Goal: Task Accomplishment & Management: Complete application form

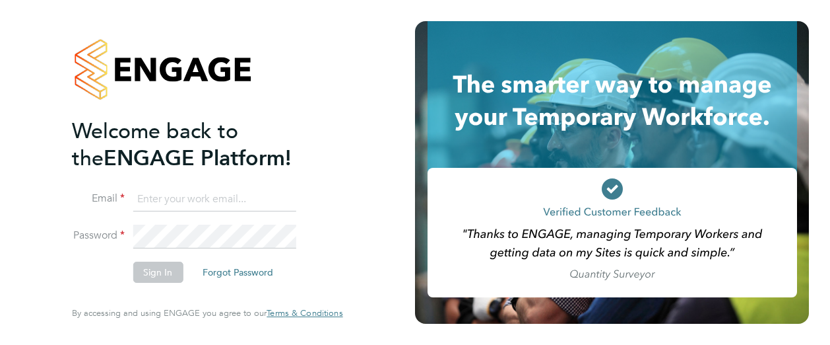
type input "[PERSON_NAME][EMAIL_ADDRESS][PERSON_NAME][DOMAIN_NAME]"
click at [146, 275] on button "Sign In" at bounding box center [158, 271] width 50 height 21
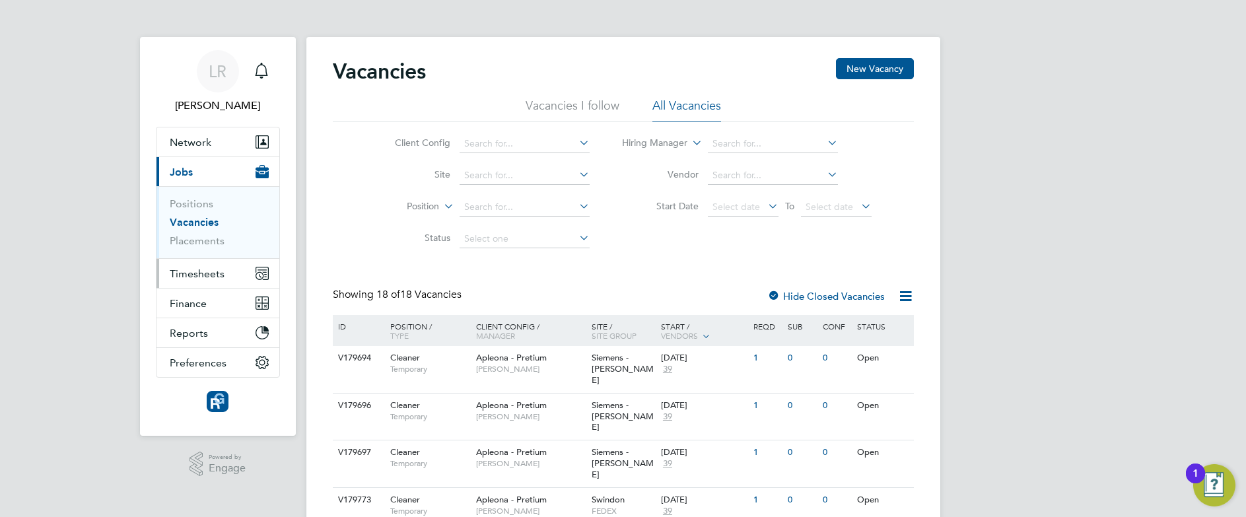
click at [219, 268] on span "Timesheets" at bounding box center [197, 273] width 55 height 13
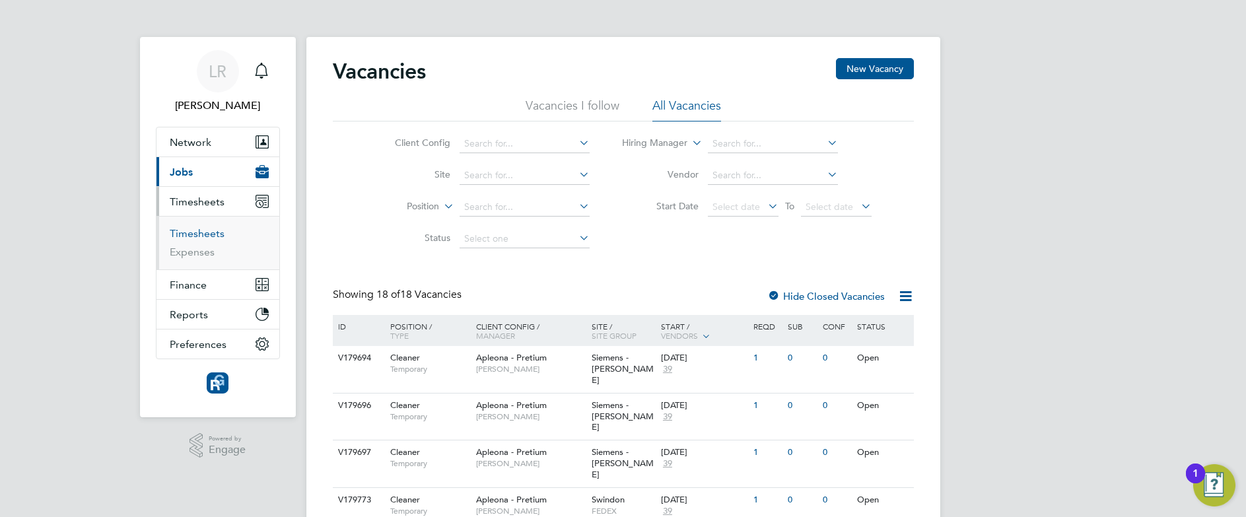
click at [207, 237] on link "Timesheets" at bounding box center [197, 233] width 55 height 13
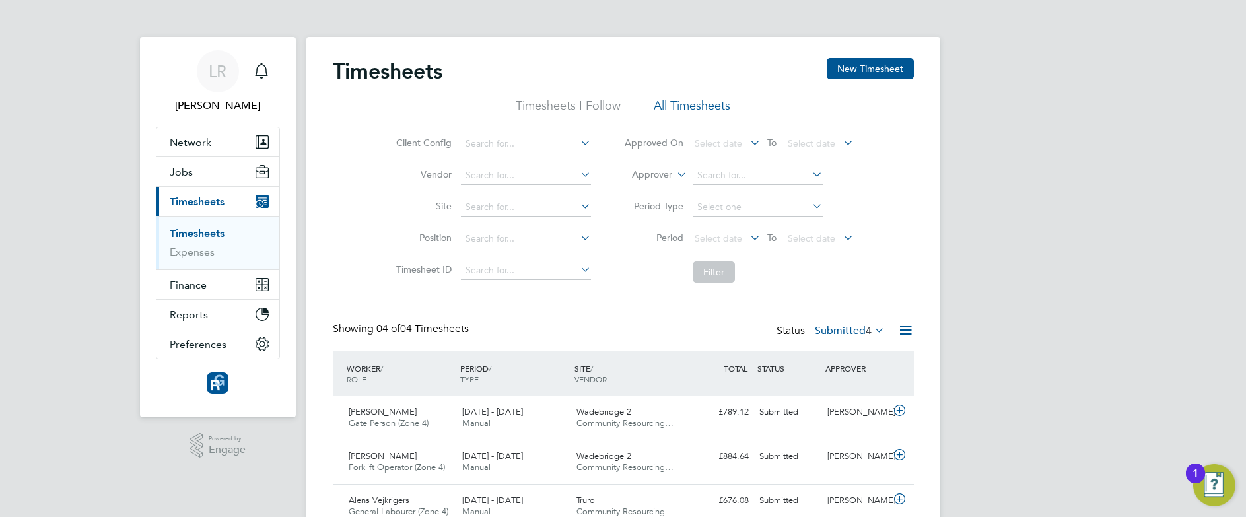
click at [207, 237] on link "Timesheets" at bounding box center [197, 233] width 55 height 13
click at [864, 66] on button "New Timesheet" at bounding box center [870, 68] width 87 height 21
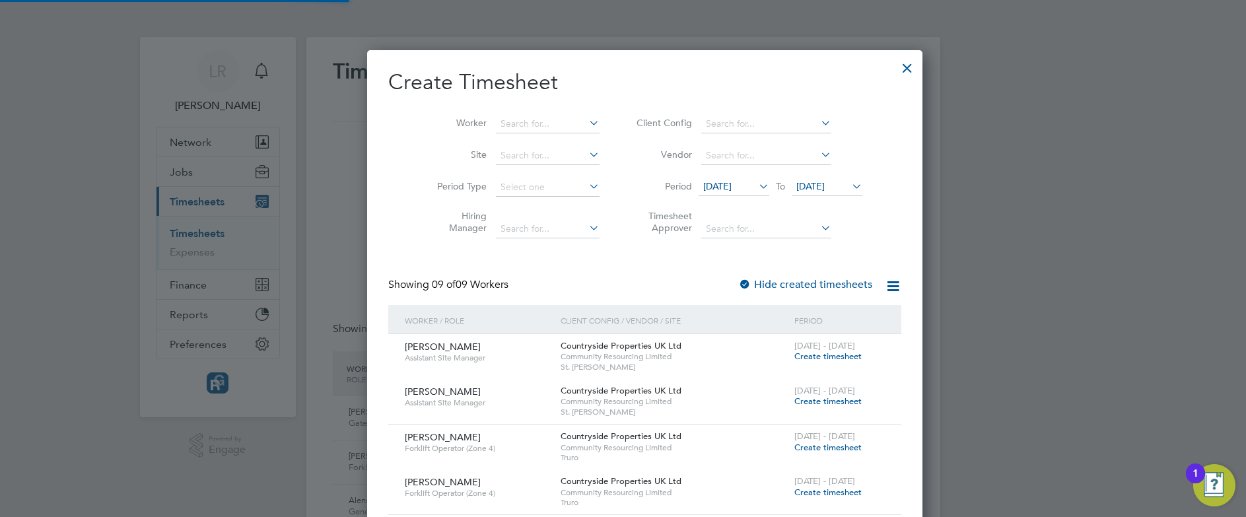
scroll to position [945, 511]
click at [502, 124] on input at bounding box center [548, 124] width 104 height 18
click at [518, 161] on li "[PERSON_NAME] [PERSON_NAME]" at bounding box center [561, 160] width 176 height 18
type input "[PERSON_NAME]"
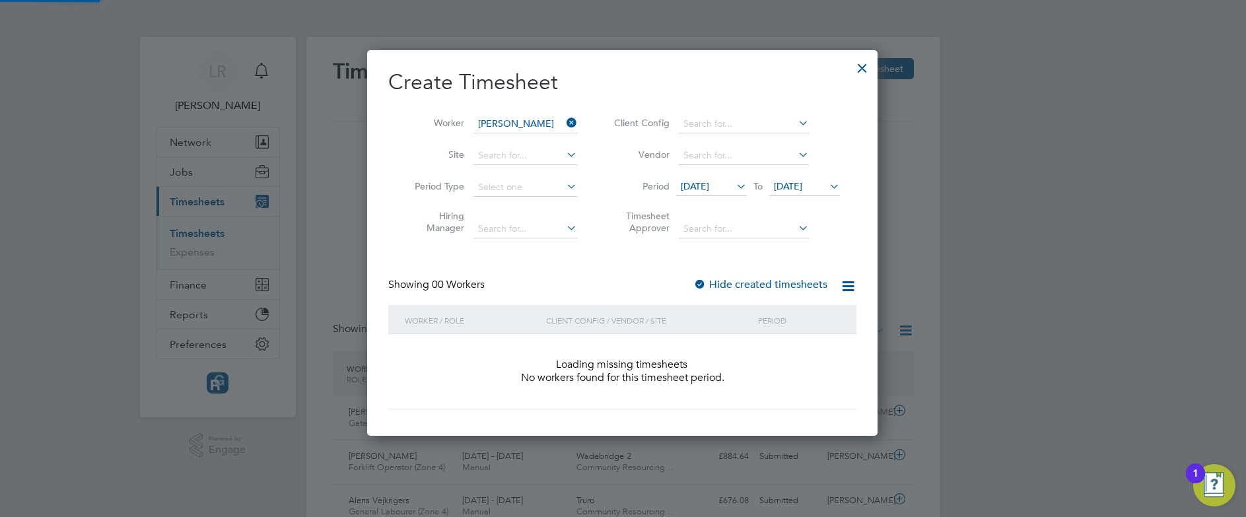
scroll to position [372, 511]
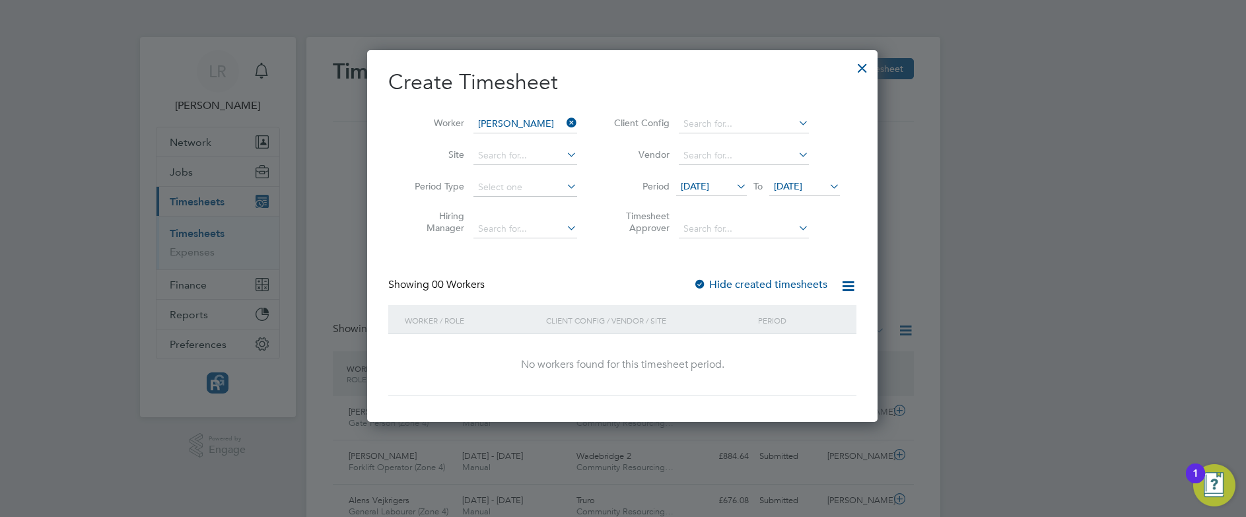
click at [755, 287] on label "Hide created timesheets" at bounding box center [760, 284] width 134 height 13
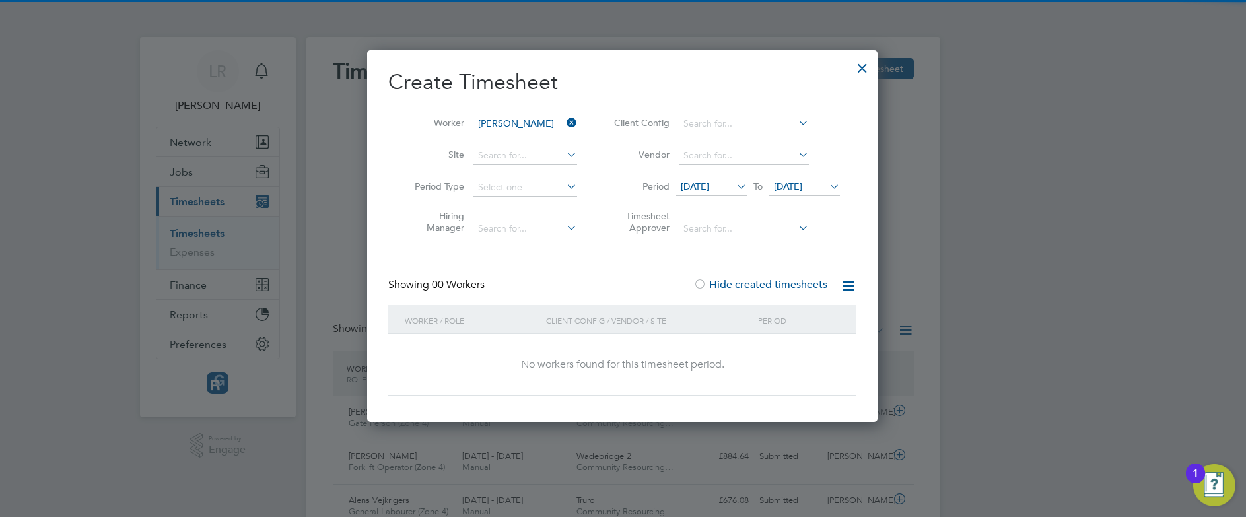
click at [755, 287] on label "Hide created timesheets" at bounding box center [760, 284] width 134 height 13
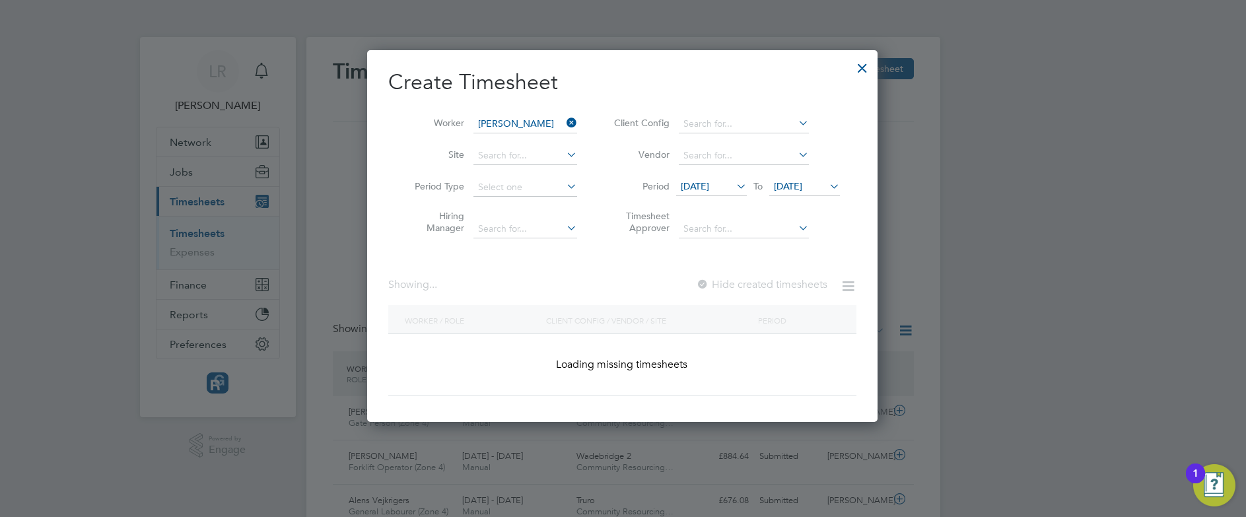
scroll to position [7, 7]
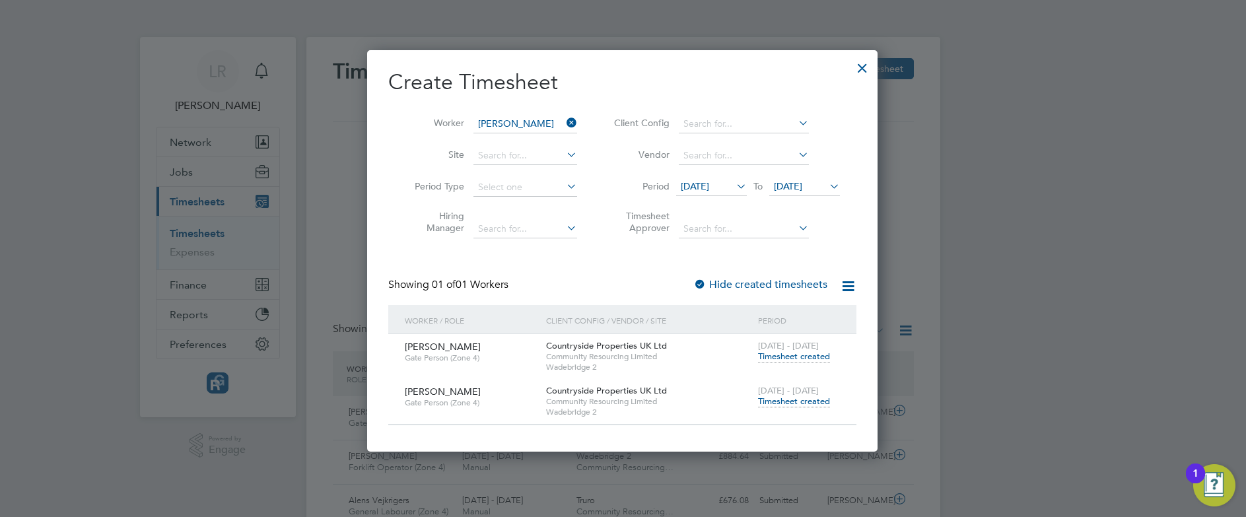
click at [790, 397] on span "Timesheet created" at bounding box center [794, 401] width 72 height 12
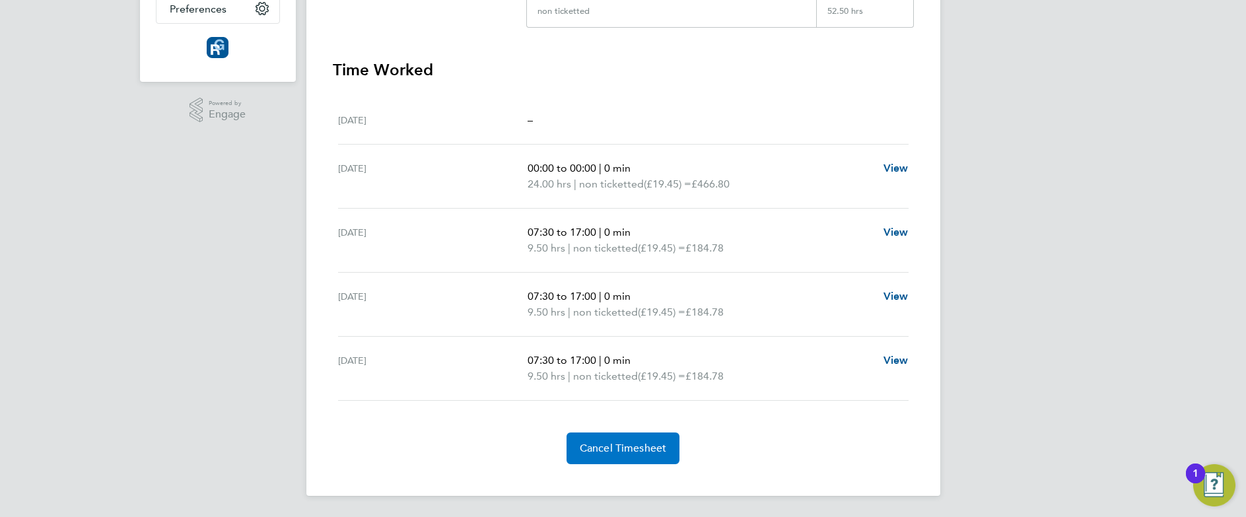
click at [639, 446] on span "Cancel Timesheet" at bounding box center [623, 448] width 87 height 13
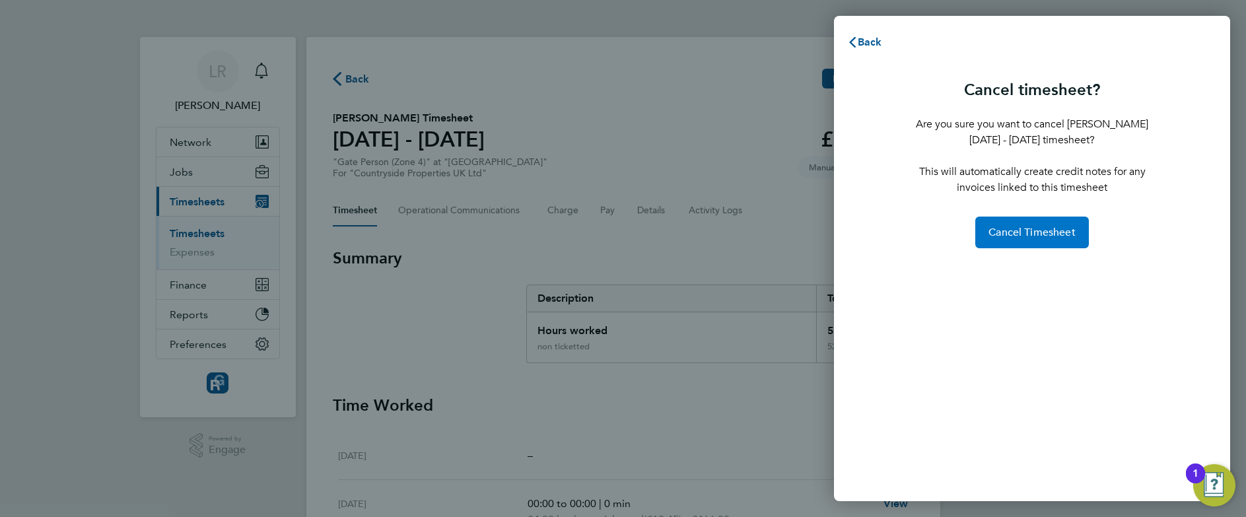
click at [1029, 231] on span "Cancel Timesheet" at bounding box center [1031, 232] width 87 height 13
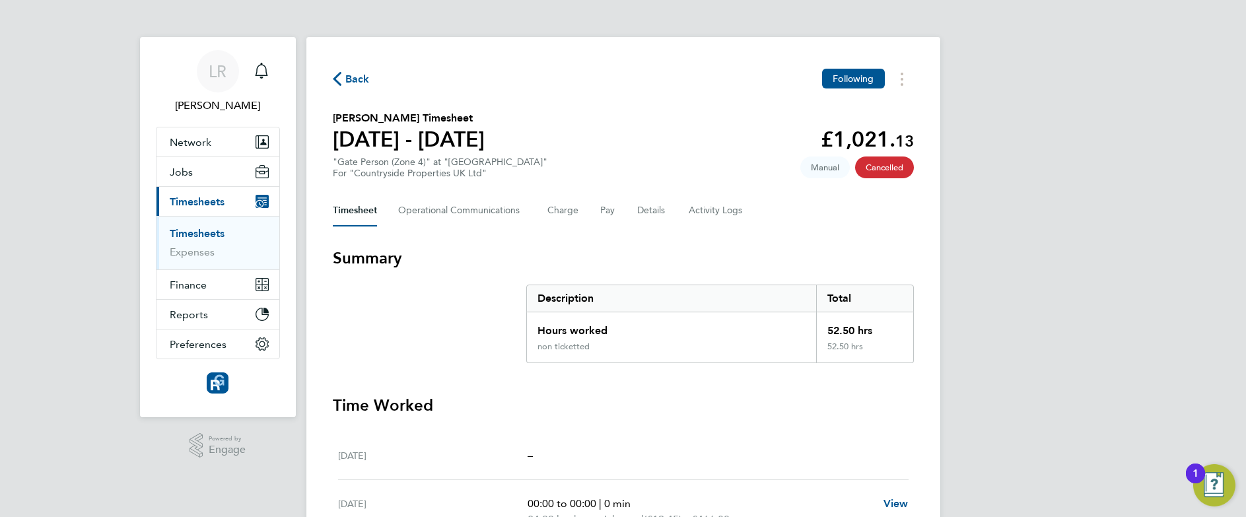
click at [340, 80] on icon "button" at bounding box center [337, 79] width 9 height 14
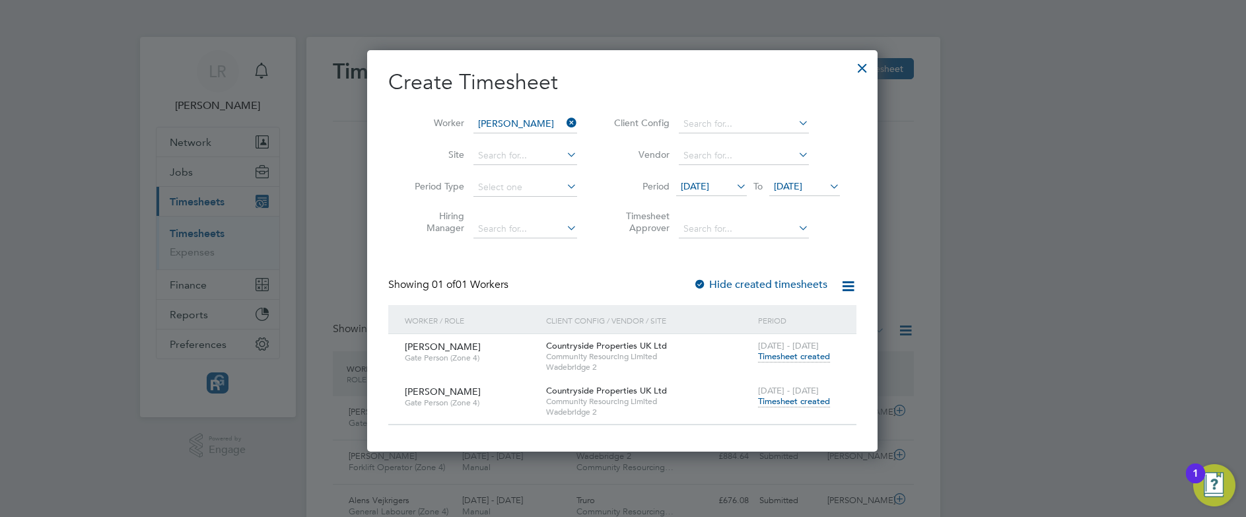
click at [770, 281] on label "Hide created timesheets" at bounding box center [760, 284] width 134 height 13
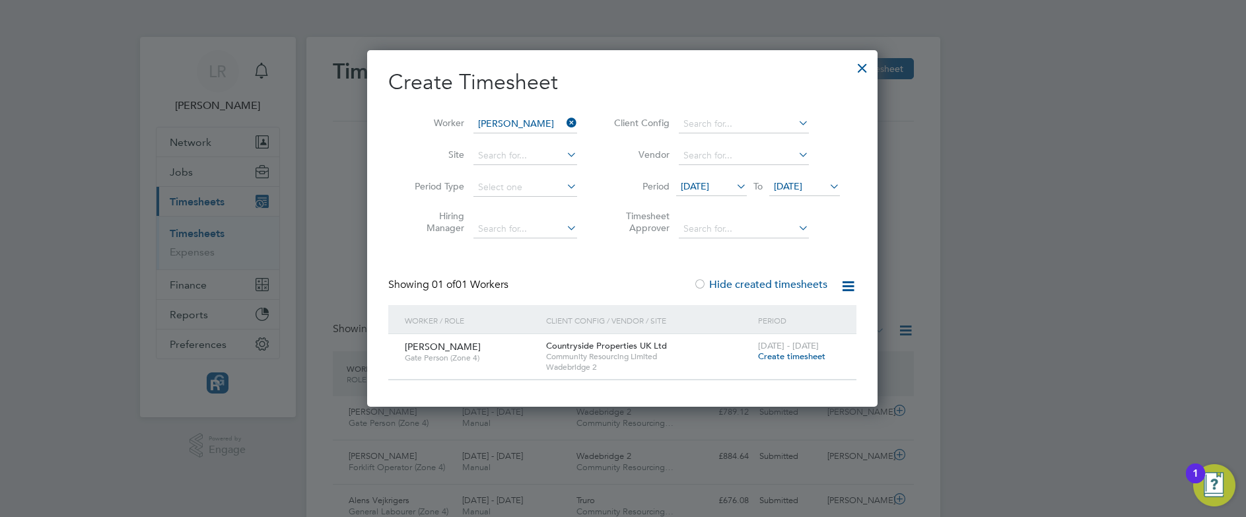
click at [770, 281] on label "Hide created timesheets" at bounding box center [760, 284] width 134 height 13
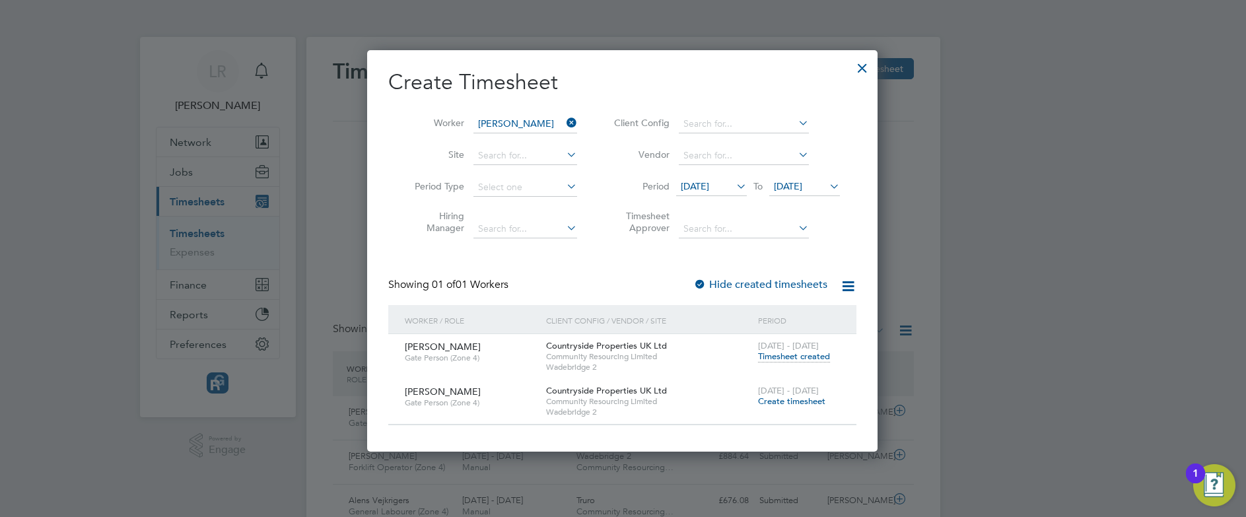
click at [800, 399] on span "Create timesheet" at bounding box center [791, 400] width 67 height 11
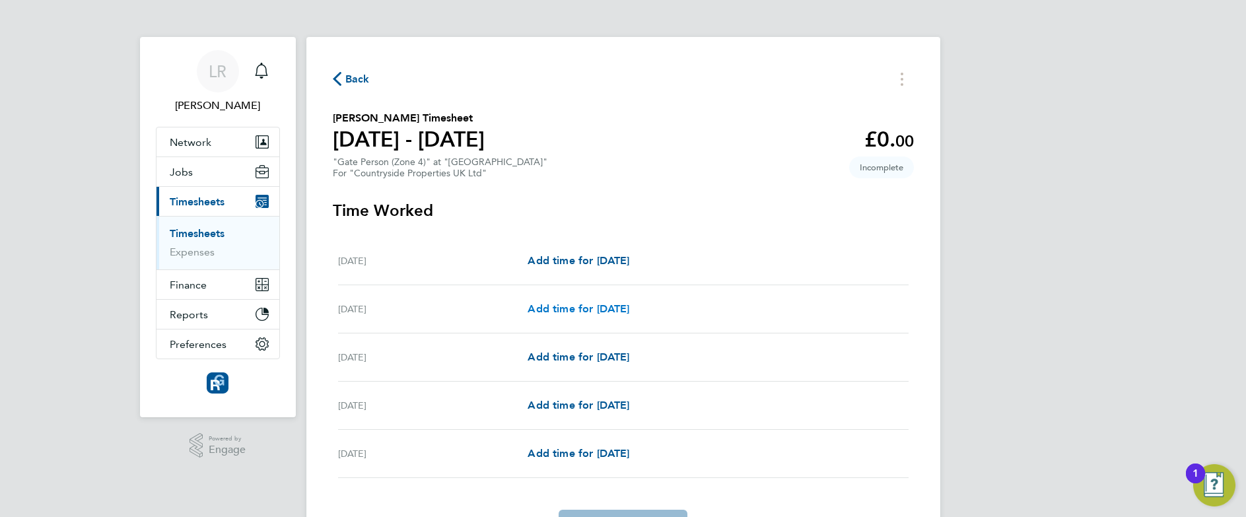
click at [615, 316] on link "Add time for [DATE]" at bounding box center [578, 309] width 102 height 16
select select "30"
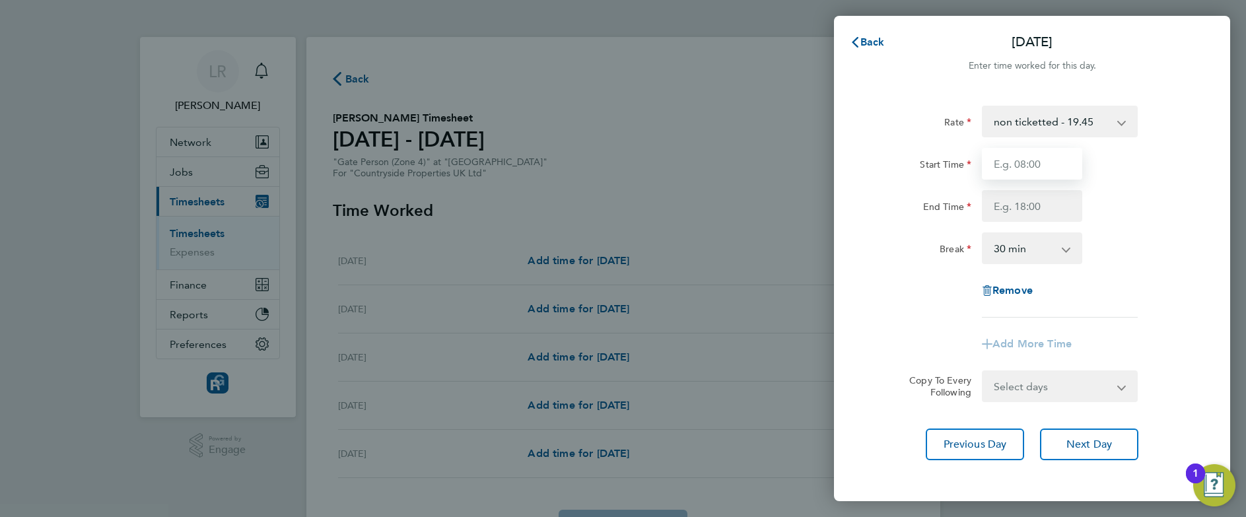
click at [1006, 163] on input "Start Time" at bounding box center [1032, 164] width 100 height 32
type input "07:30"
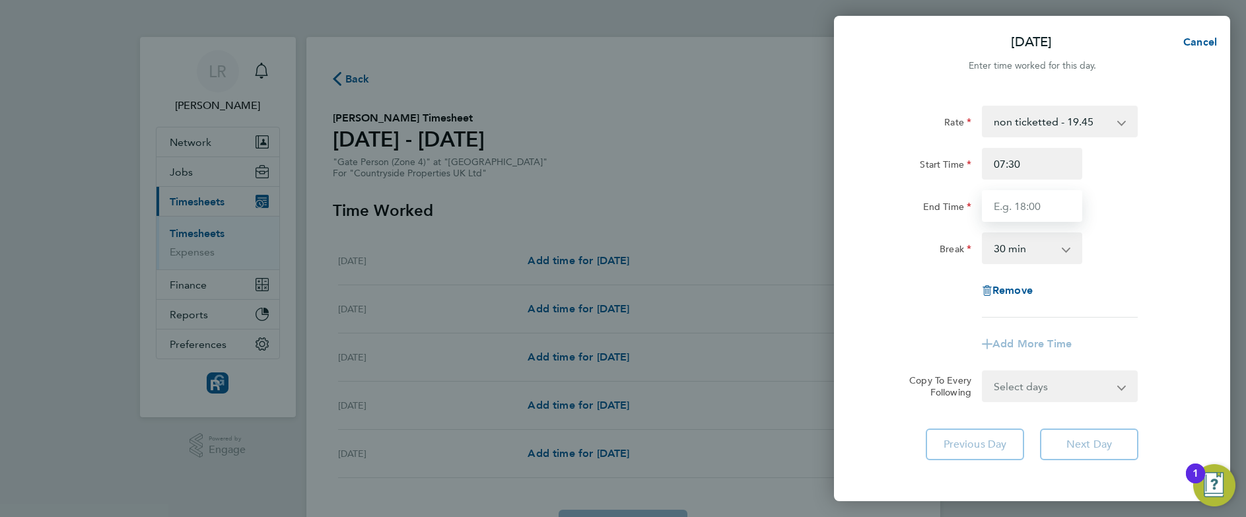
click at [1041, 201] on input "End Time" at bounding box center [1032, 206] width 100 height 32
type input "09:30"
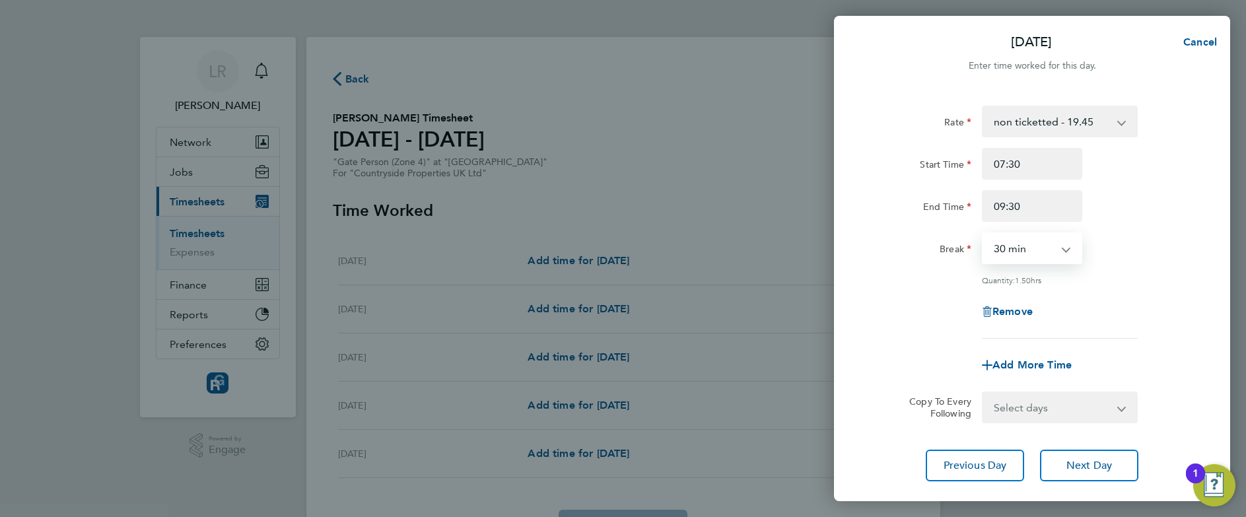
click at [1015, 256] on select "0 min 15 min 30 min 45 min 60 min 75 min 90 min" at bounding box center [1024, 248] width 82 height 29
select select "0"
click at [983, 234] on select "0 min 15 min 30 min 45 min 60 min 75 min 90 min" at bounding box center [1024, 248] width 82 height 29
click at [912, 310] on div "Remove" at bounding box center [1031, 312] width 333 height 32
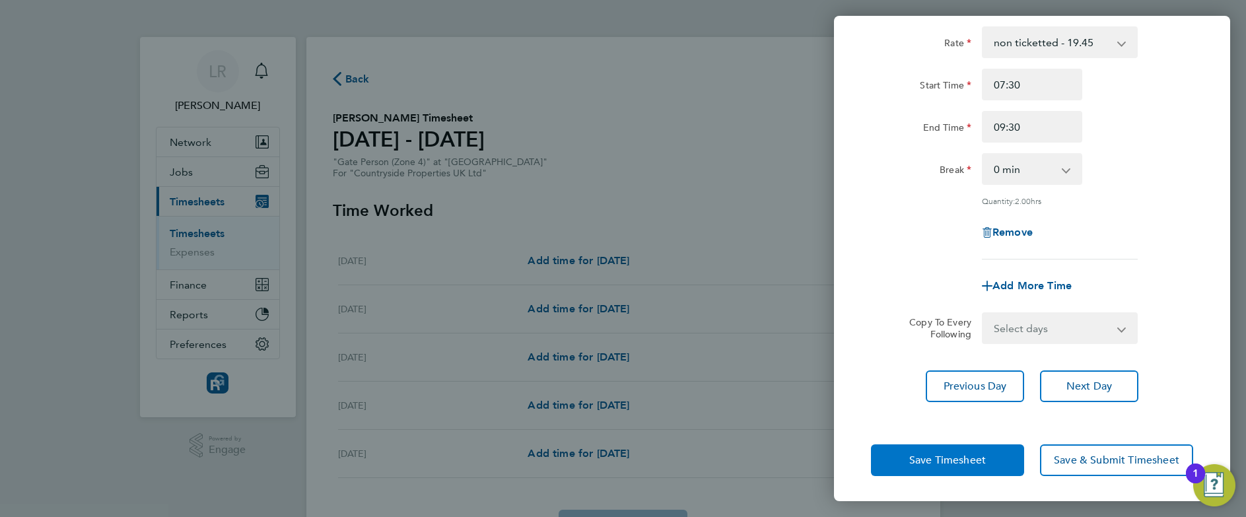
click at [930, 454] on span "Save Timesheet" at bounding box center [947, 460] width 77 height 13
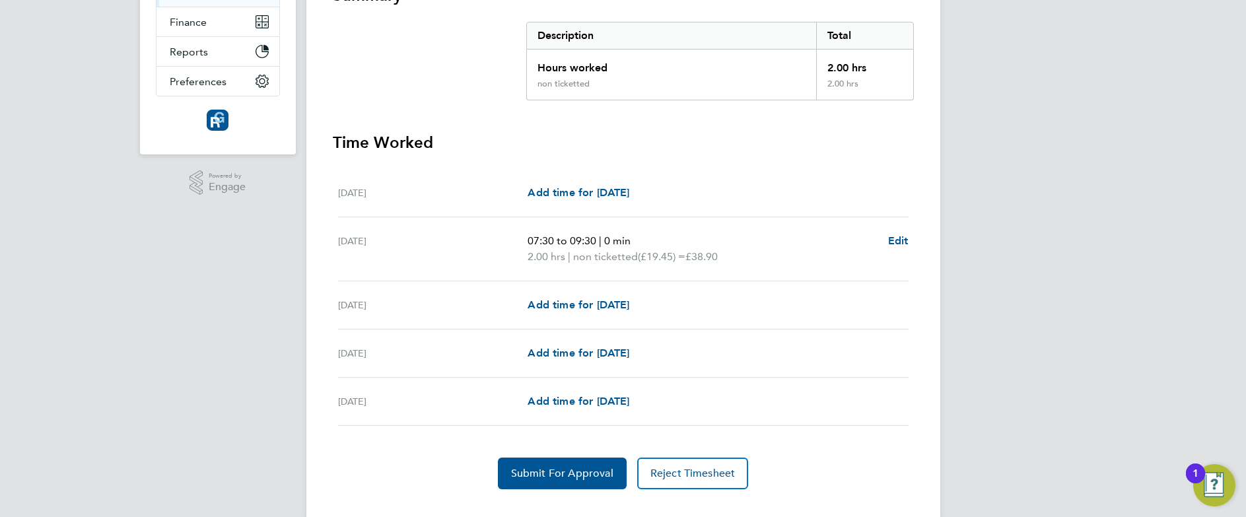
scroll to position [274, 0]
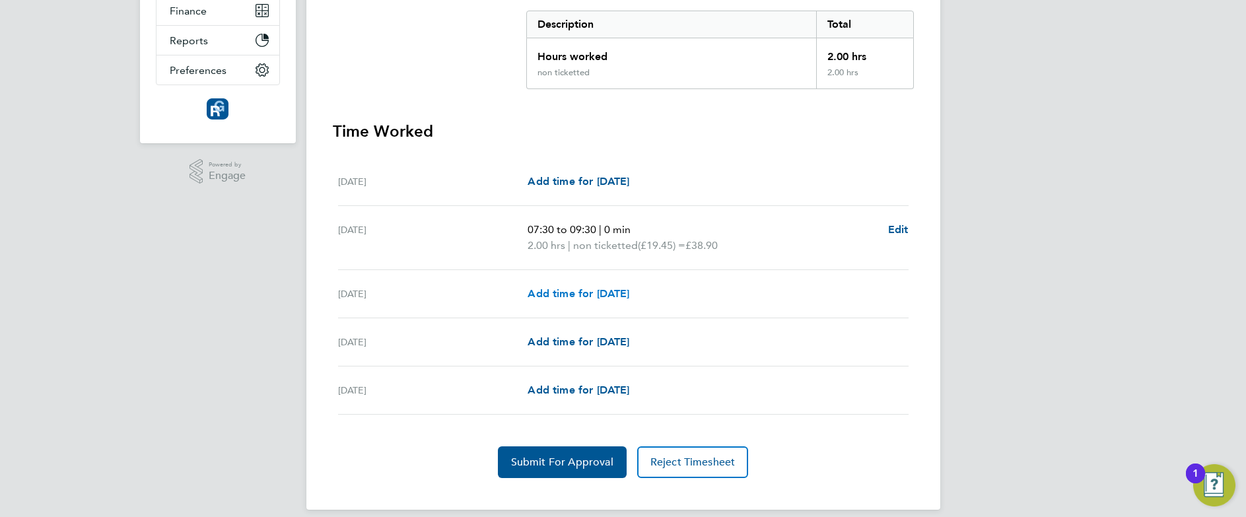
click at [613, 297] on span "Add time for [DATE]" at bounding box center [578, 293] width 102 height 13
select select "30"
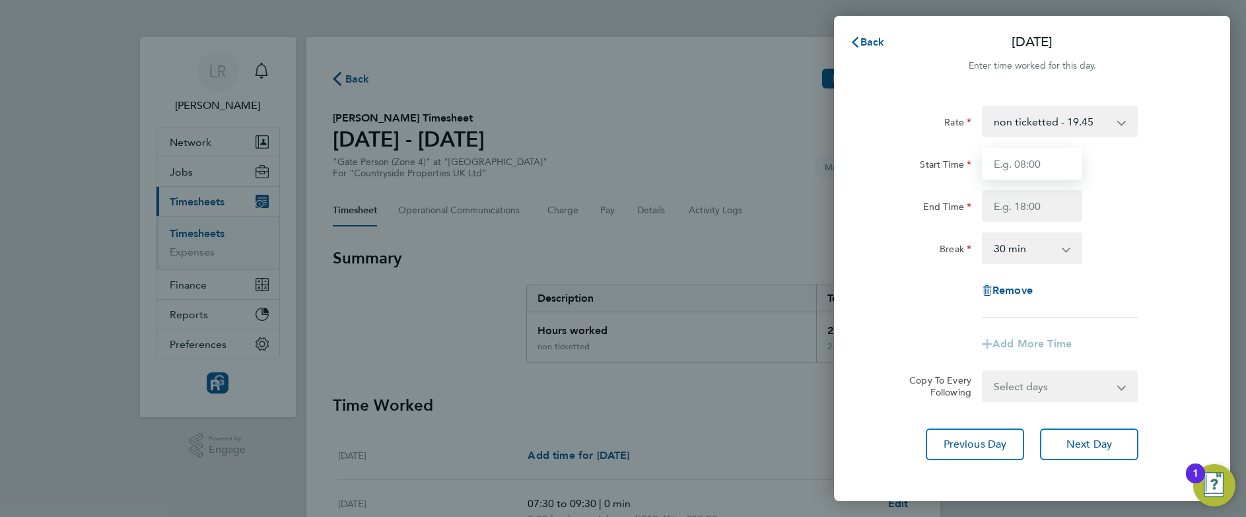
click at [1036, 165] on input "Start Time" at bounding box center [1032, 164] width 100 height 32
type input "07:30"
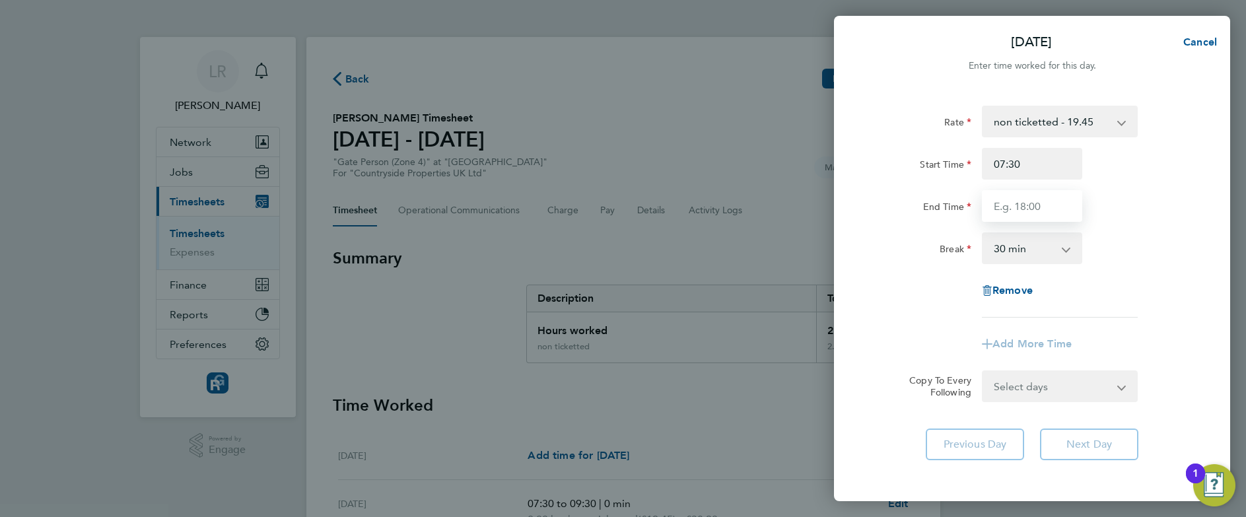
click at [1019, 215] on input "End Time" at bounding box center [1032, 206] width 100 height 32
type input "17:00"
click at [934, 308] on div "Rate non ticketted - 19.45 Start Time 07:30 End Time 17:00 Break 0 min 15 min 3…" at bounding box center [1032, 212] width 322 height 212
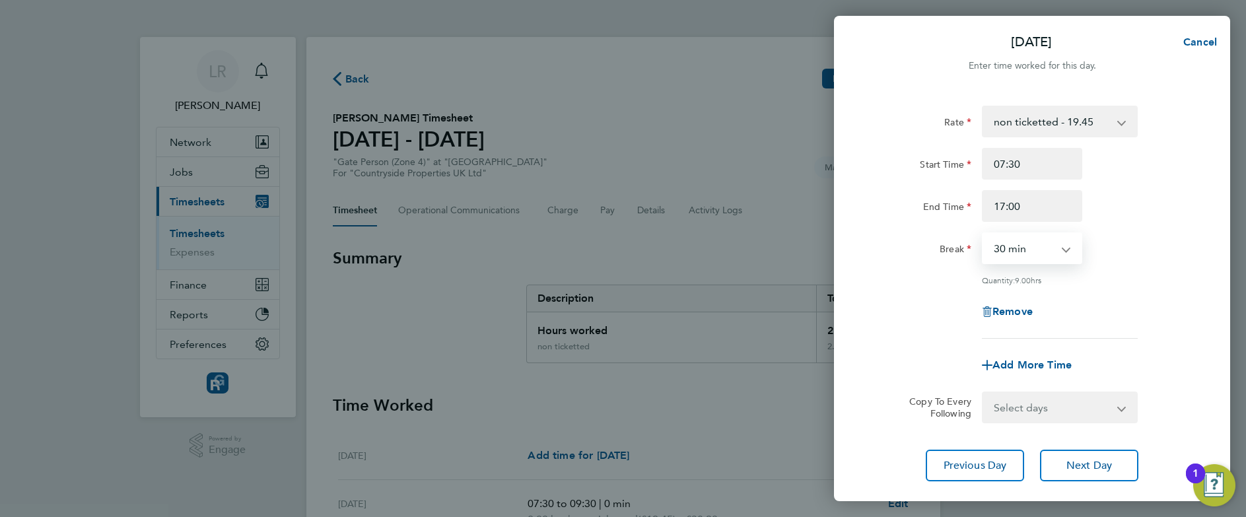
click at [1050, 257] on select "0 min 15 min 30 min 45 min 60 min 75 min 90 min" at bounding box center [1024, 248] width 82 height 29
select select "0"
click at [983, 234] on select "0 min 15 min 30 min 45 min 60 min 75 min 90 min" at bounding box center [1024, 248] width 82 height 29
click at [867, 321] on div "Remove" at bounding box center [1031, 312] width 333 height 32
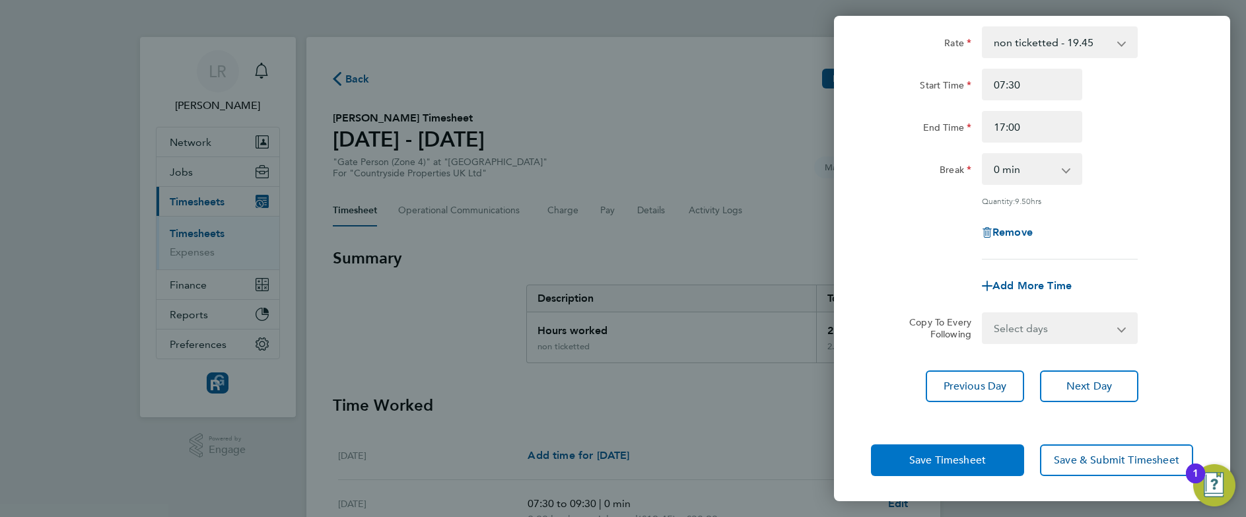
click at [900, 456] on button "Save Timesheet" at bounding box center [947, 460] width 153 height 32
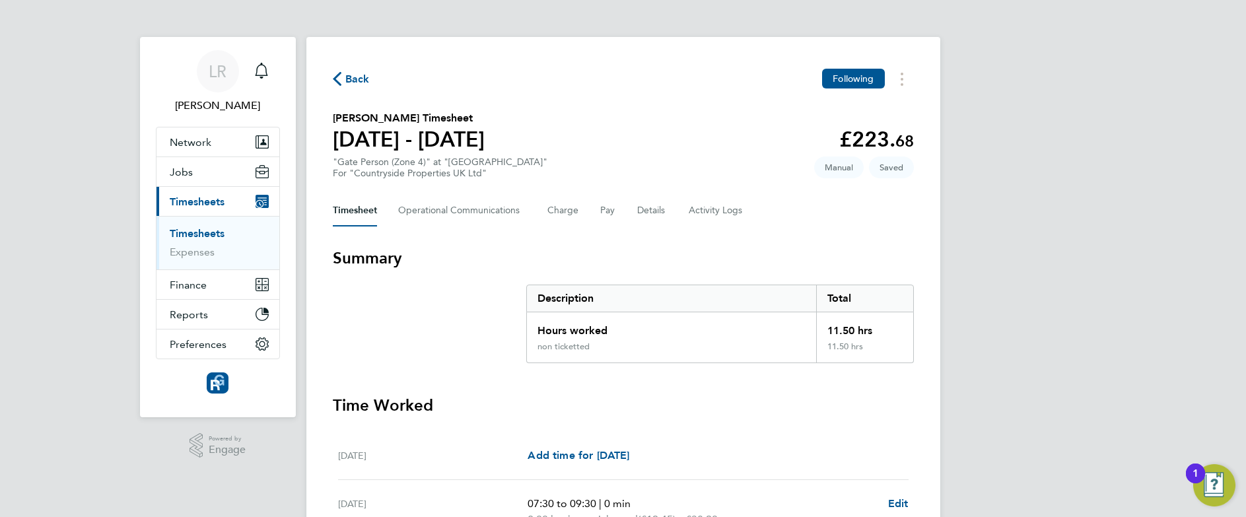
scroll to position [304, 0]
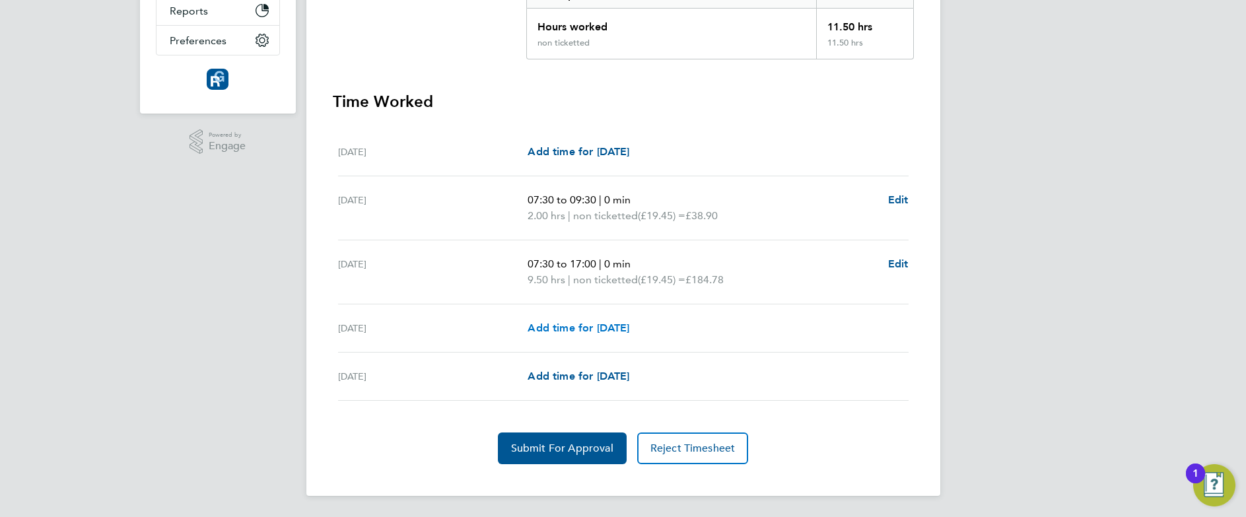
click at [597, 330] on span "Add time for [DATE]" at bounding box center [578, 327] width 102 height 13
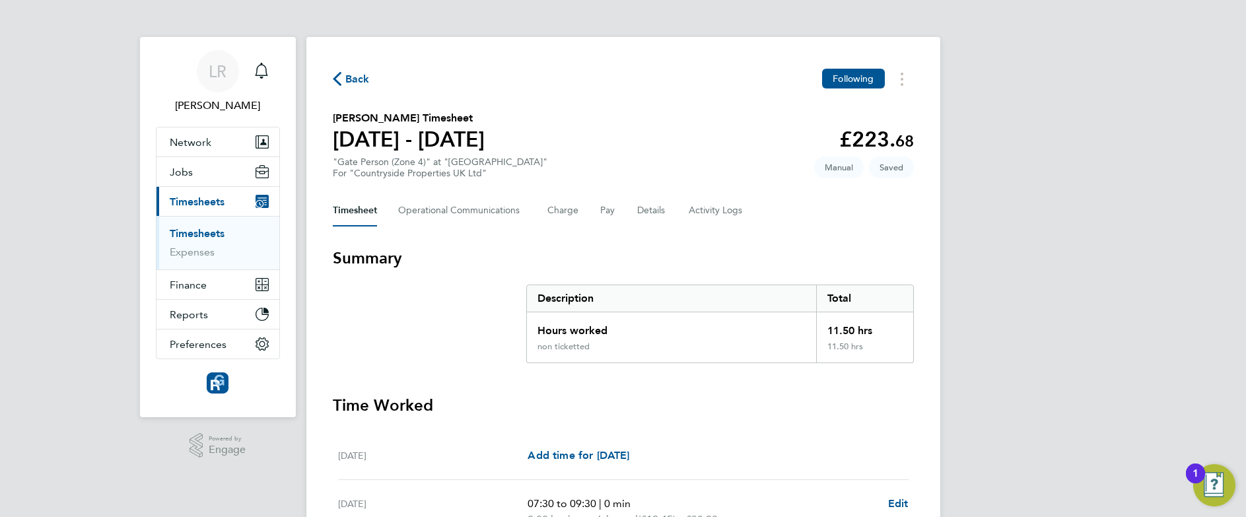
select select "30"
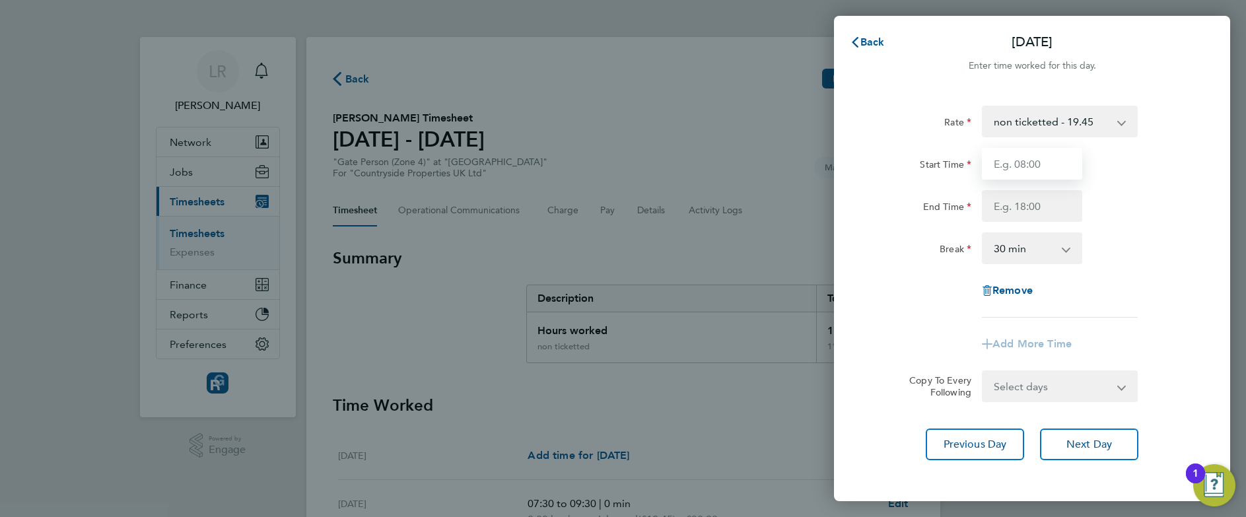
click at [1037, 157] on input "Start Time" at bounding box center [1032, 164] width 100 height 32
type input "07:30"
type input "17:00"
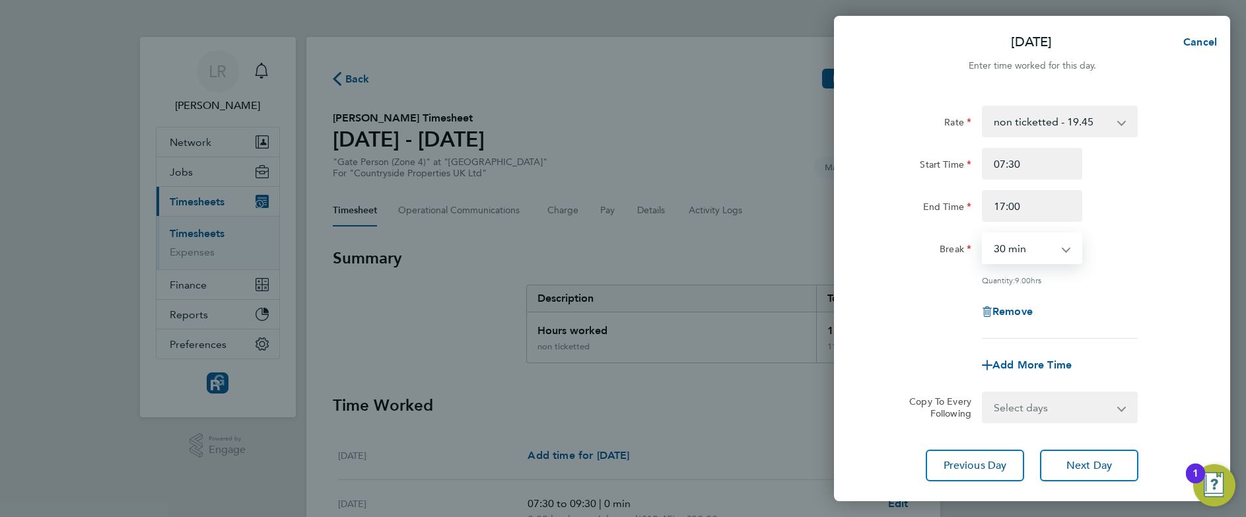
click at [1000, 254] on select "0 min 15 min 30 min 45 min 60 min 75 min 90 min" at bounding box center [1024, 248] width 82 height 29
select select "0"
click at [983, 234] on select "0 min 15 min 30 min 45 min 60 min 75 min 90 min" at bounding box center [1024, 248] width 82 height 29
click at [899, 290] on div "Rate non ticketted - 19.45 Start Time 07:30 End Time 17:00 Break 0 min 15 min 3…" at bounding box center [1032, 222] width 322 height 233
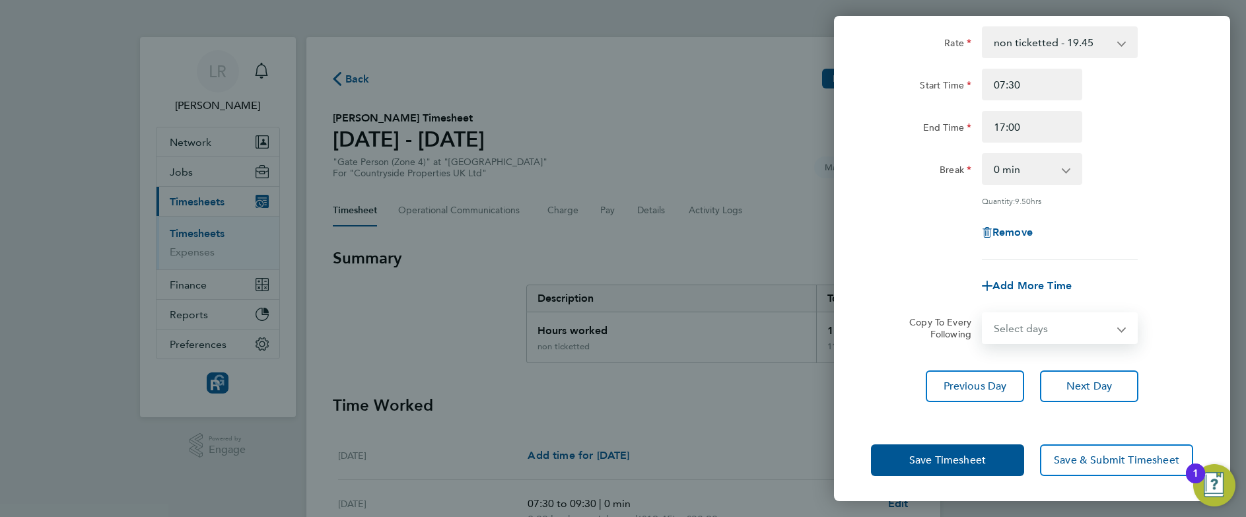
click at [1051, 325] on select "Select days [DATE]" at bounding box center [1052, 328] width 139 height 29
select select "FRI"
click at [983, 314] on select "Select days [DATE]" at bounding box center [1052, 328] width 139 height 29
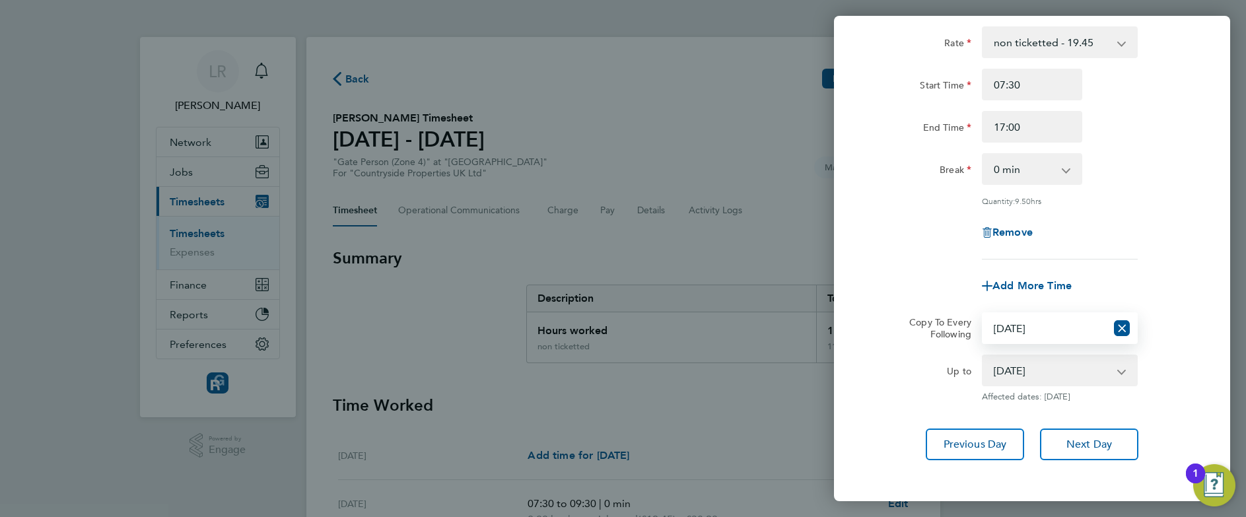
scroll to position [137, 0]
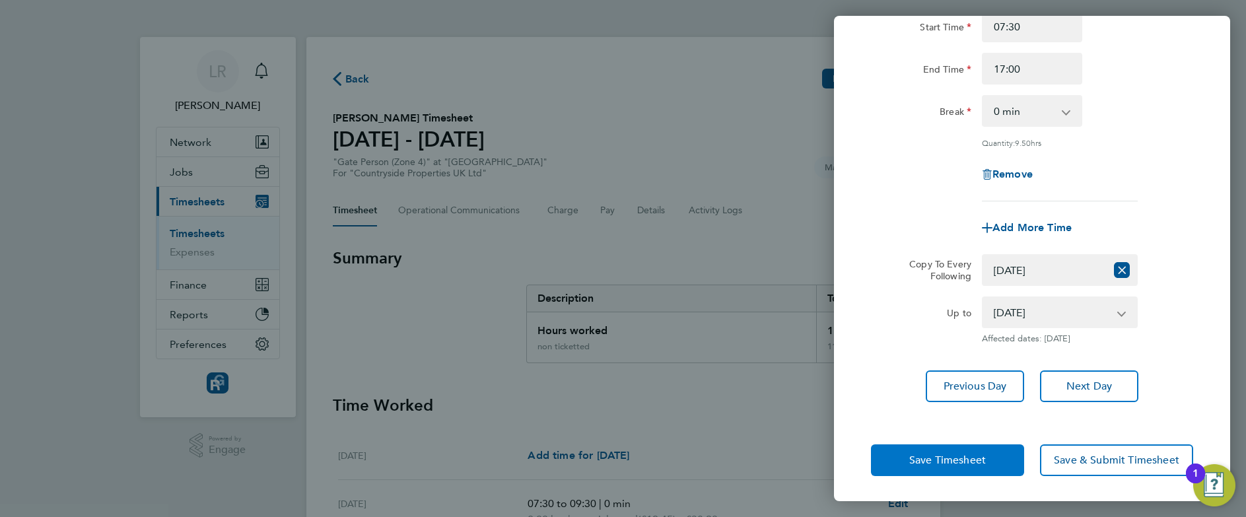
click at [892, 463] on button "Save Timesheet" at bounding box center [947, 460] width 153 height 32
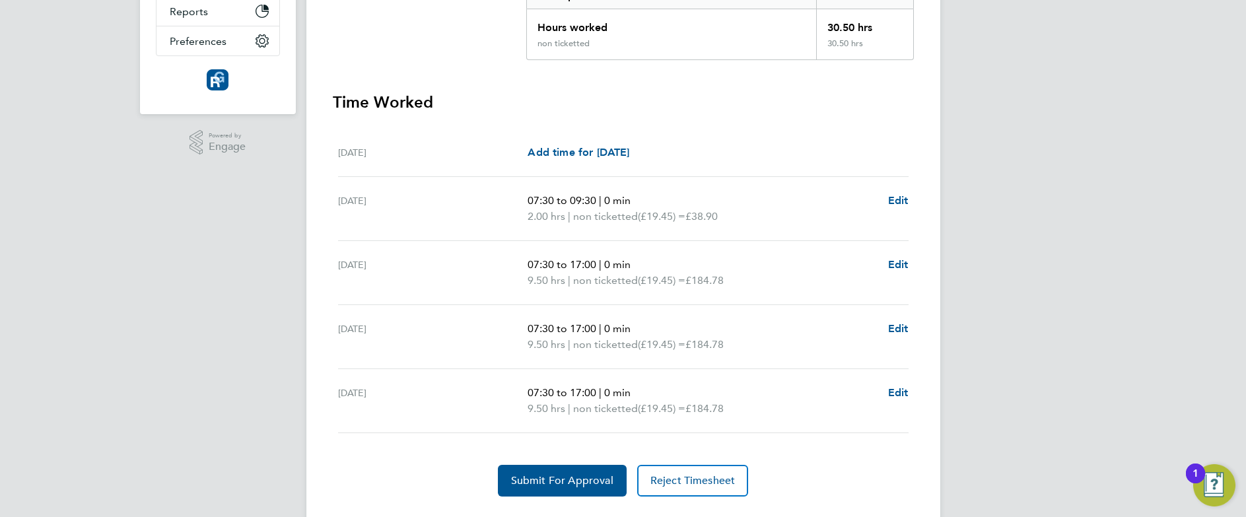
scroll to position [308, 0]
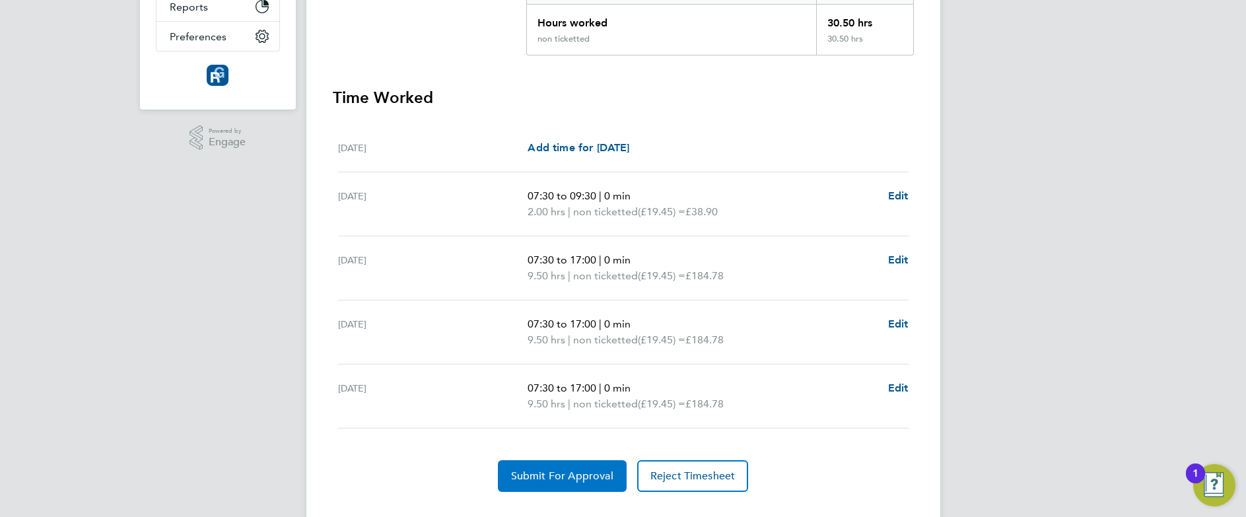
click at [550, 474] on span "Submit For Approval" at bounding box center [562, 475] width 102 height 13
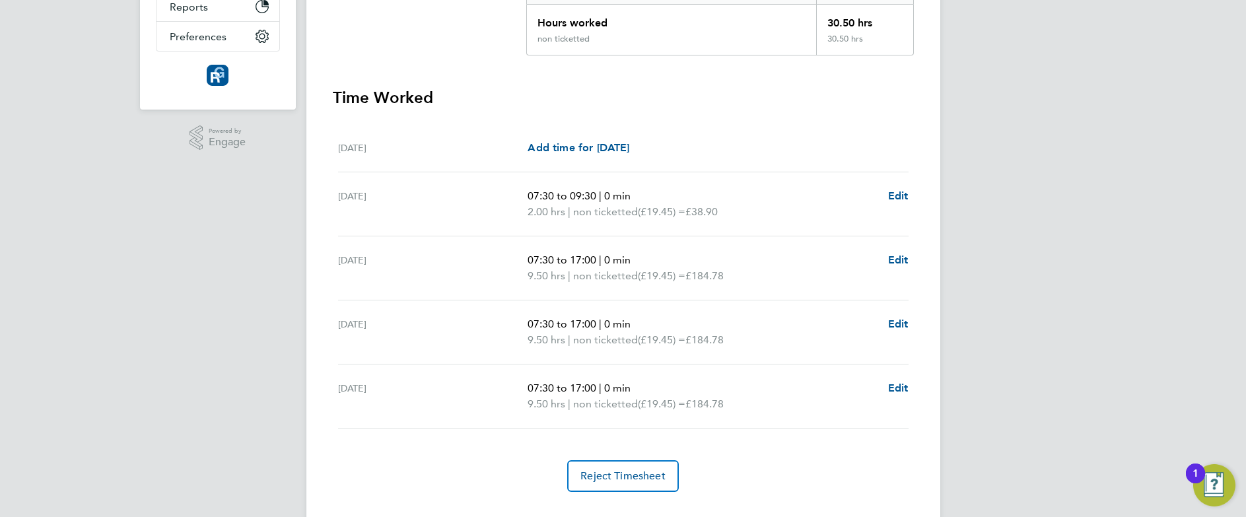
scroll to position [0, 0]
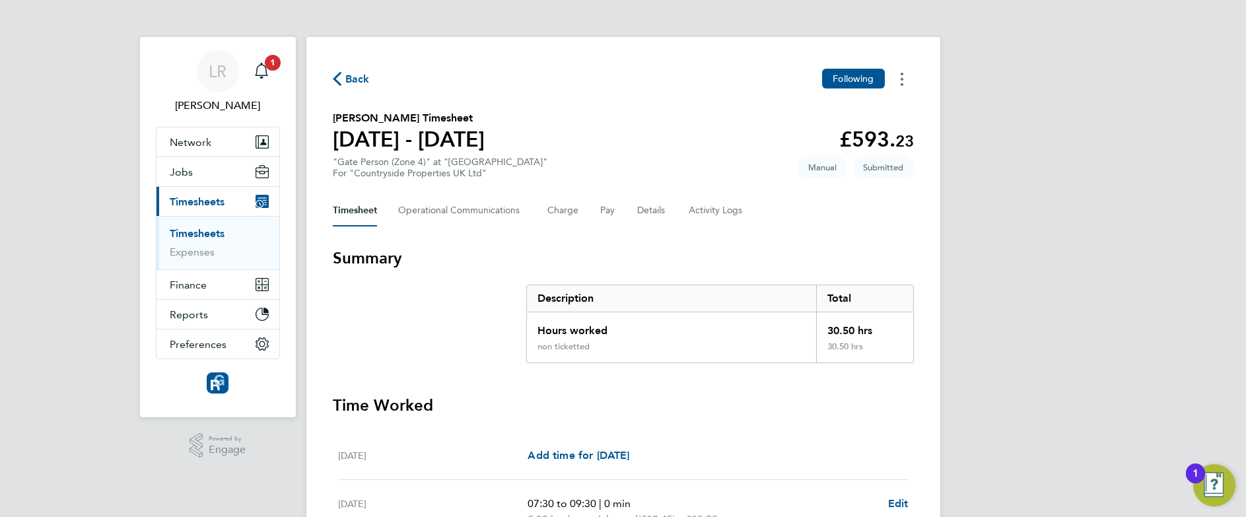
click at [904, 76] on button "Timesheets Menu" at bounding box center [902, 79] width 24 height 20
click at [622, 116] on section "[PERSON_NAME] Timesheet [DATE] - [DATE] £593. 23 "Gate Person (Zone 4)" at "Wad…" at bounding box center [623, 144] width 581 height 69
click at [702, 209] on Logs-tab "Activity Logs" at bounding box center [716, 211] width 55 height 32
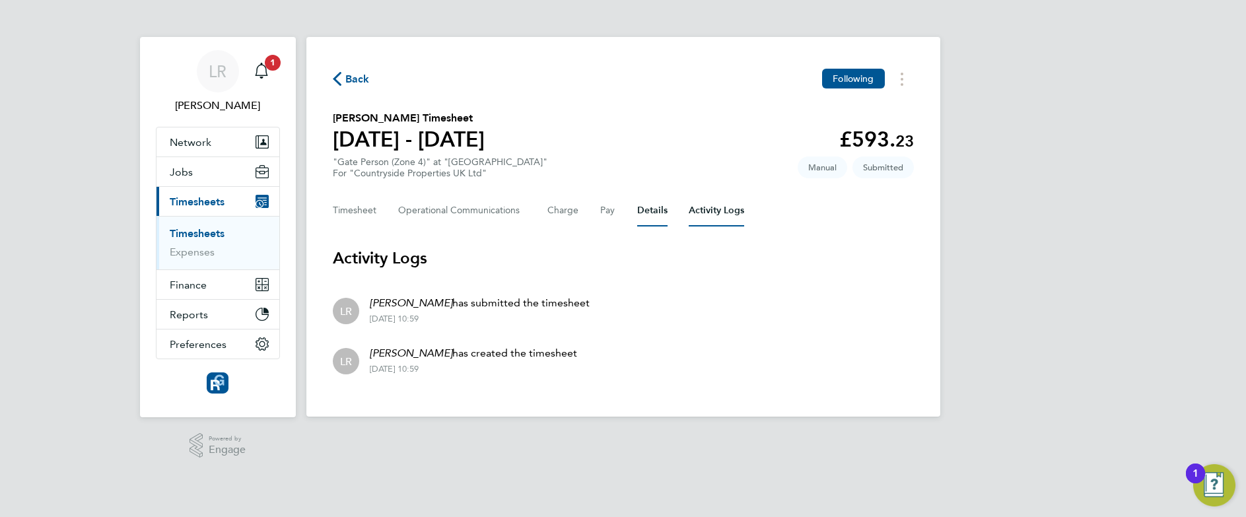
click at [655, 214] on button "Details" at bounding box center [652, 211] width 30 height 32
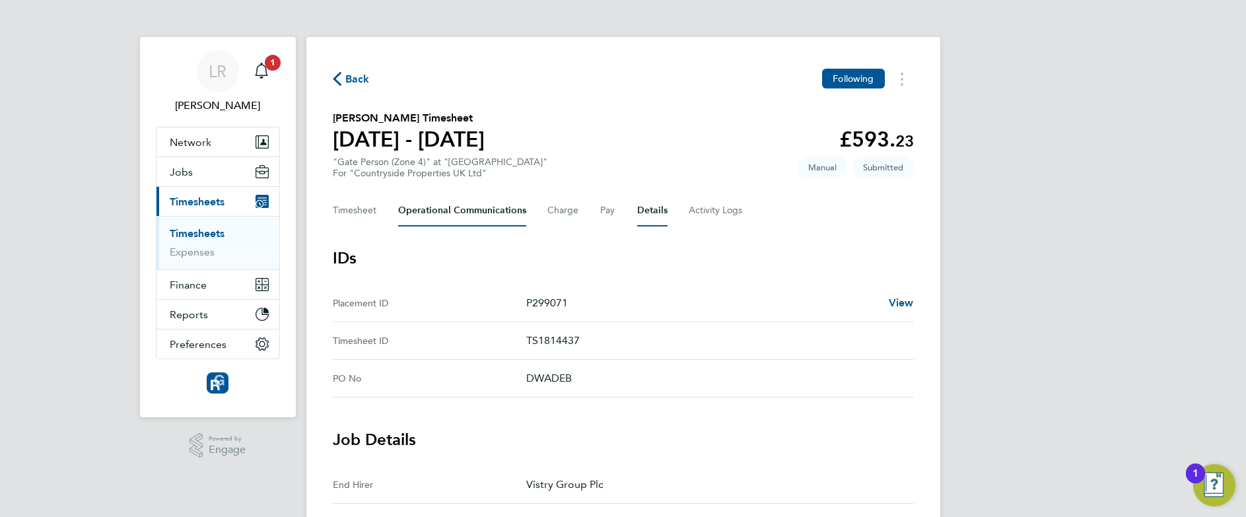
click at [484, 203] on Communications-tab "Operational Communications" at bounding box center [462, 211] width 128 height 32
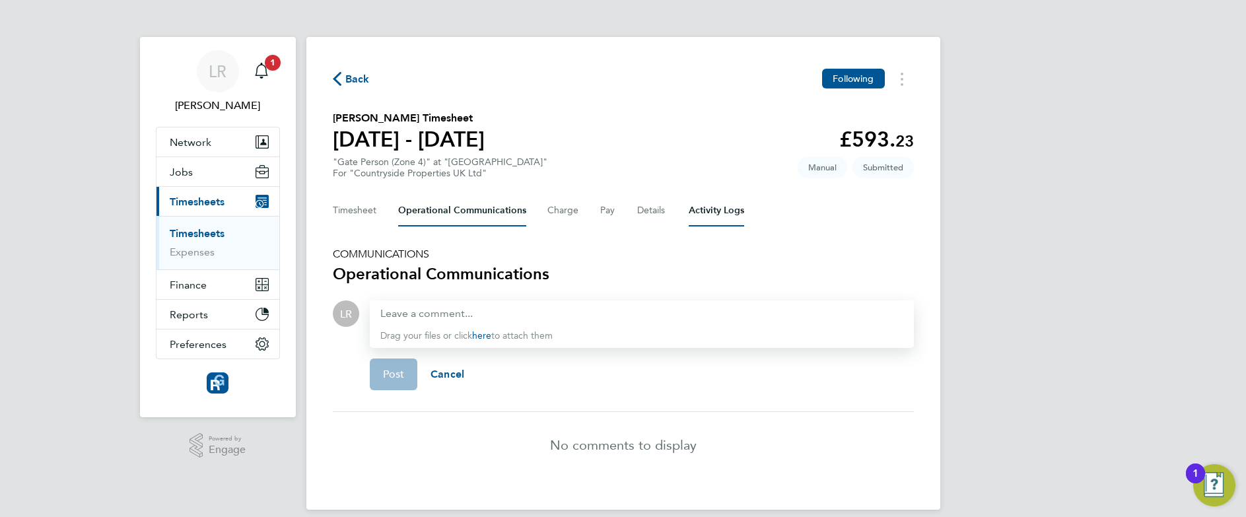
click at [716, 213] on Logs-tab "Activity Logs" at bounding box center [716, 211] width 55 height 32
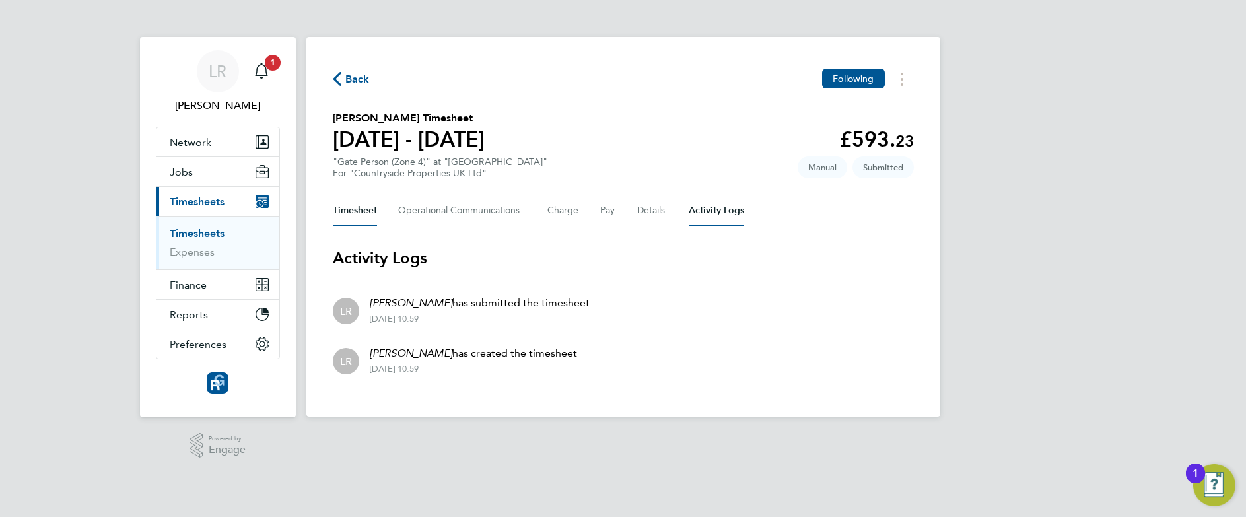
click at [362, 205] on button "Timesheet" at bounding box center [355, 211] width 44 height 32
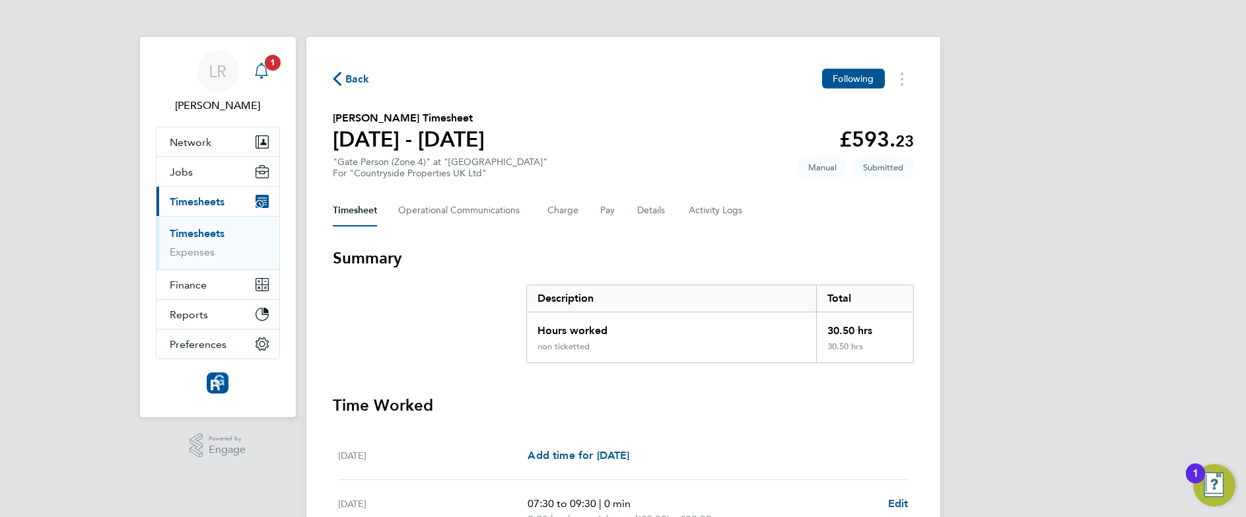
click at [267, 80] on div "Main navigation" at bounding box center [261, 71] width 26 height 26
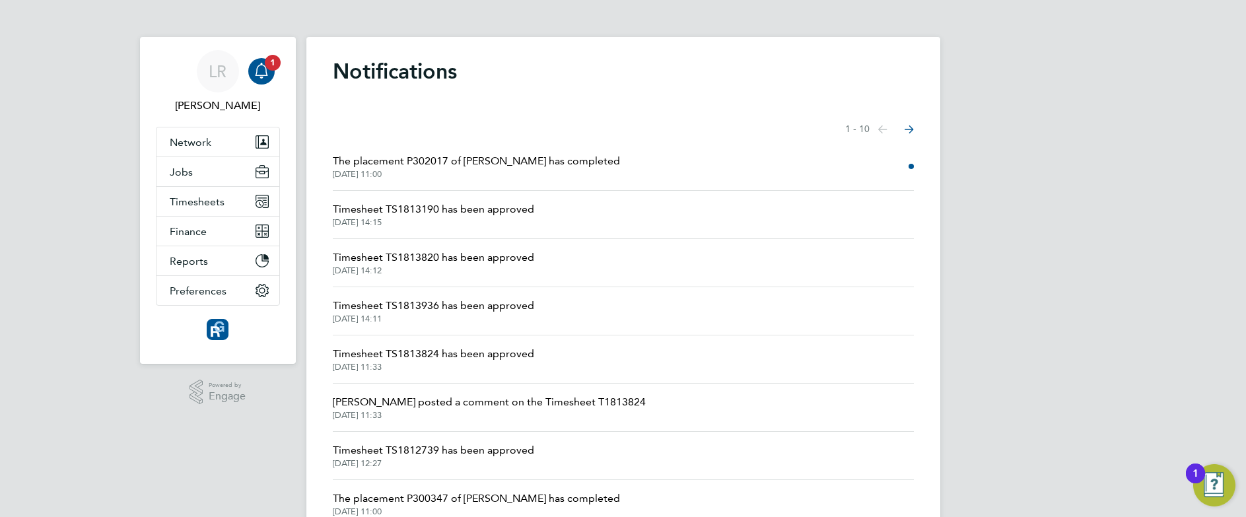
click at [1087, 100] on div "LR [PERSON_NAME] Notifications 1 Applications: Network Team Members Businesses …" at bounding box center [623, 336] width 1246 height 672
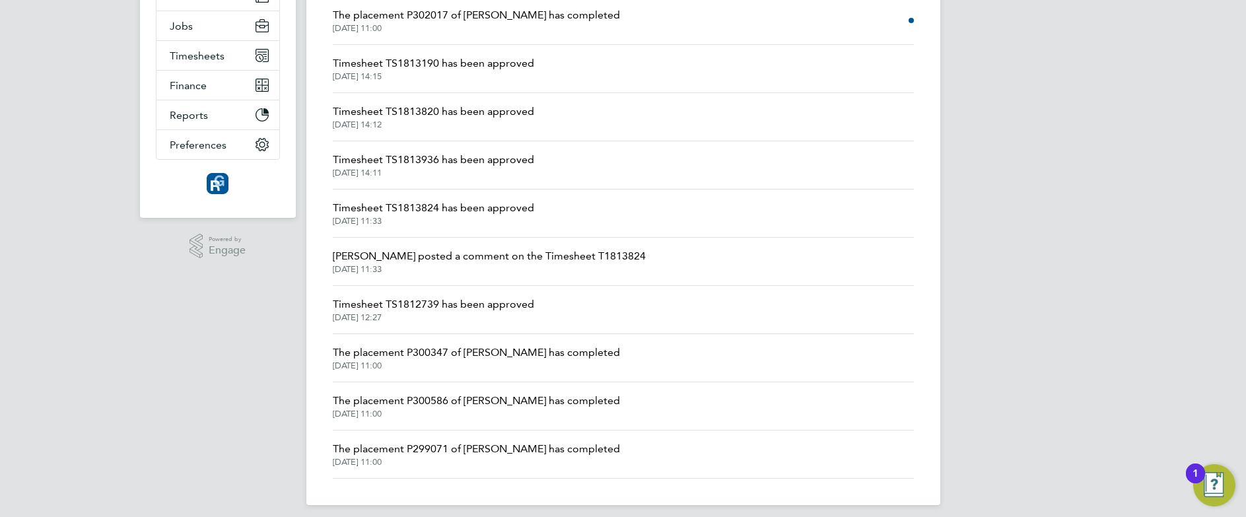
scroll to position [155, 0]
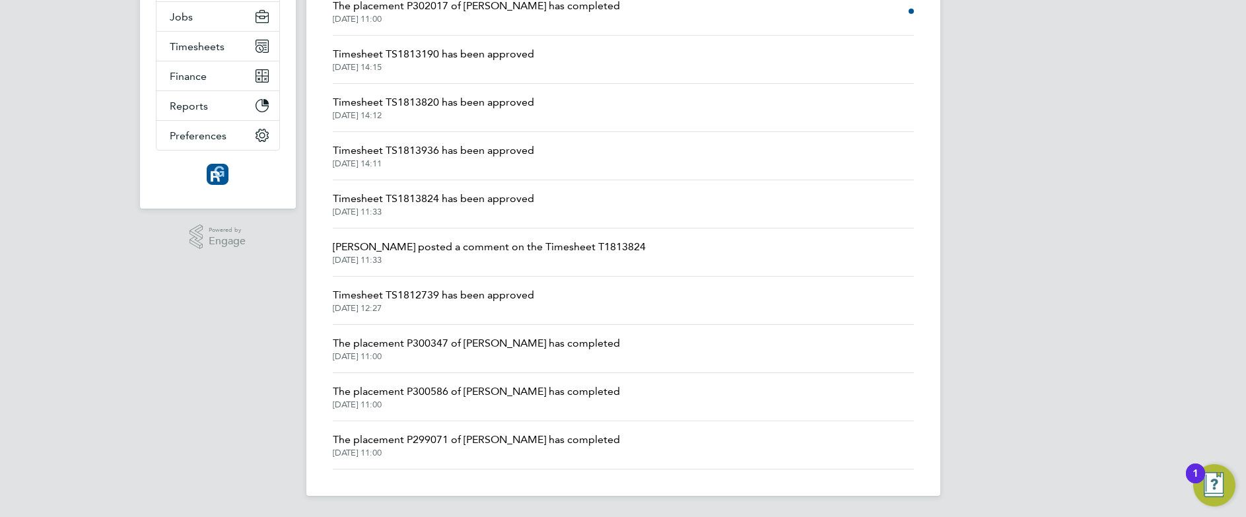
click at [545, 258] on span "[DATE] 11:33" at bounding box center [489, 260] width 313 height 11
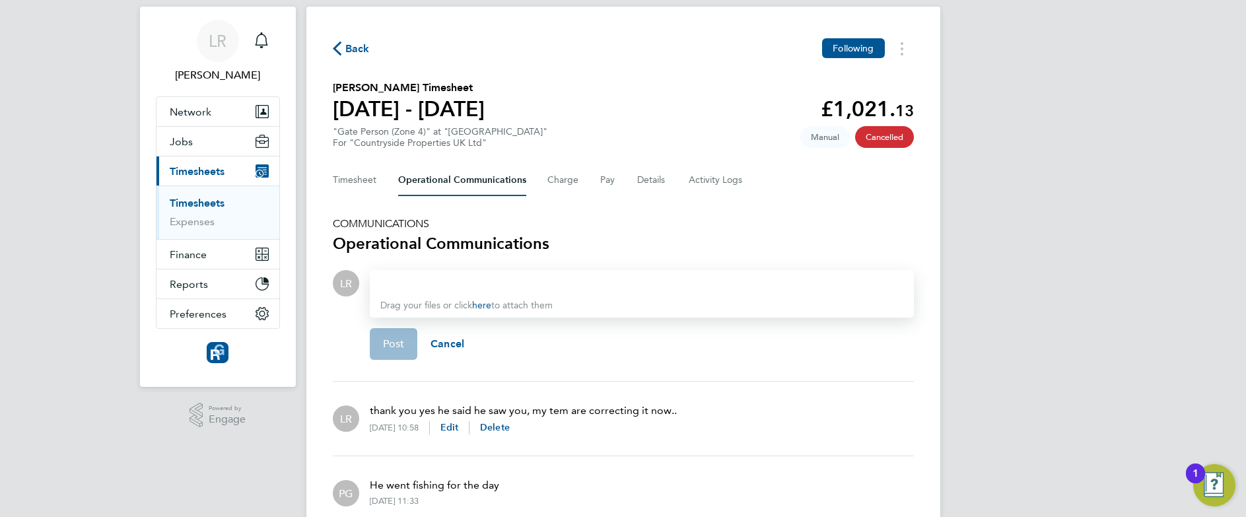
scroll to position [94, 0]
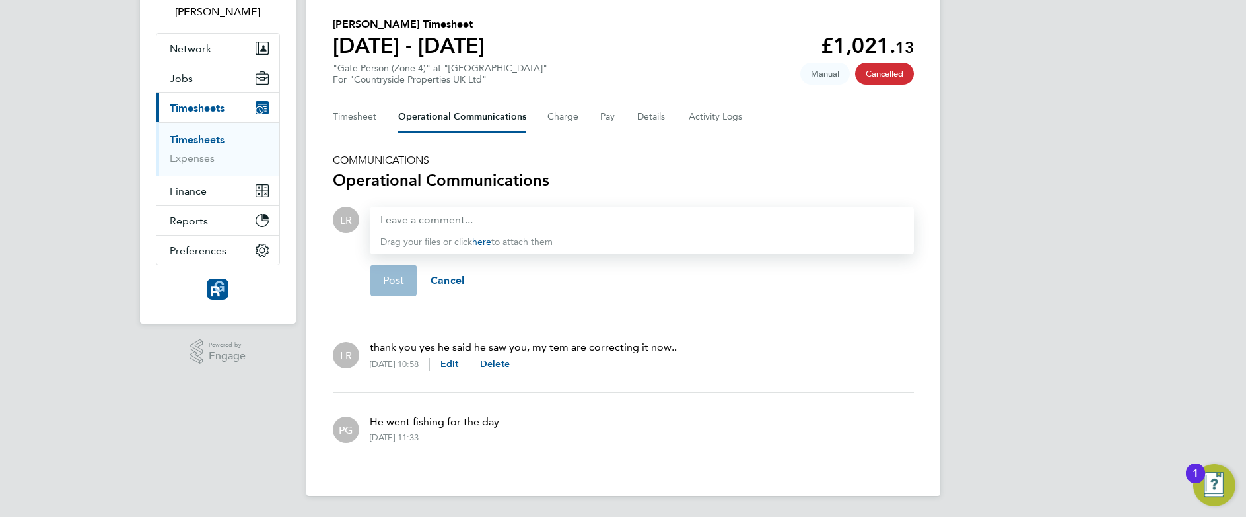
click at [969, 272] on div "LR [PERSON_NAME] Notifications Applications: Network Team Members Businesses Si…" at bounding box center [623, 211] width 1246 height 611
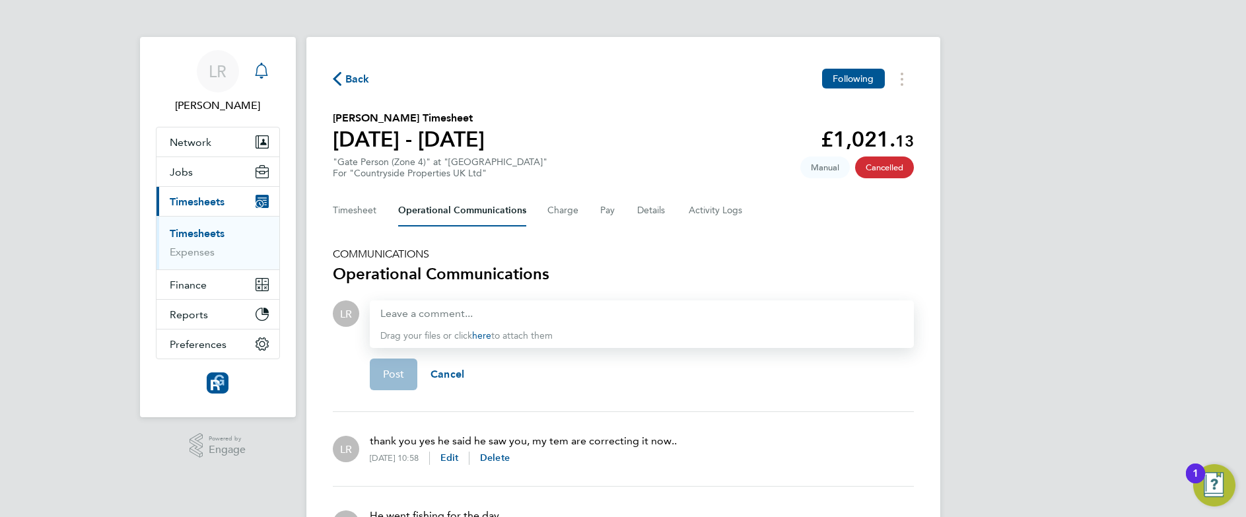
click at [264, 69] on icon "Main navigation" at bounding box center [262, 71] width 16 height 16
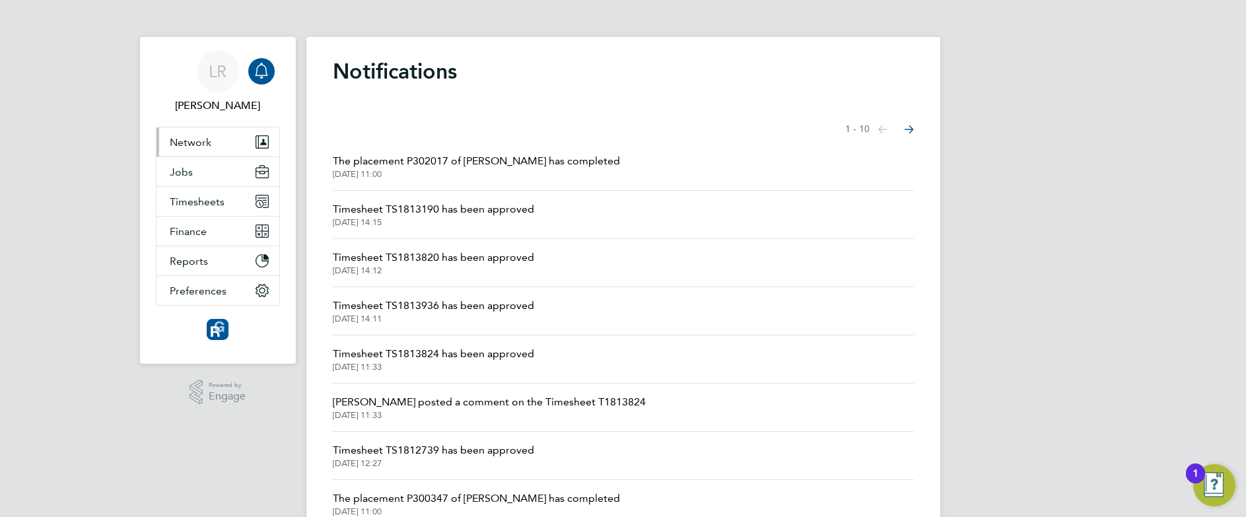
click at [205, 143] on span "Network" at bounding box center [191, 142] width 42 height 13
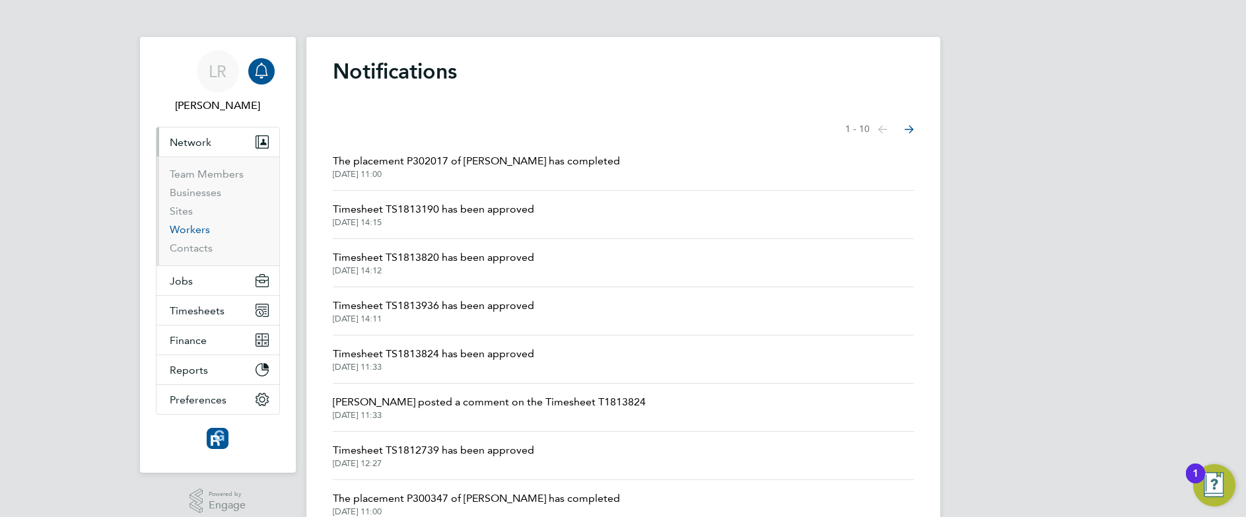
click at [186, 234] on link "Workers" at bounding box center [190, 229] width 40 height 13
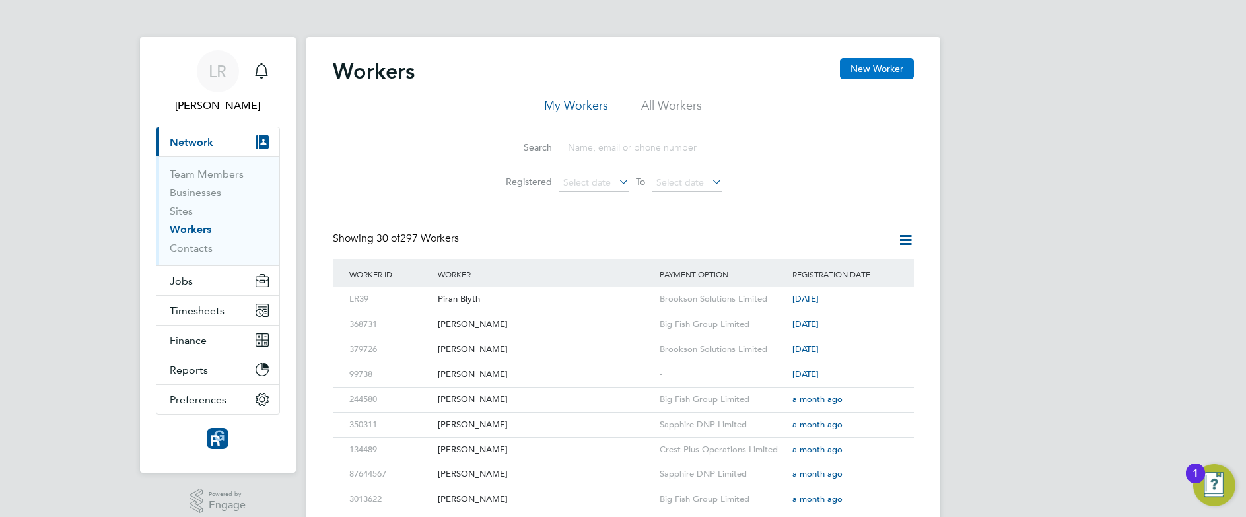
click at [886, 71] on button "New Worker" at bounding box center [877, 68] width 74 height 21
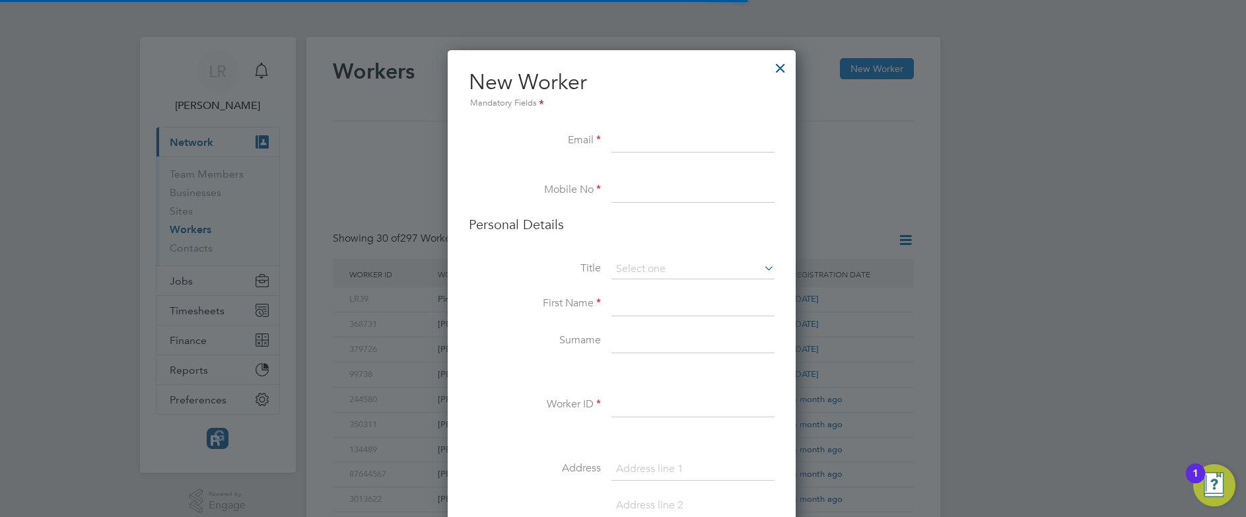
scroll to position [1117, 350]
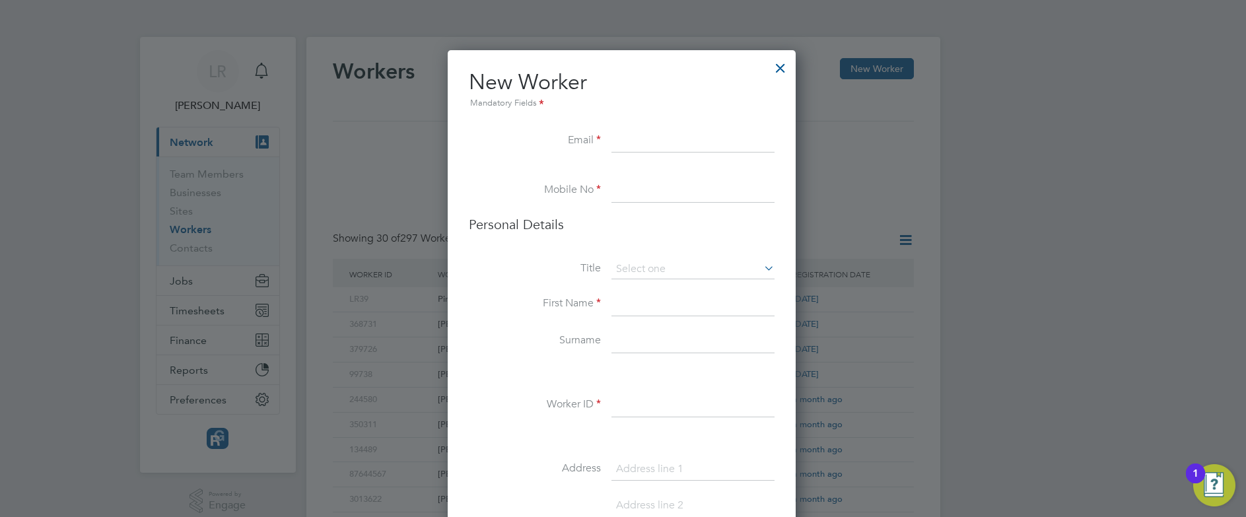
click at [999, 50] on div at bounding box center [623, 258] width 1246 height 517
click at [784, 61] on div at bounding box center [780, 65] width 24 height 24
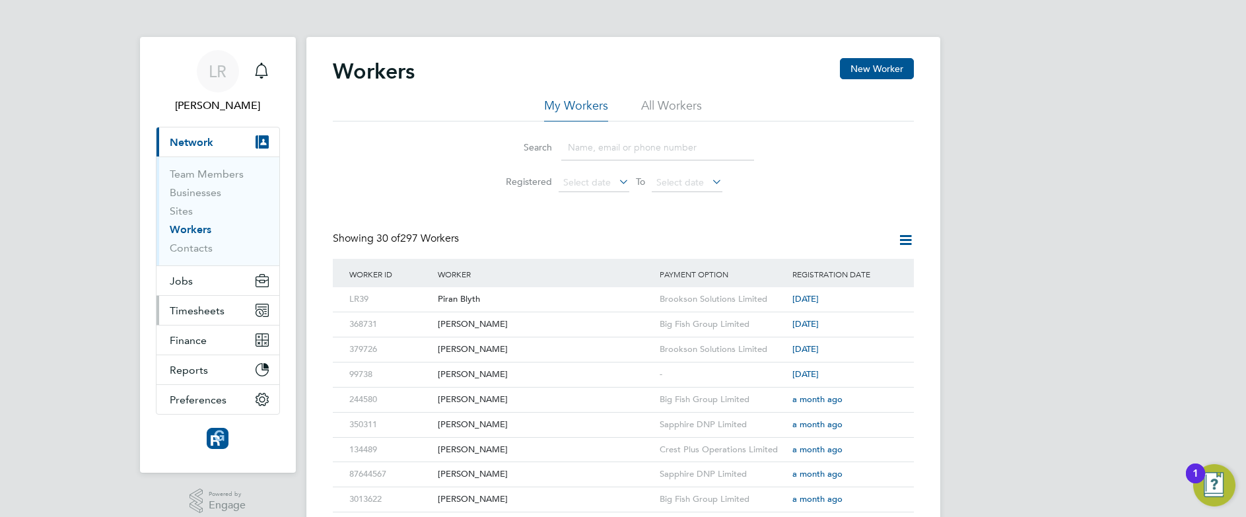
click at [188, 308] on span "Timesheets" at bounding box center [197, 310] width 55 height 13
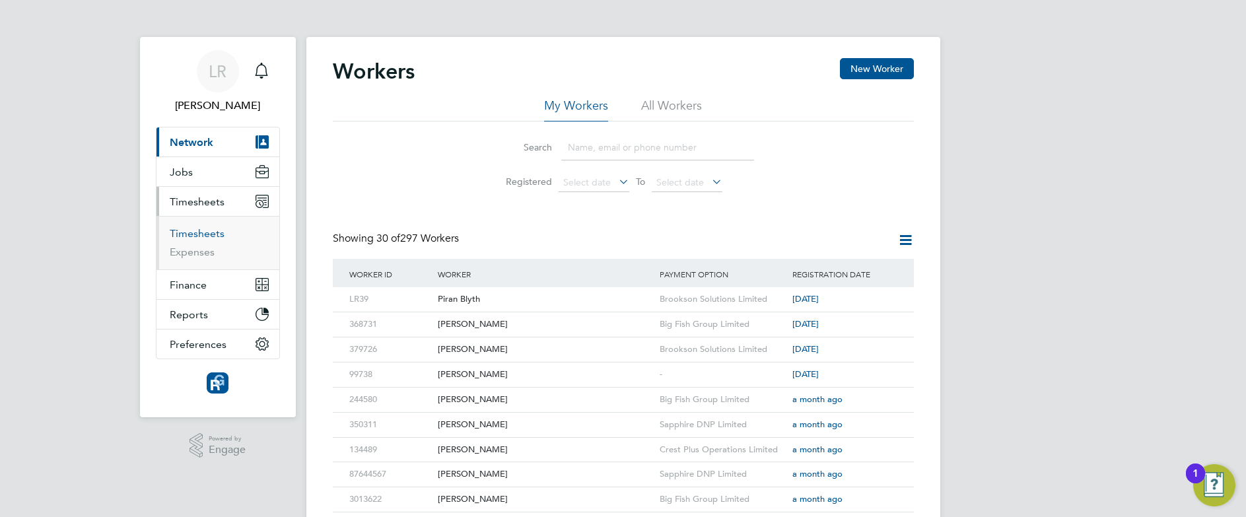
click at [194, 232] on link "Timesheets" at bounding box center [197, 233] width 55 height 13
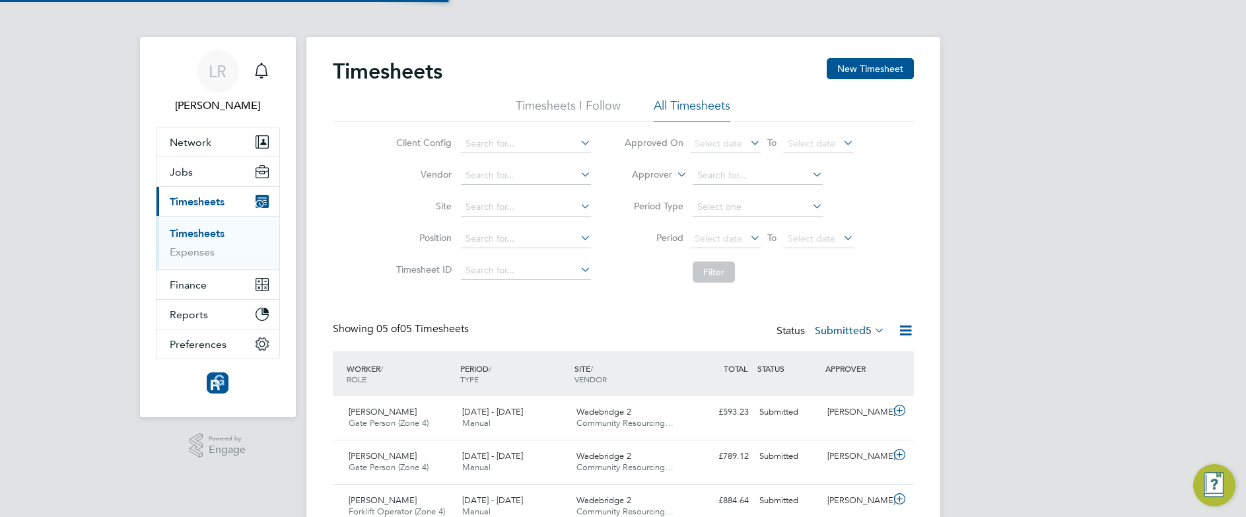
scroll to position [34, 115]
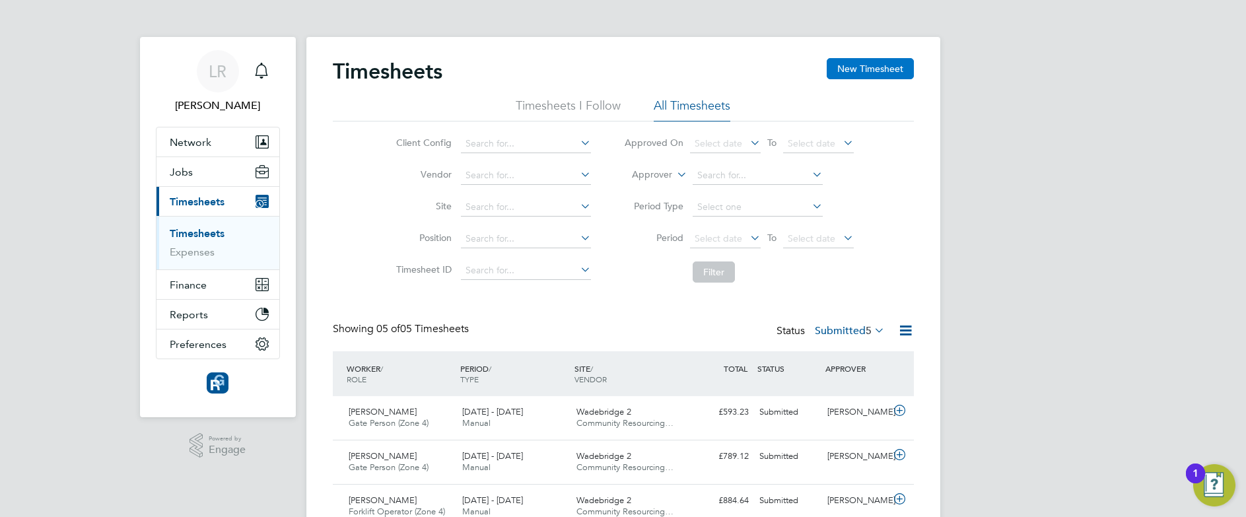
click at [869, 65] on button "New Timesheet" at bounding box center [870, 68] width 87 height 21
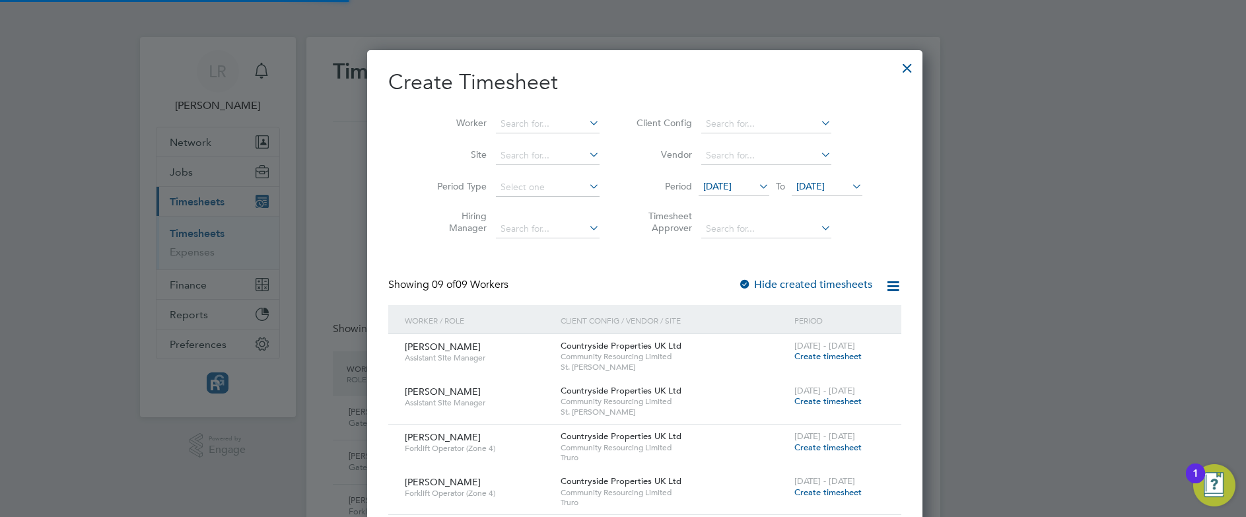
scroll to position [945, 511]
click at [496, 124] on input at bounding box center [548, 124] width 104 height 18
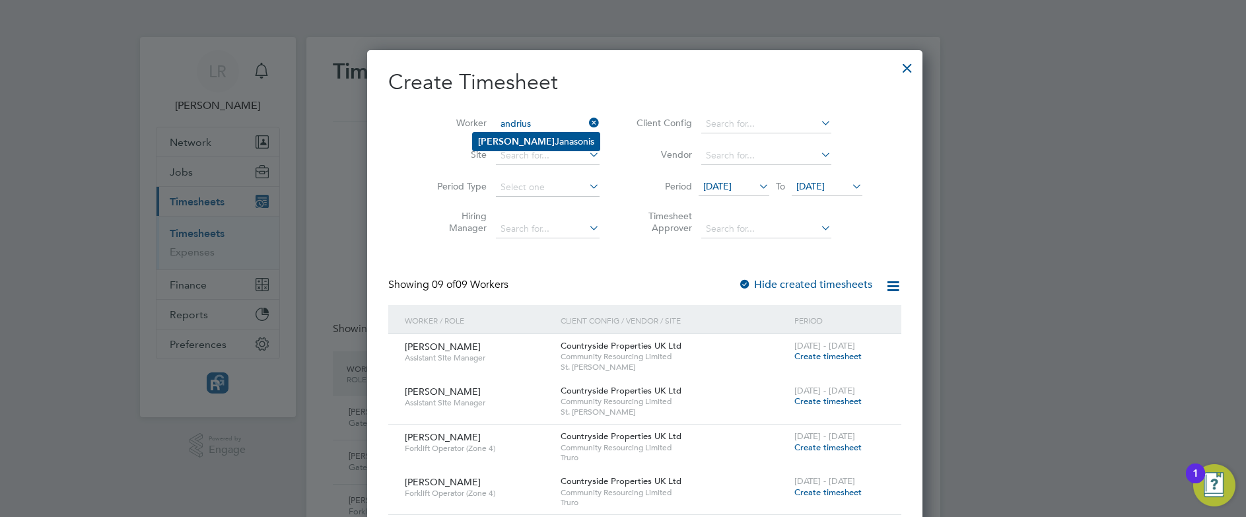
click at [505, 137] on b "[PERSON_NAME]" at bounding box center [516, 141] width 77 height 11
type input "[PERSON_NAME]"
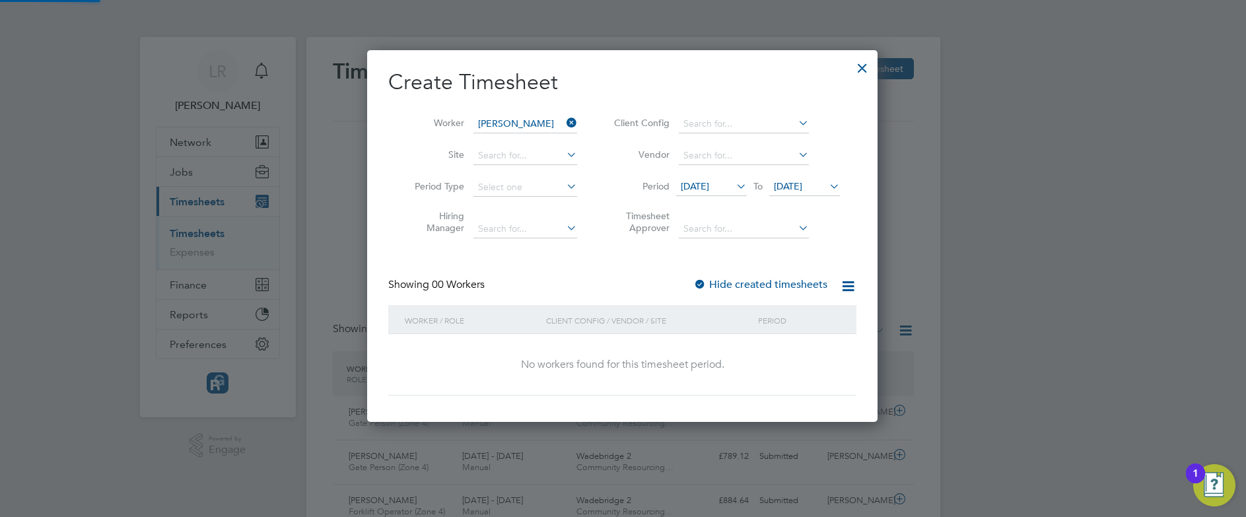
scroll to position [372, 511]
click at [775, 283] on label "Hide created timesheets" at bounding box center [760, 284] width 134 height 13
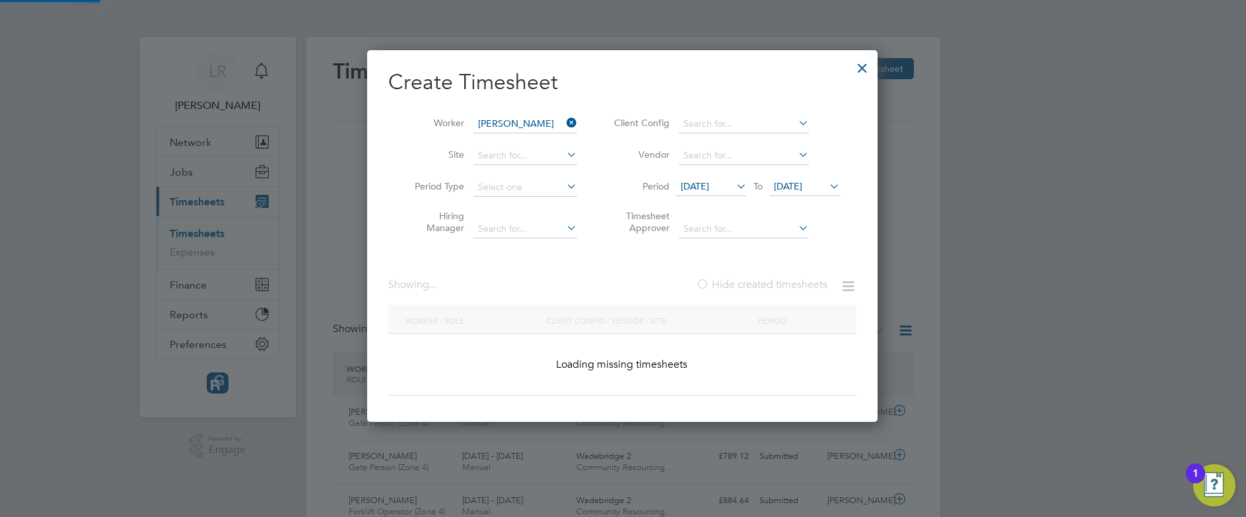
scroll to position [7, 7]
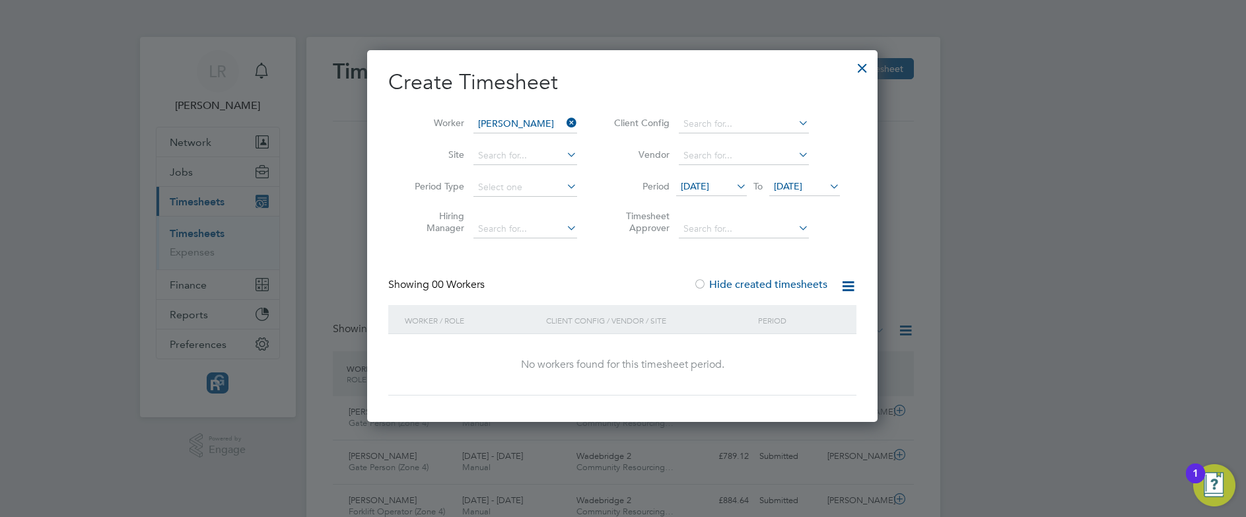
click at [761, 288] on label "Hide created timesheets" at bounding box center [760, 284] width 134 height 13
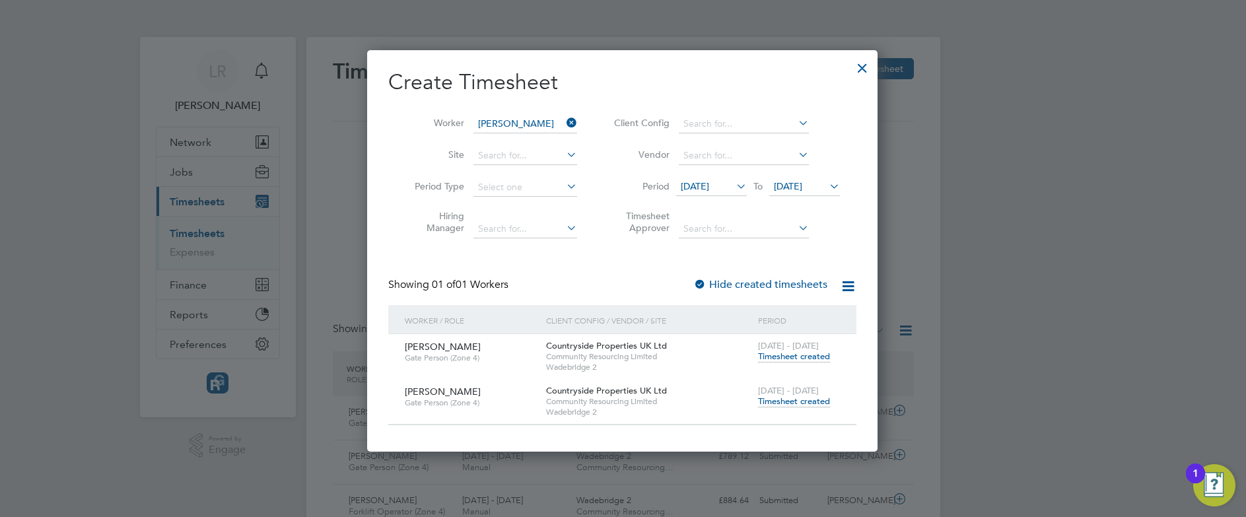
click at [865, 65] on div at bounding box center [862, 65] width 24 height 24
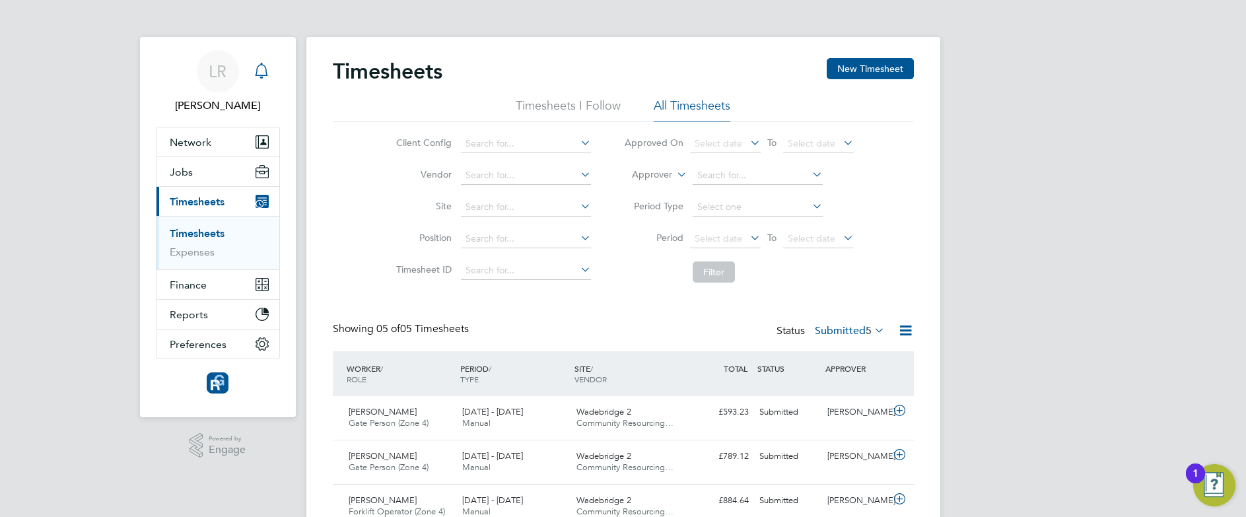
click at [273, 75] on div "Main navigation" at bounding box center [261, 71] width 26 height 26
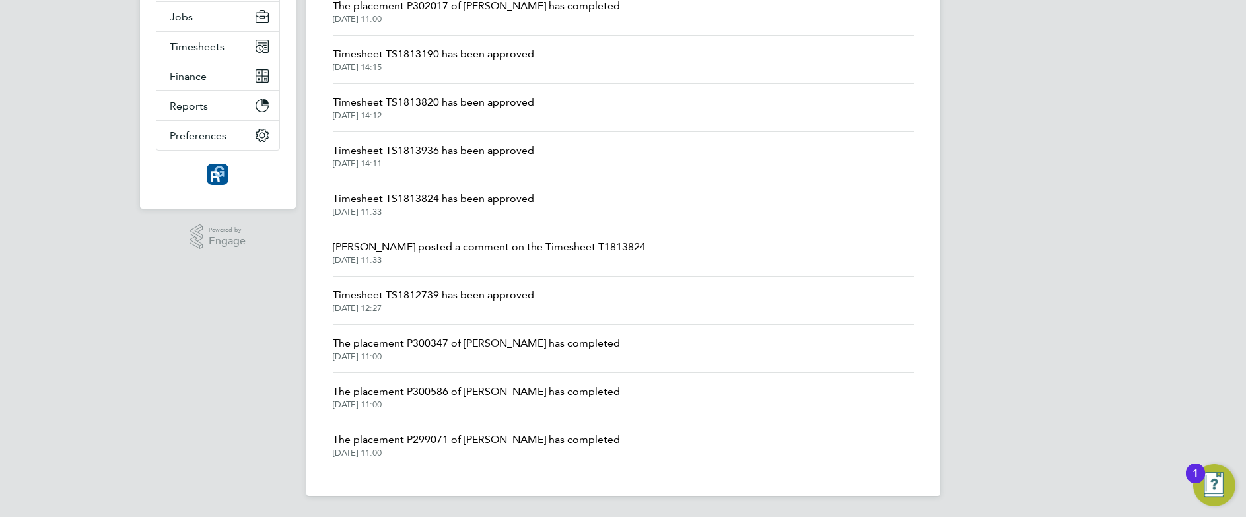
click at [401, 448] on span "[DATE] 11:00" at bounding box center [476, 453] width 287 height 11
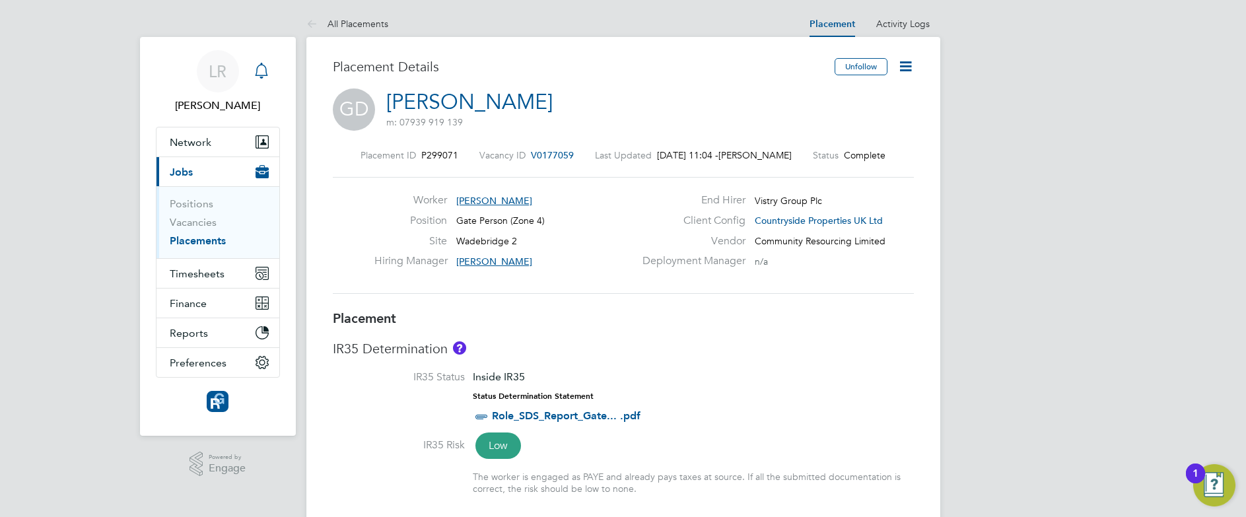
click at [267, 72] on icon "Main navigation" at bounding box center [262, 71] width 16 height 16
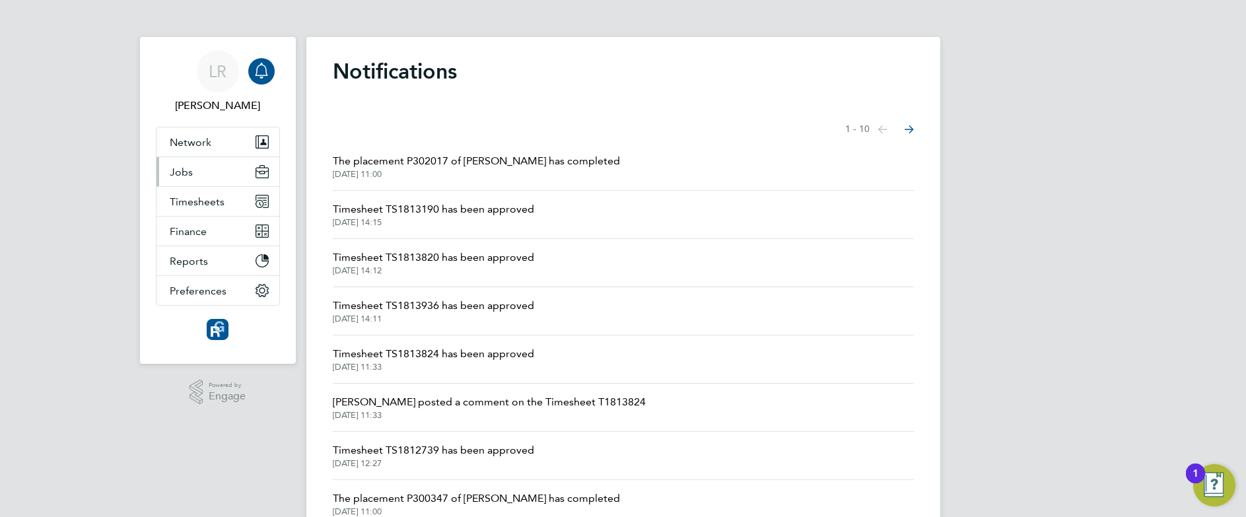
click at [195, 166] on button "Jobs" at bounding box center [217, 171] width 123 height 29
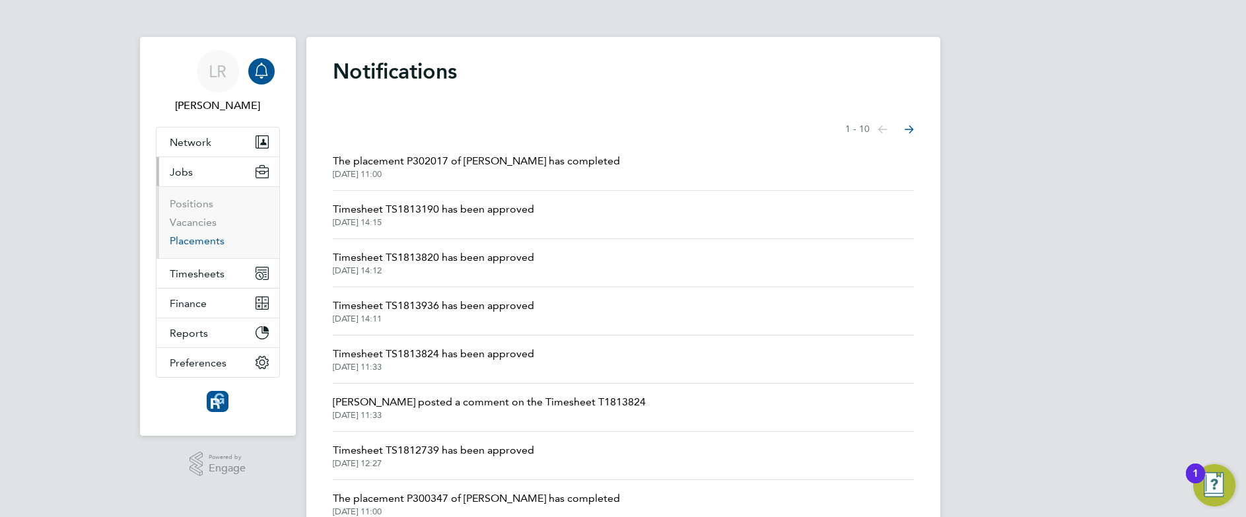
click at [199, 240] on link "Placements" at bounding box center [197, 240] width 55 height 13
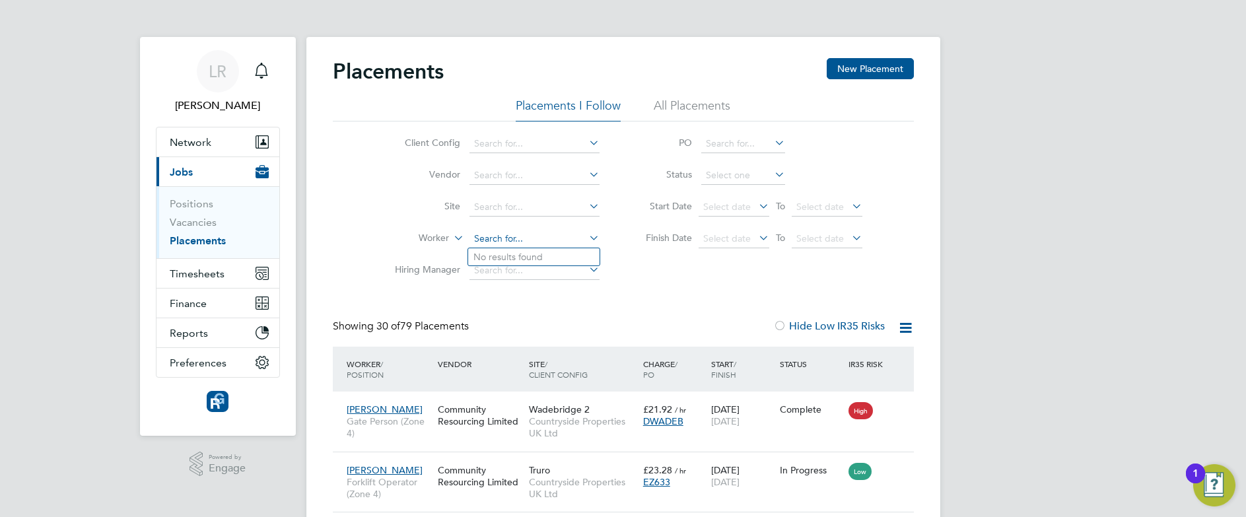
click at [499, 238] on input at bounding box center [534, 239] width 130 height 18
click at [504, 253] on b "[PERSON_NAME]" at bounding box center [511, 257] width 77 height 11
type input "[PERSON_NAME]"
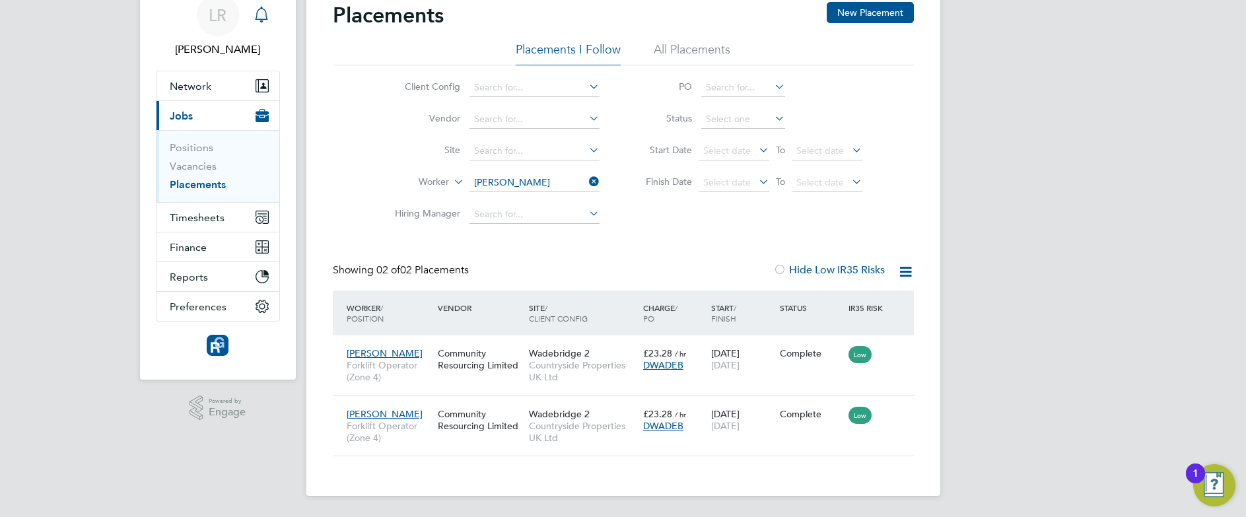
click at [252, 15] on div "Main navigation" at bounding box center [261, 15] width 26 height 26
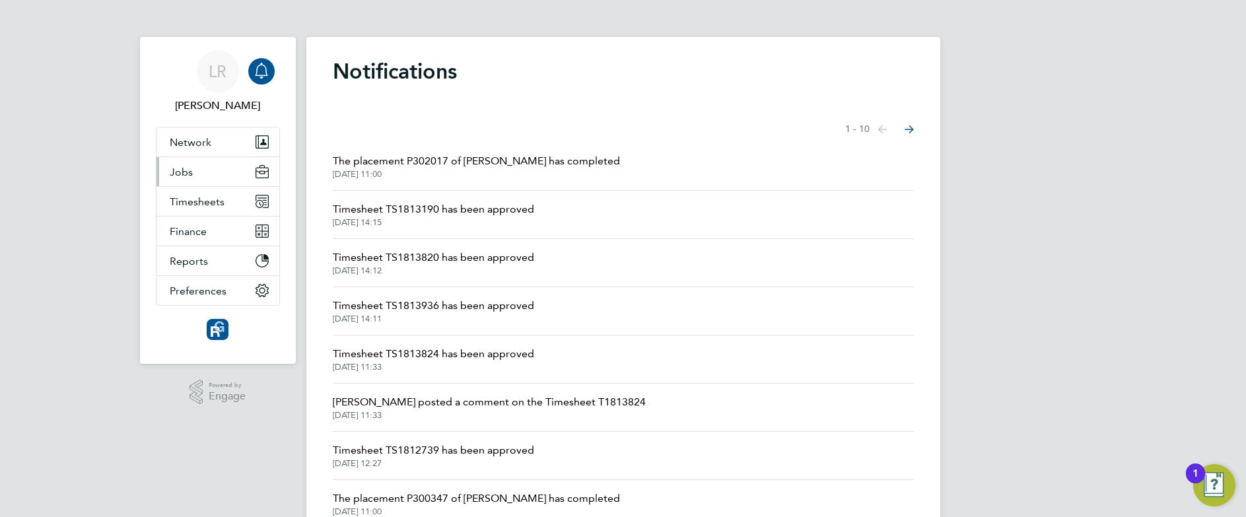
click at [196, 174] on button "Jobs" at bounding box center [217, 171] width 123 height 29
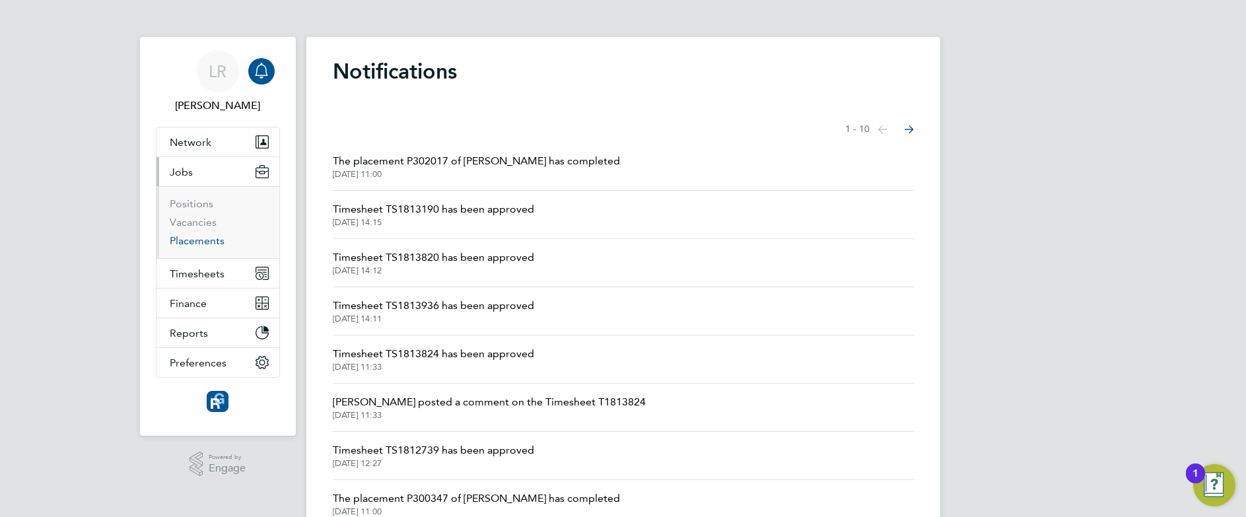
click at [207, 242] on link "Placements" at bounding box center [197, 240] width 55 height 13
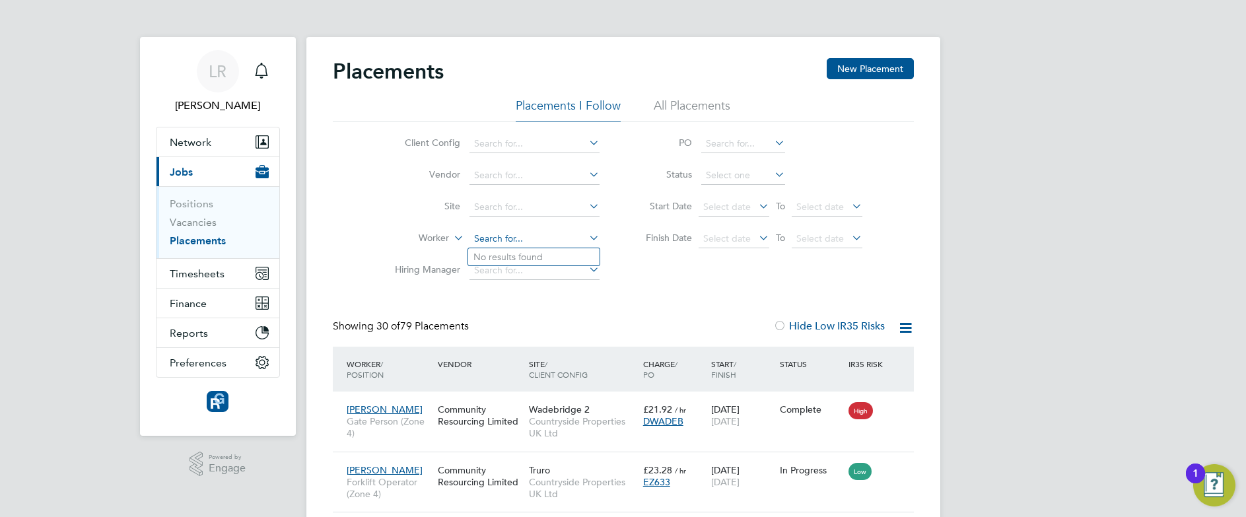
click at [494, 234] on input at bounding box center [534, 239] width 130 height 18
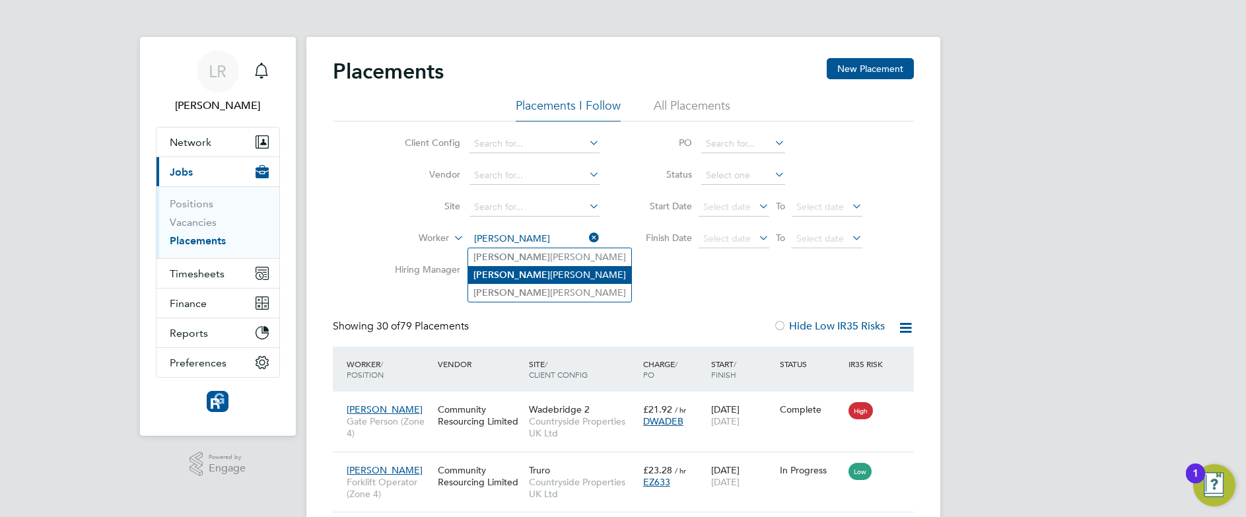
click at [527, 274] on li "[PERSON_NAME]" at bounding box center [549, 275] width 163 height 18
type input "[PERSON_NAME]"
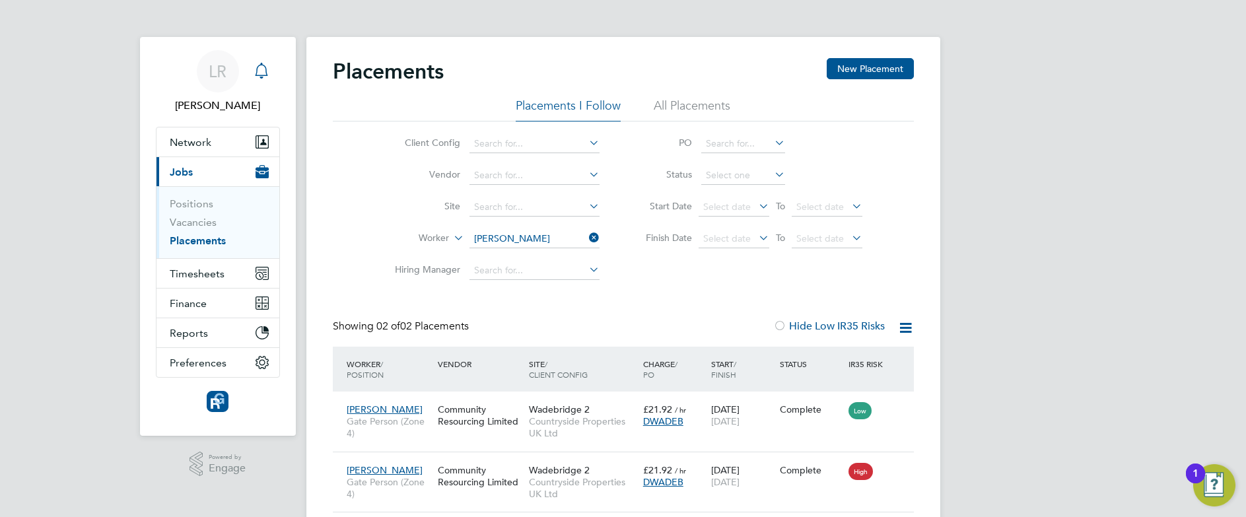
click at [262, 73] on icon "Main navigation" at bounding box center [262, 71] width 16 height 16
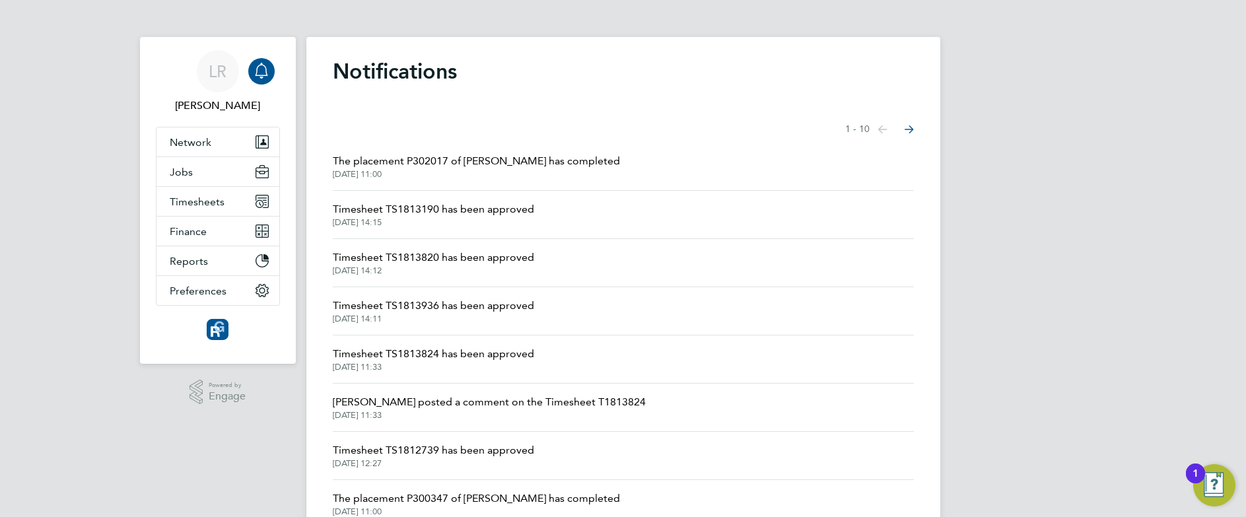
click at [258, 71] on icon "Main navigation" at bounding box center [262, 71] width 16 height 16
click at [190, 170] on span "Jobs" at bounding box center [181, 172] width 23 height 13
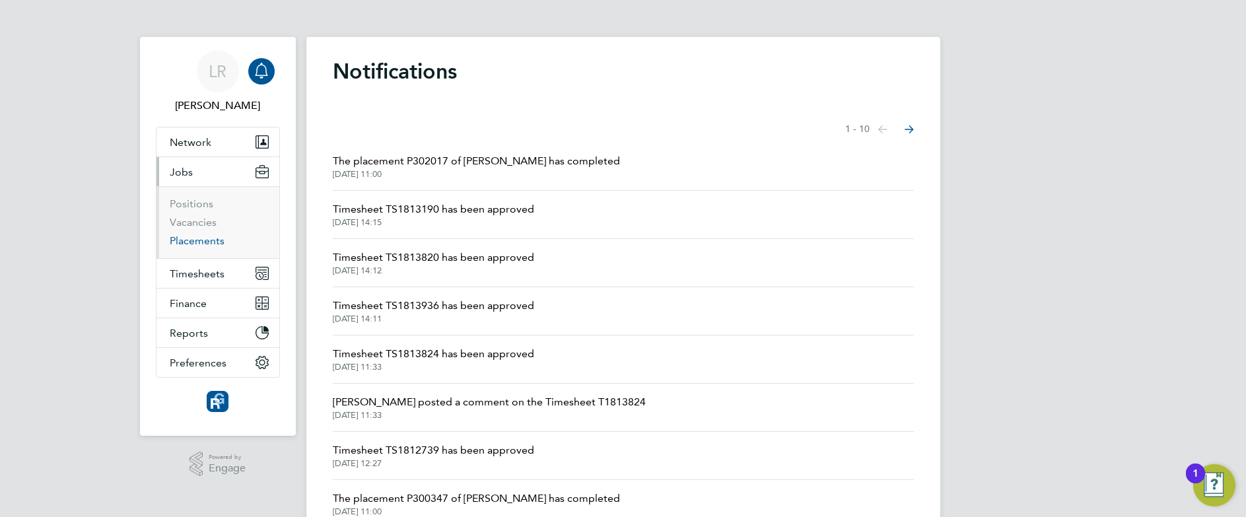
click at [207, 236] on link "Placements" at bounding box center [197, 240] width 55 height 13
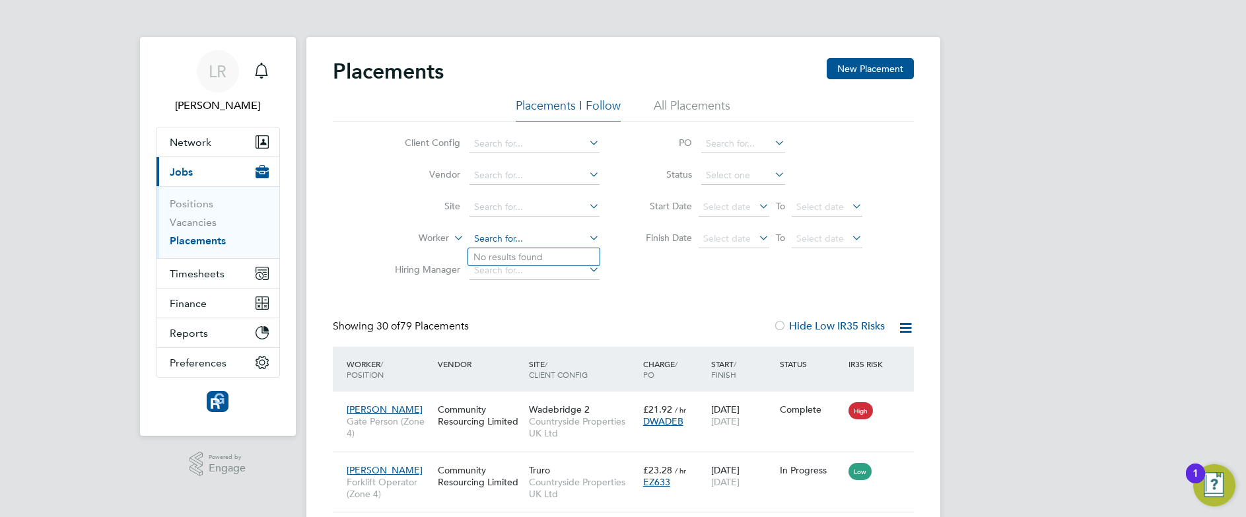
click at [500, 237] on input at bounding box center [534, 239] width 130 height 18
type input "[PERSON_NAME]"
click at [506, 234] on input at bounding box center [534, 239] width 130 height 18
click at [508, 260] on li "[PERSON_NAME] [PERSON_NAME]" at bounding box center [589, 257] width 242 height 18
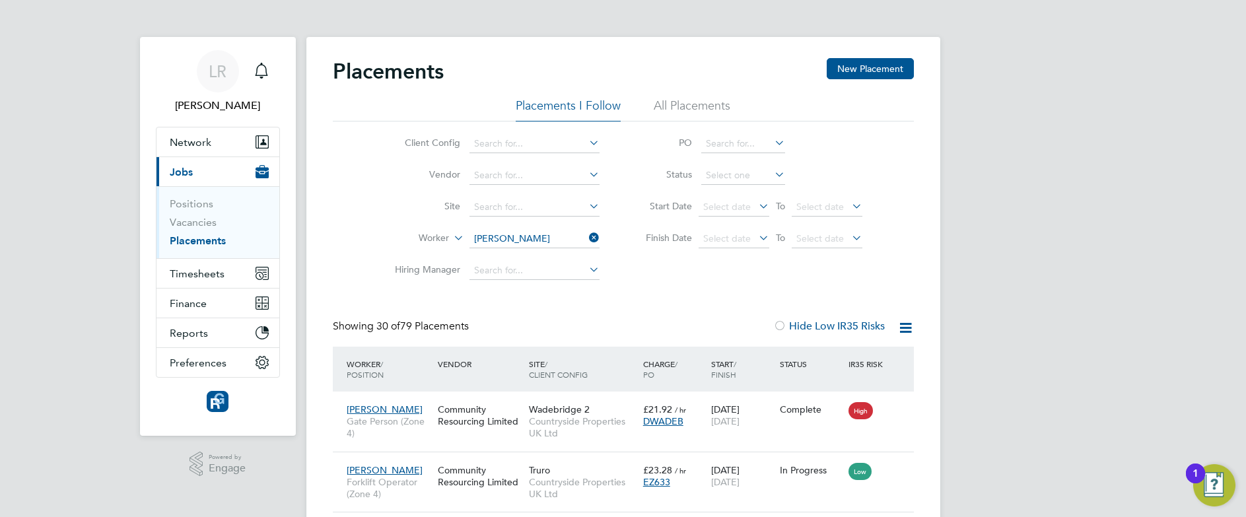
type input "[PERSON_NAME]"
click at [699, 106] on li "All Placements" at bounding box center [692, 110] width 77 height 24
click at [586, 235] on icon at bounding box center [586, 237] width 0 height 18
click at [495, 236] on input at bounding box center [534, 239] width 130 height 18
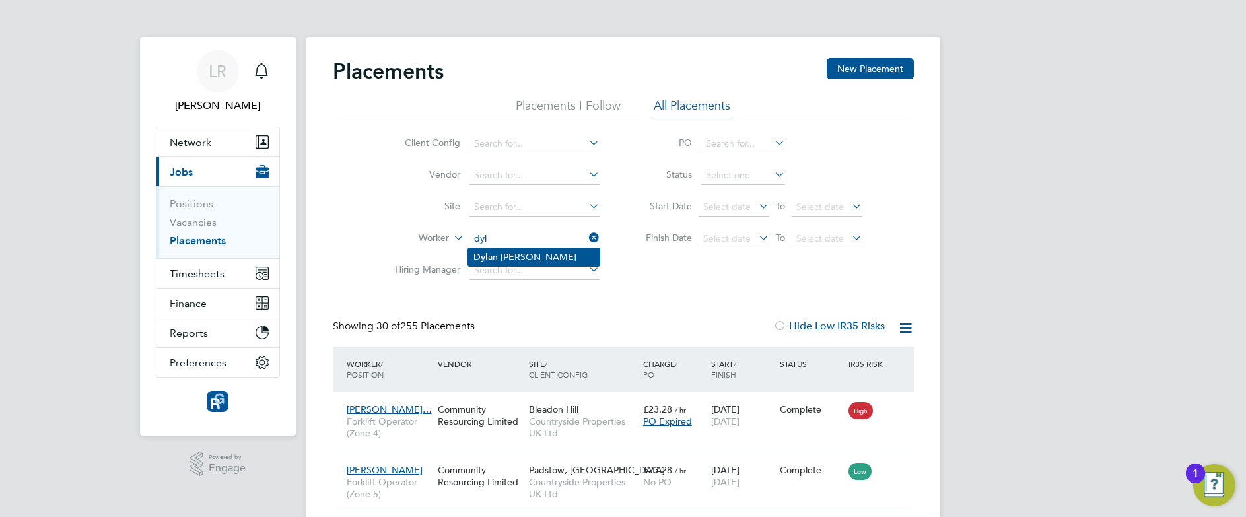
click at [502, 254] on li "Dyl an [PERSON_NAME]" at bounding box center [533, 257] width 131 height 18
type input "[PERSON_NAME]"
click at [698, 323] on div "Showing 02 of 02 Placements Hide Low IR35 Risks" at bounding box center [623, 333] width 581 height 27
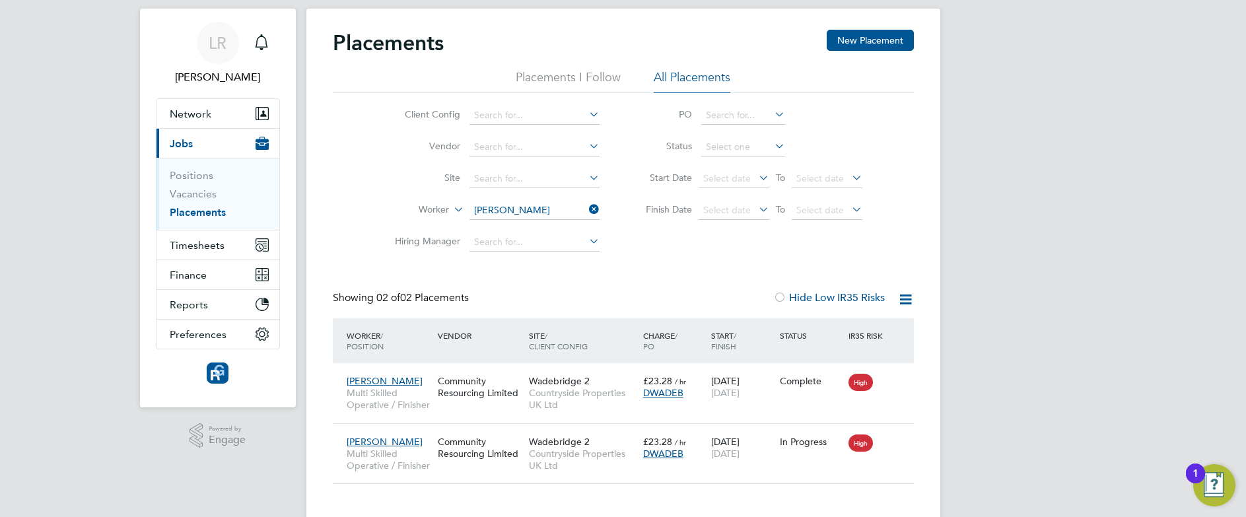
click at [1099, 220] on div "LR [PERSON_NAME] Notifications Applications: Network Team Members Businesses Si…" at bounding box center [623, 258] width 1246 height 573
click at [206, 243] on span "Timesheets" at bounding box center [197, 245] width 55 height 13
click at [209, 245] on span "Timesheets" at bounding box center [197, 245] width 55 height 13
click at [1114, 141] on div "LR [PERSON_NAME] Notifications Applications: Network Team Members Businesses Si…" at bounding box center [623, 258] width 1246 height 573
click at [205, 118] on span "Network" at bounding box center [191, 114] width 42 height 13
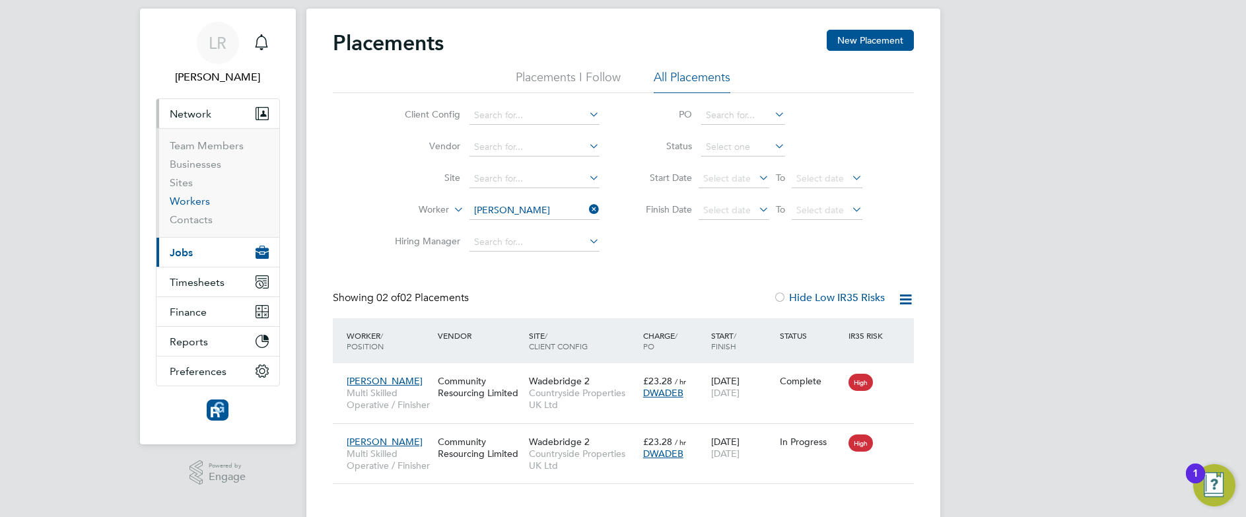
click at [187, 200] on link "Workers" at bounding box center [190, 201] width 40 height 13
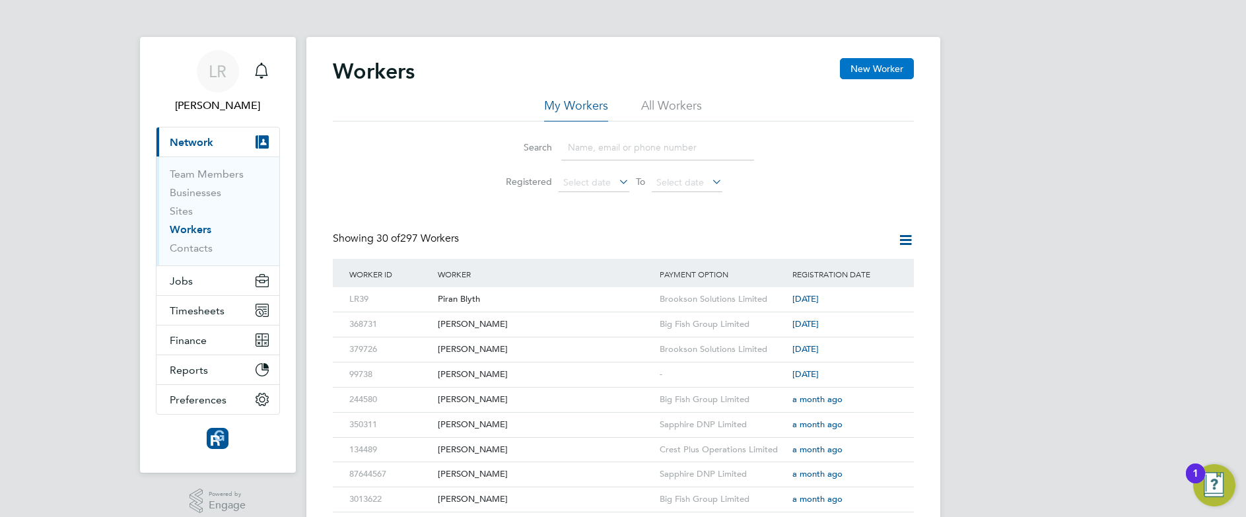
click at [860, 64] on button "New Worker" at bounding box center [877, 68] width 74 height 21
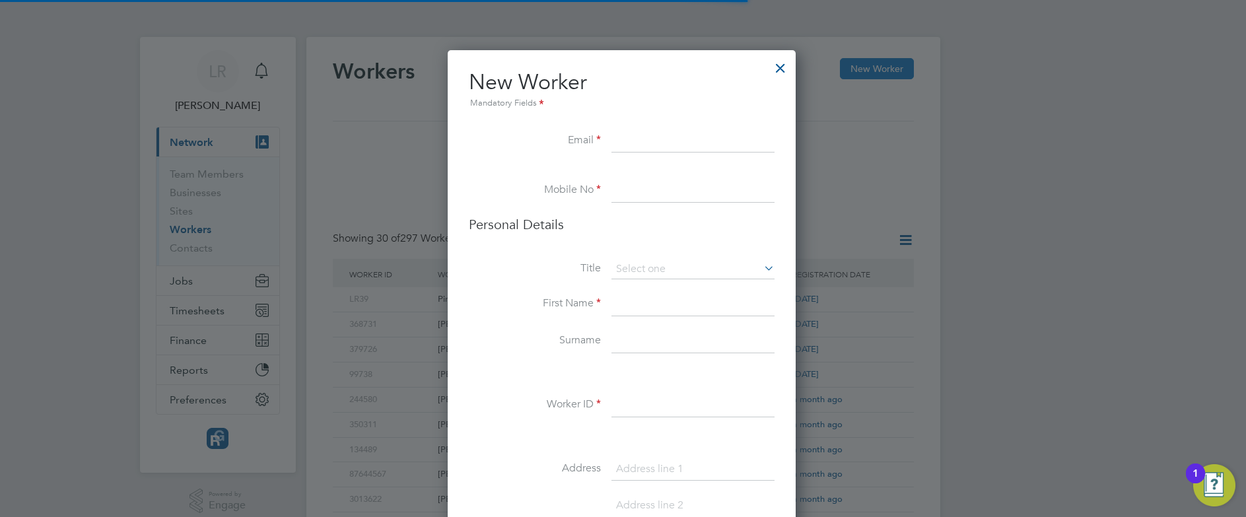
scroll to position [1117, 350]
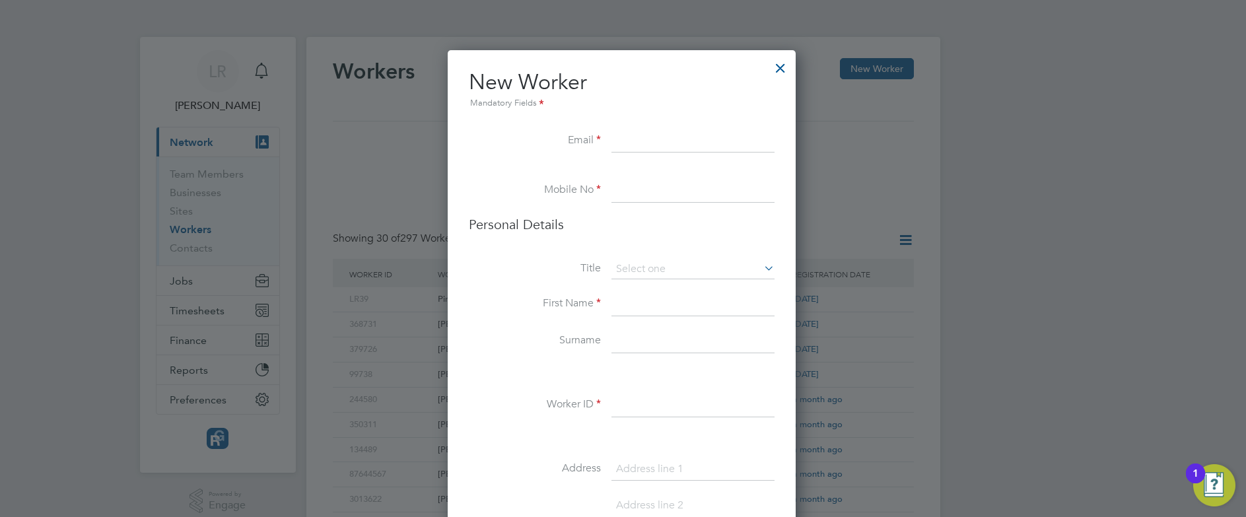
paste input "[EMAIL_ADDRESS][DOMAIN_NAME]"
click at [641, 144] on input "[EMAIL_ADDRESS][DOMAIN_NAME]" at bounding box center [692, 141] width 163 height 24
type input "[EMAIL_ADDRESS][DOMAIN_NAME]"
click at [653, 176] on li at bounding box center [622, 172] width 306 height 13
click at [644, 194] on input at bounding box center [692, 191] width 163 height 24
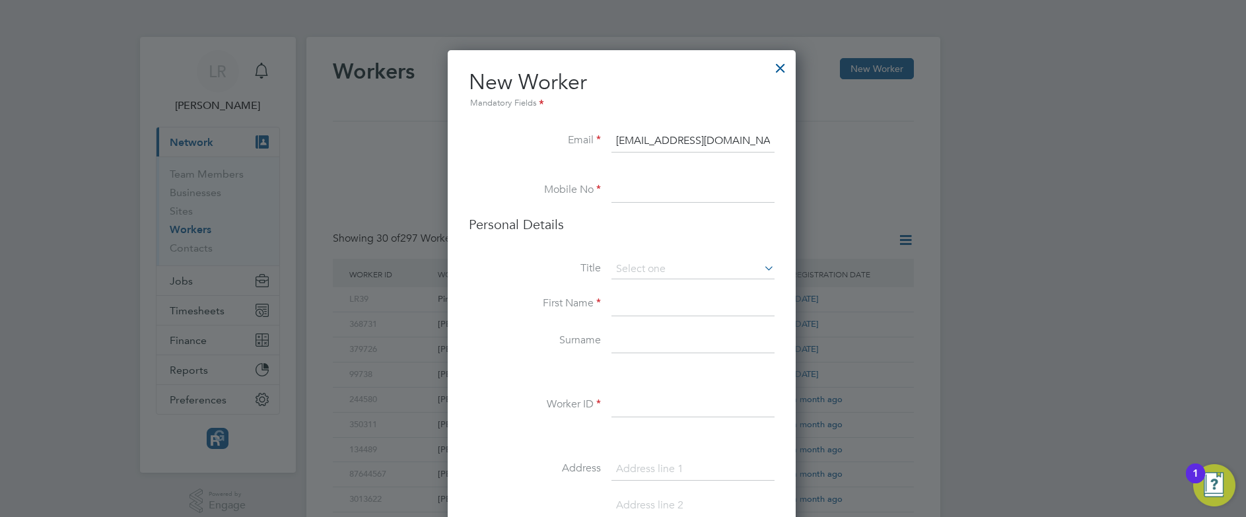
paste input "07834776873"
click at [644, 194] on input "07834776873" at bounding box center [692, 191] width 163 height 24
type input "07834776873"
click at [655, 265] on input at bounding box center [692, 269] width 163 height 20
click at [625, 286] on li "Mr" at bounding box center [693, 287] width 164 height 17
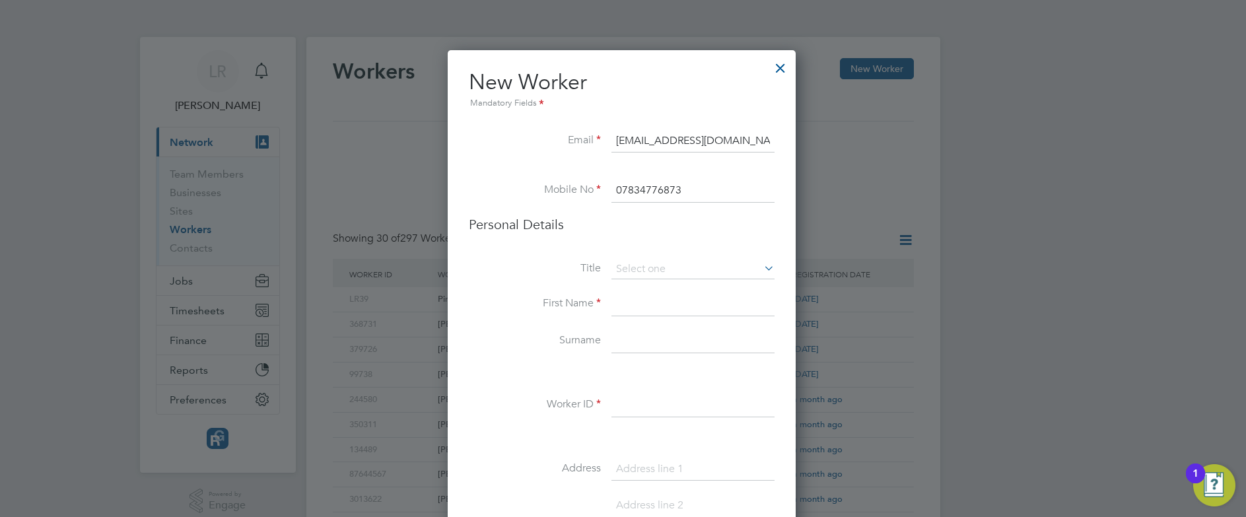
type input "Mr"
click at [629, 308] on input at bounding box center [692, 304] width 163 height 24
type input "[PERSON_NAME]"
paste input "[PERSON_NAME]"
type input "[PERSON_NAME]"
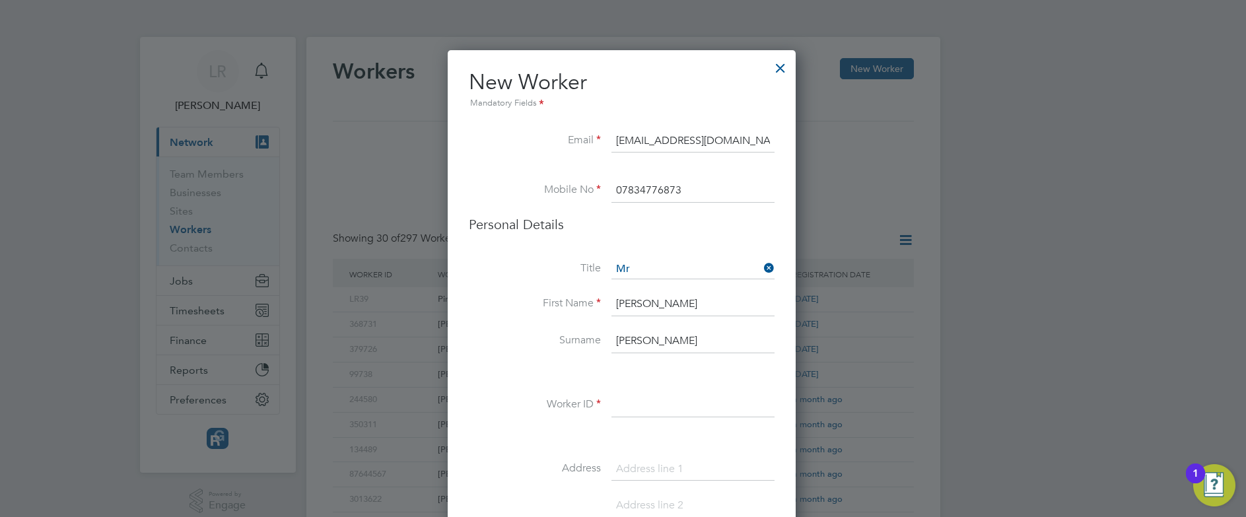
click at [625, 402] on input at bounding box center [692, 405] width 163 height 24
paste input "380069"
click at [637, 408] on input "380069" at bounding box center [692, 405] width 163 height 24
type input "380069"
click at [658, 467] on input at bounding box center [692, 469] width 163 height 24
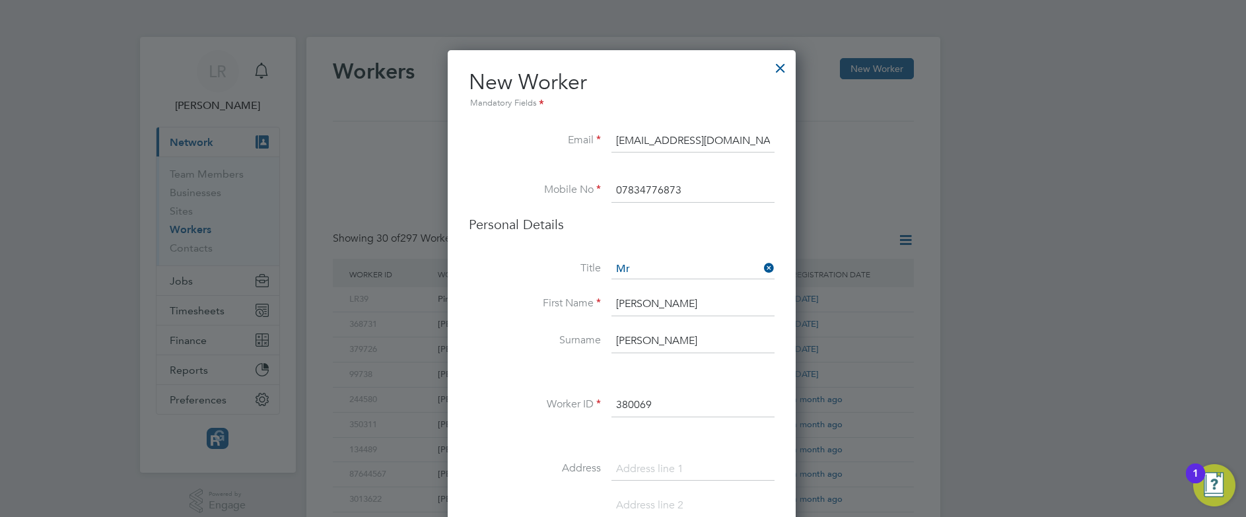
paste input "15 Manor Farm close Goldsithney [GEOGRAPHIC_DATA]"
type input "15 Manor Farm close Goldsithney [GEOGRAPHIC_DATA]"
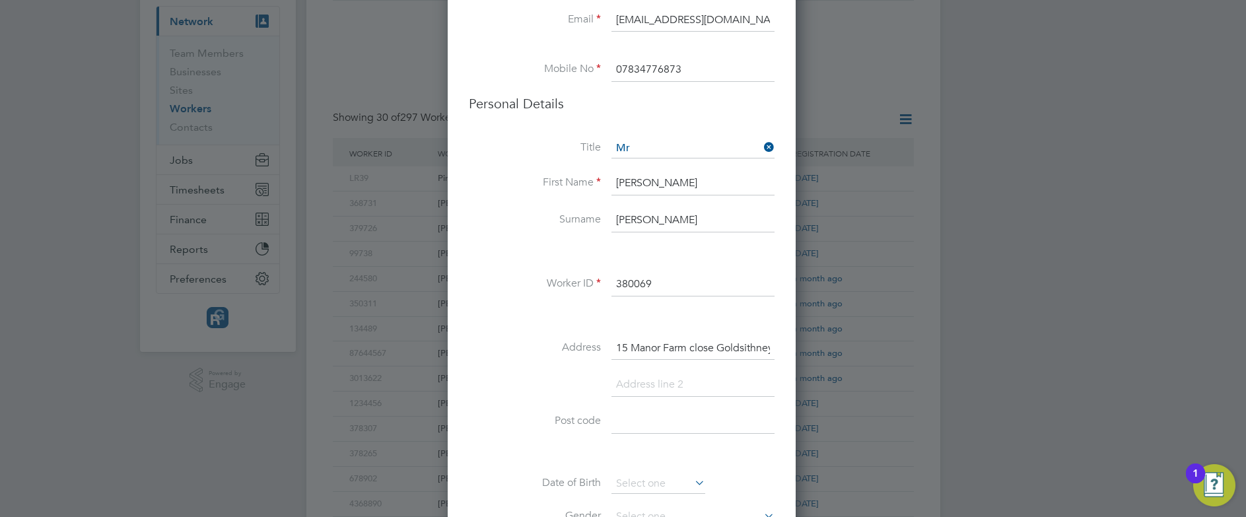
scroll to position [128, 0]
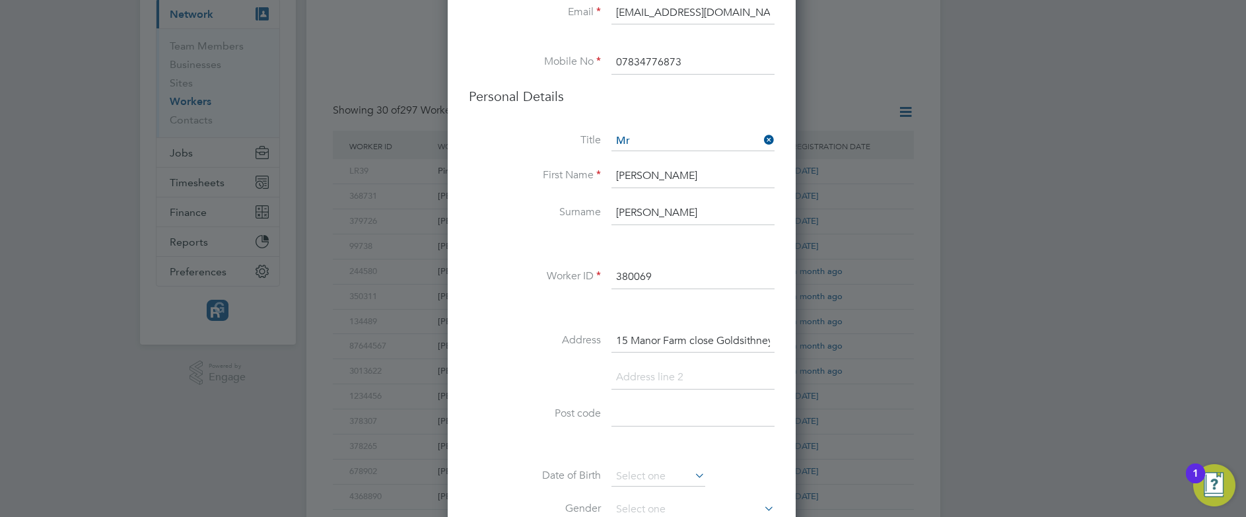
click at [657, 419] on input at bounding box center [692, 415] width 163 height 24
paste input "TR20 9JW"
click at [636, 415] on input "TR20 9JW" at bounding box center [692, 415] width 163 height 24
type input "TR20 9JW"
click at [643, 341] on input "15 Manor Farm close Goldsithney [GEOGRAPHIC_DATA]" at bounding box center [692, 341] width 163 height 24
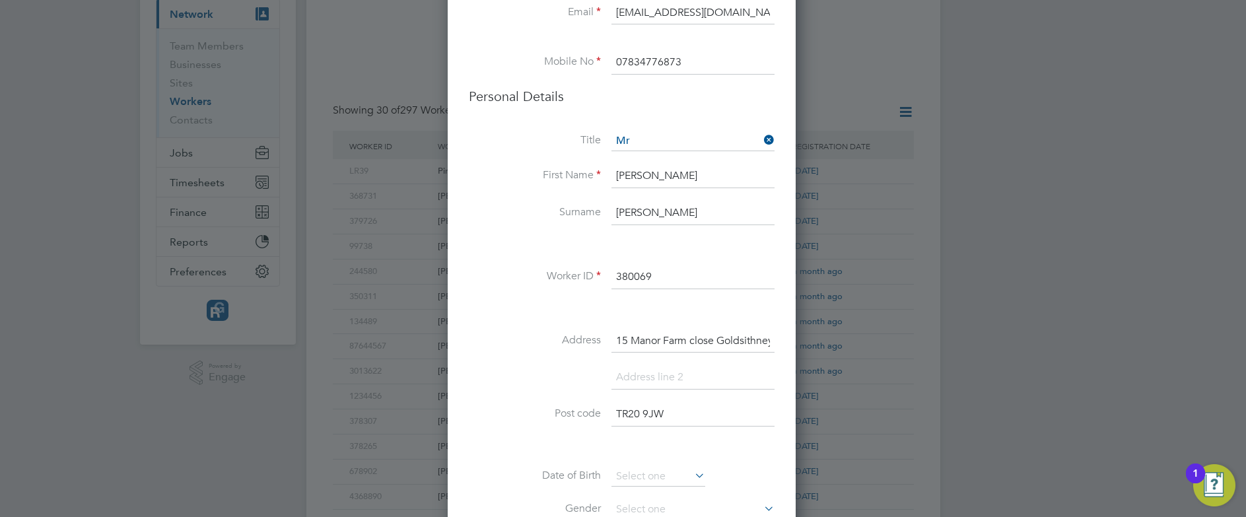
click at [710, 337] on input "15 Manor Farm close Goldsithney [GEOGRAPHIC_DATA]" at bounding box center [692, 341] width 163 height 24
drag, startPoint x: 665, startPoint y: 341, endPoint x: 822, endPoint y: 347, distance: 157.3
click at [822, 347] on div "Workers New Worker My Workers All Workers Search Registered Select date To Sele…" at bounding box center [623, 442] width 634 height 1066
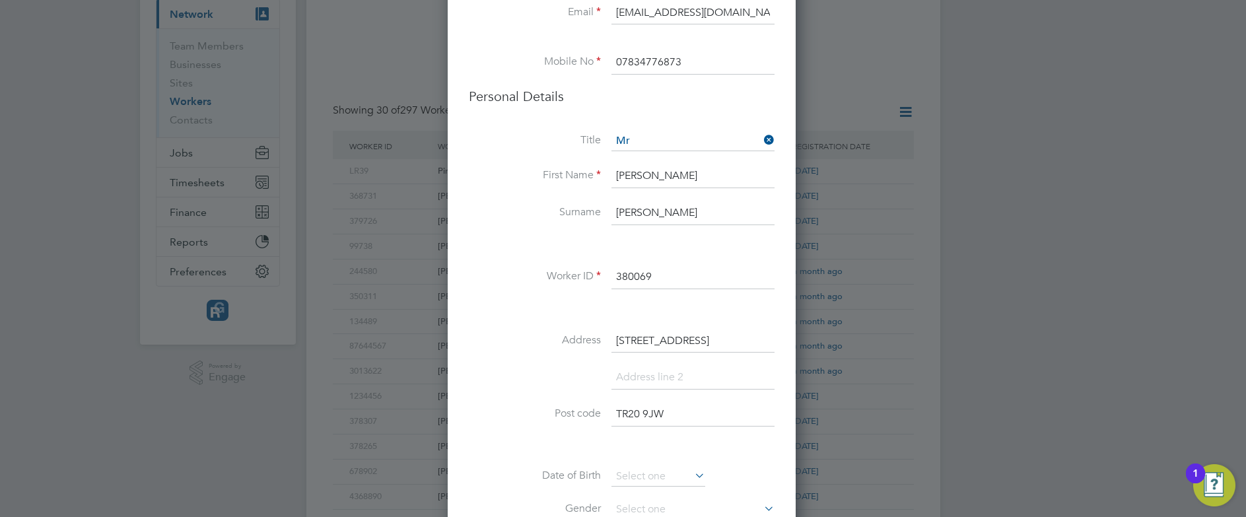
scroll to position [0, 0]
type input "[STREET_ADDRESS]"
click at [716, 366] on input at bounding box center [692, 378] width 163 height 24
paste input "Goldsithney Penzance"
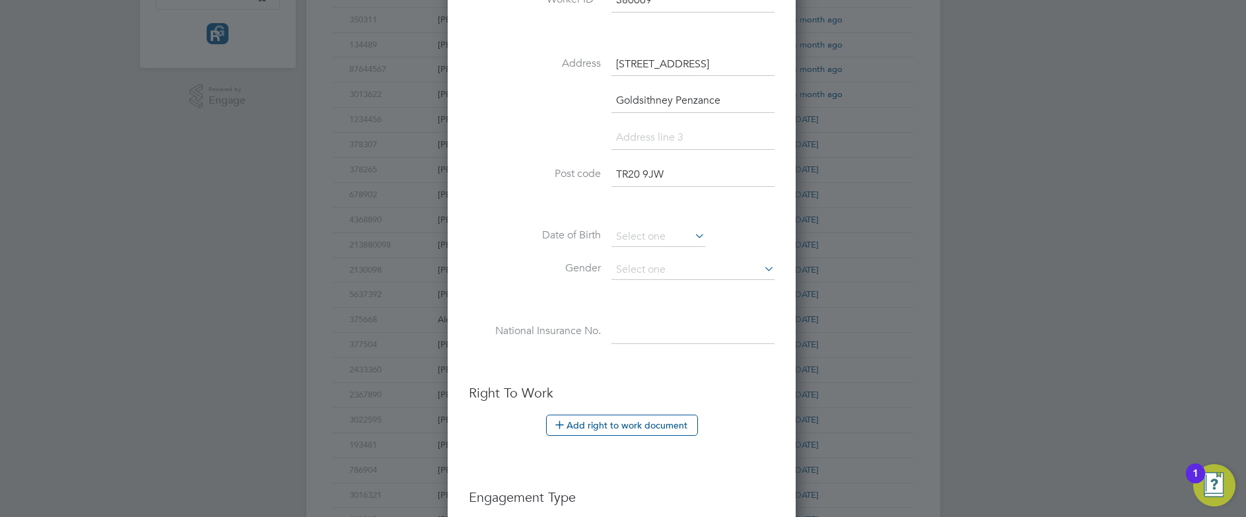
scroll to position [423, 0]
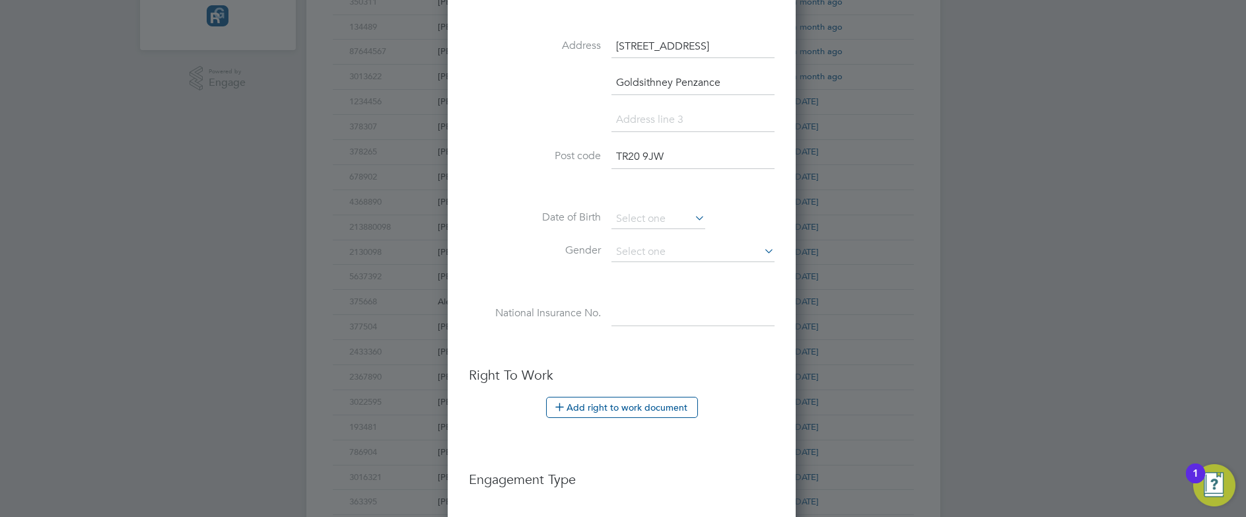
type input "Goldsithney Penzance"
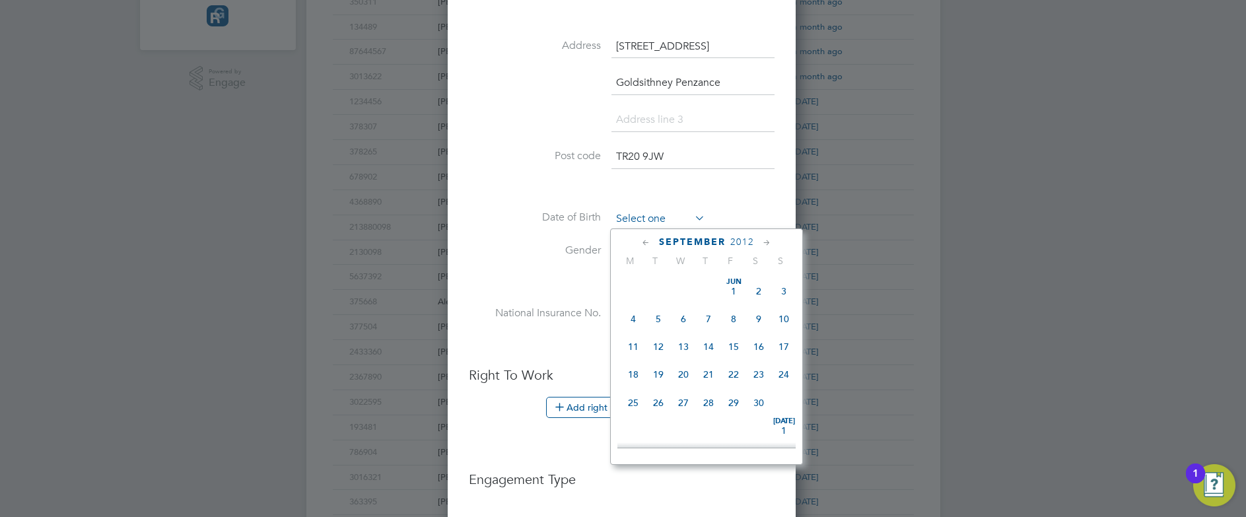
scroll to position [428, 0]
click at [658, 222] on input at bounding box center [658, 219] width 94 height 20
click at [749, 242] on span "2012" at bounding box center [742, 241] width 24 height 11
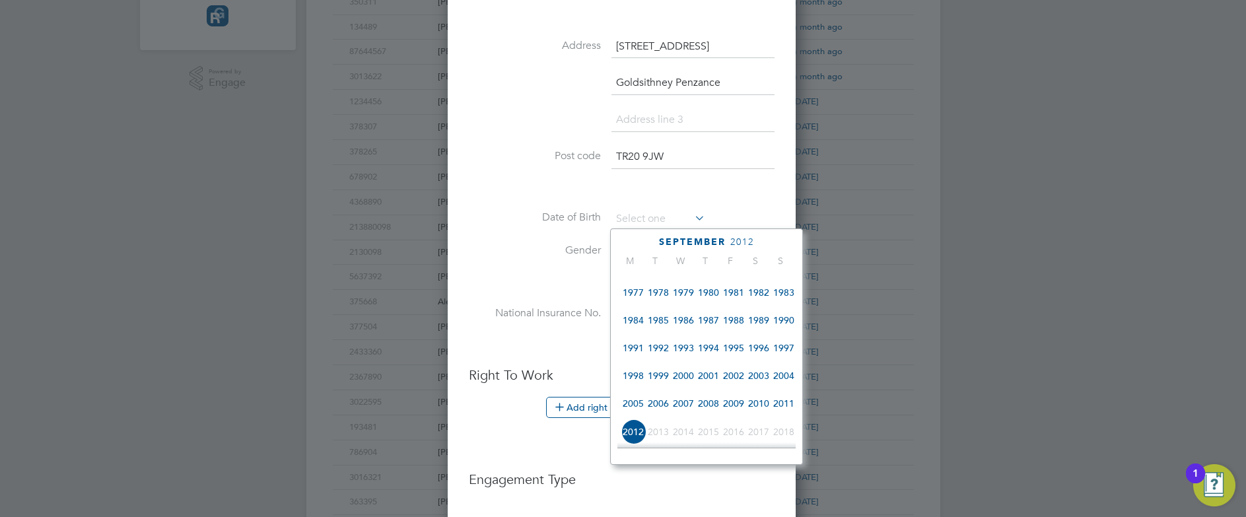
scroll to position [277, 0]
click at [786, 296] on span "1983" at bounding box center [783, 293] width 25 height 25
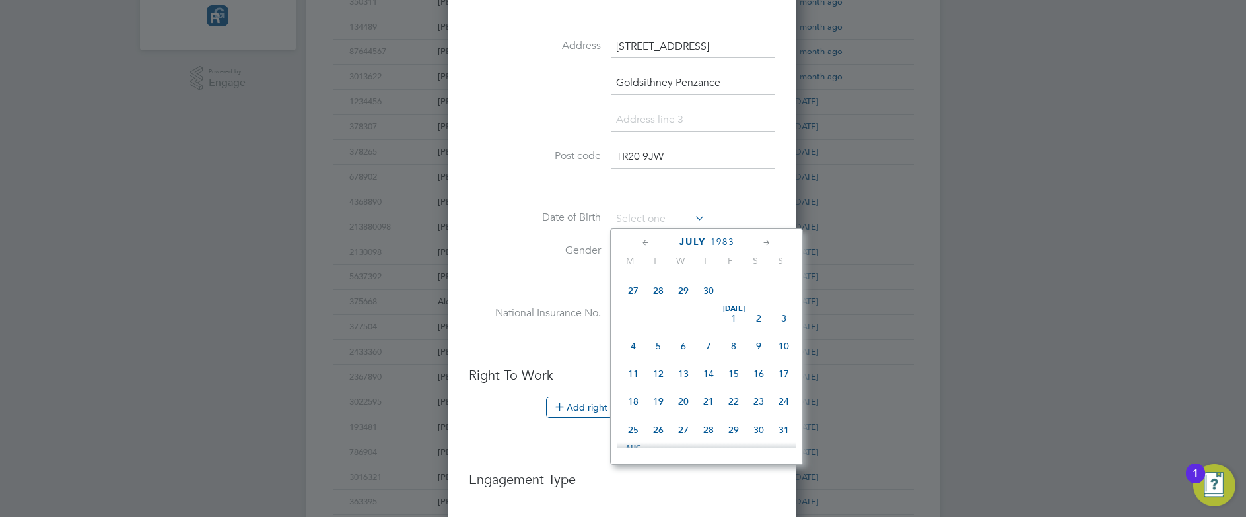
scroll to position [267, 0]
click at [782, 333] on span "3" at bounding box center [783, 330] width 25 height 25
type input "[DATE]"
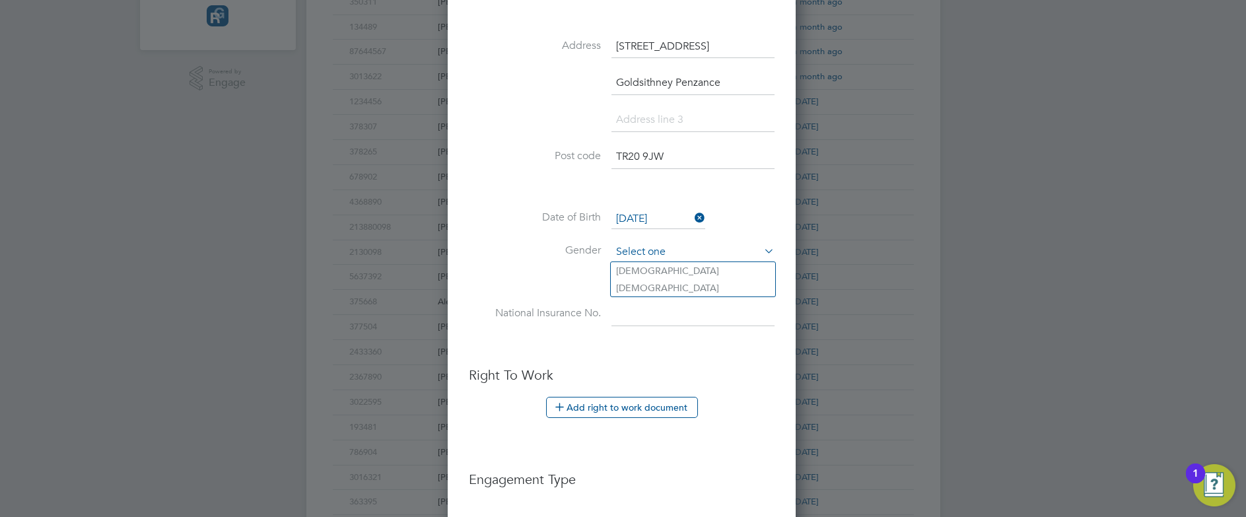
click at [689, 255] on input at bounding box center [692, 252] width 163 height 20
click at [630, 266] on li "[DEMOGRAPHIC_DATA]" at bounding box center [693, 270] width 164 height 17
type input "[DEMOGRAPHIC_DATA]"
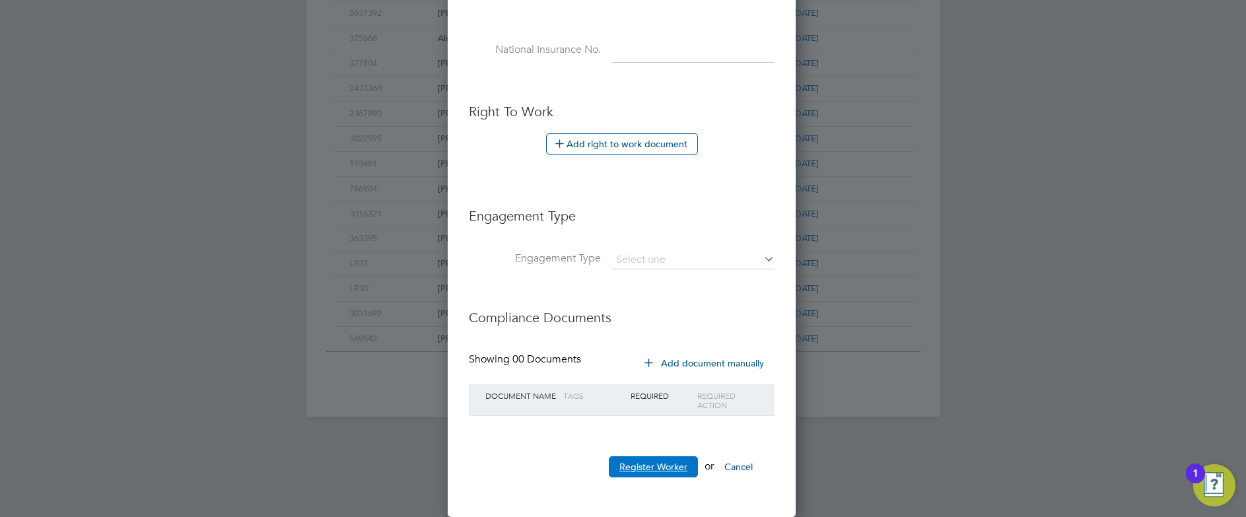
click at [647, 466] on button "Register Worker" at bounding box center [653, 466] width 89 height 21
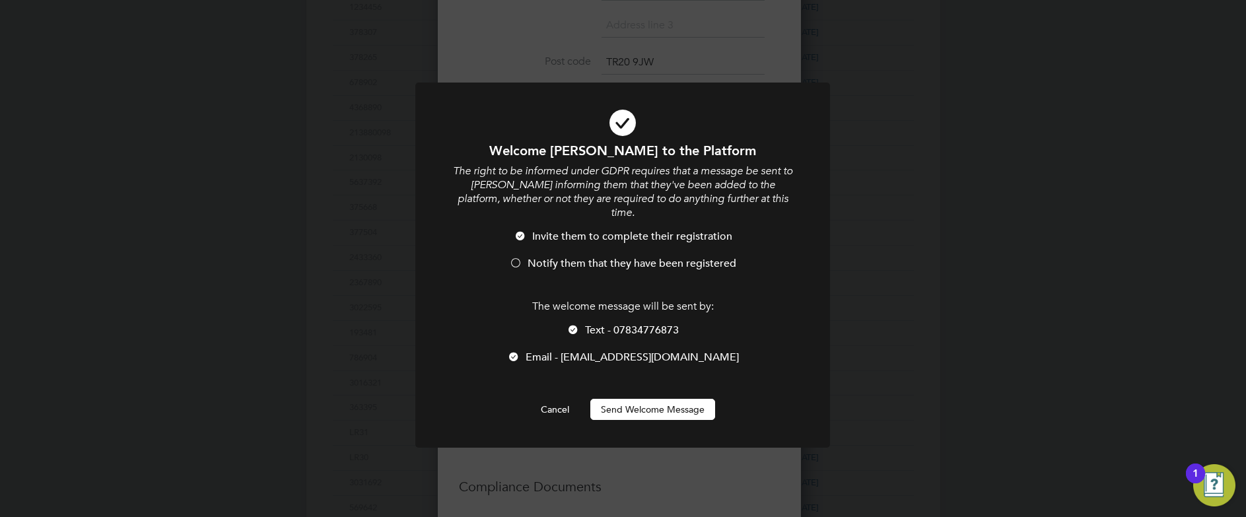
scroll to position [1153, 350]
click at [573, 324] on div at bounding box center [572, 330] width 13 height 13
click at [514, 257] on div at bounding box center [515, 263] width 13 height 13
click at [634, 399] on button "Send Welcome Message" at bounding box center [652, 409] width 125 height 21
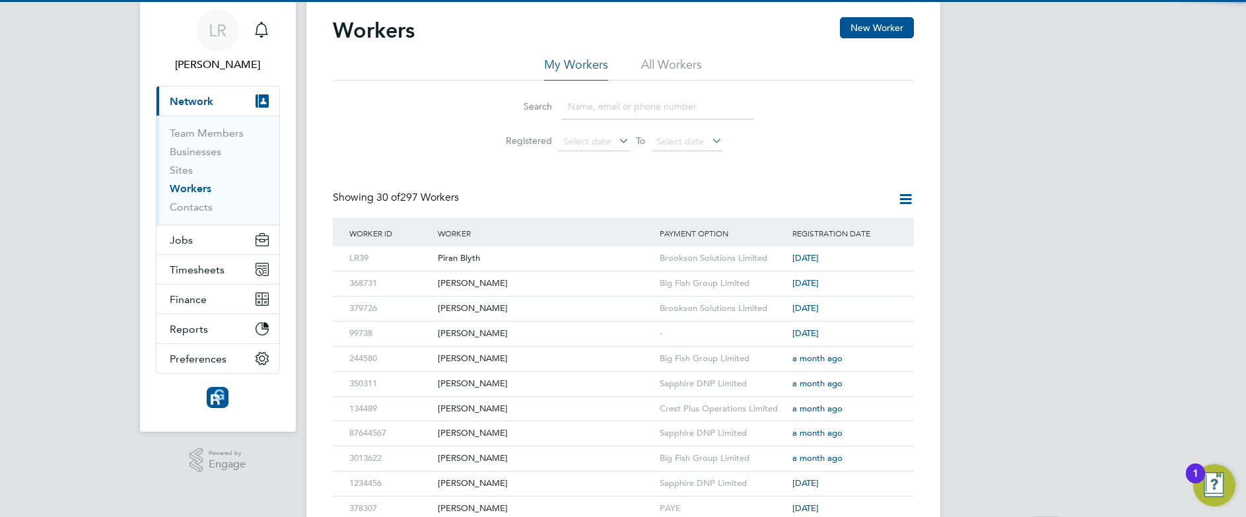
scroll to position [0, 0]
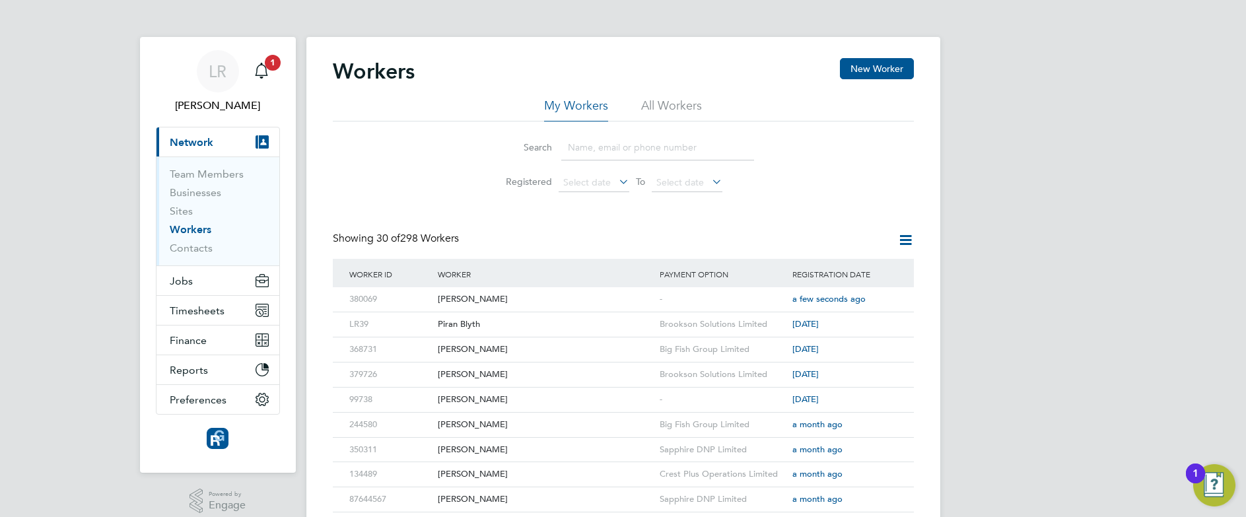
click at [262, 71] on icon "Main navigation" at bounding box center [262, 71] width 16 height 16
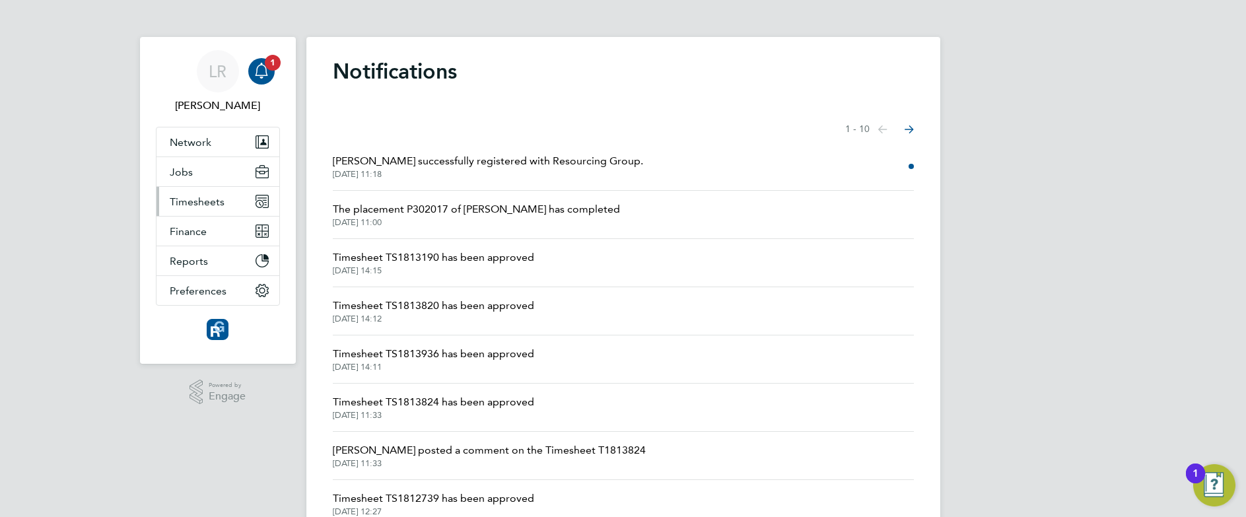
click at [206, 208] on button "Timesheets" at bounding box center [217, 201] width 123 height 29
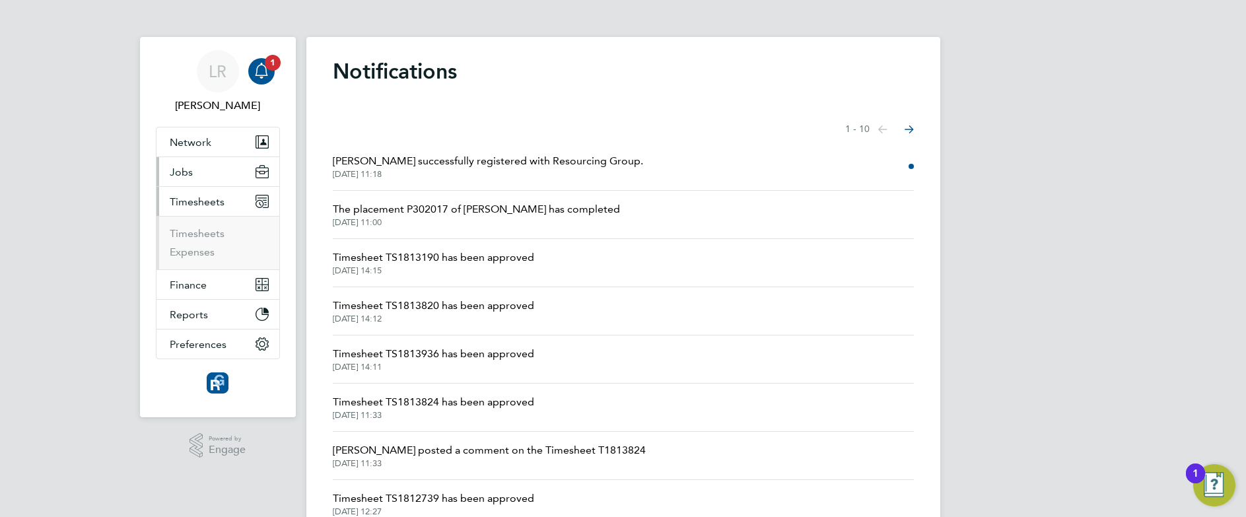
click at [210, 166] on button "Jobs" at bounding box center [217, 171] width 123 height 29
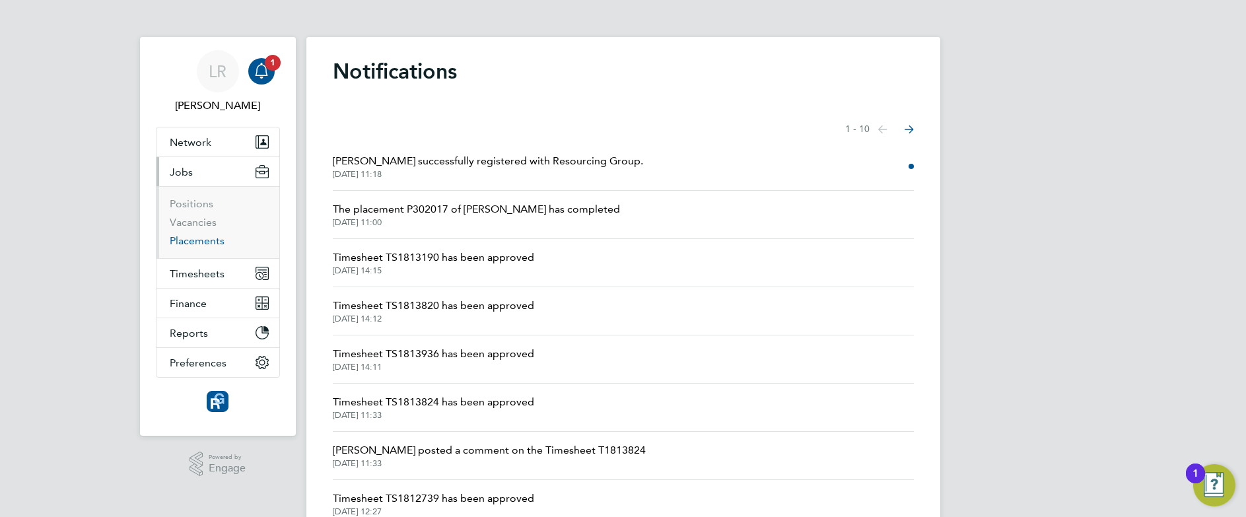
click at [207, 239] on link "Placements" at bounding box center [197, 240] width 55 height 13
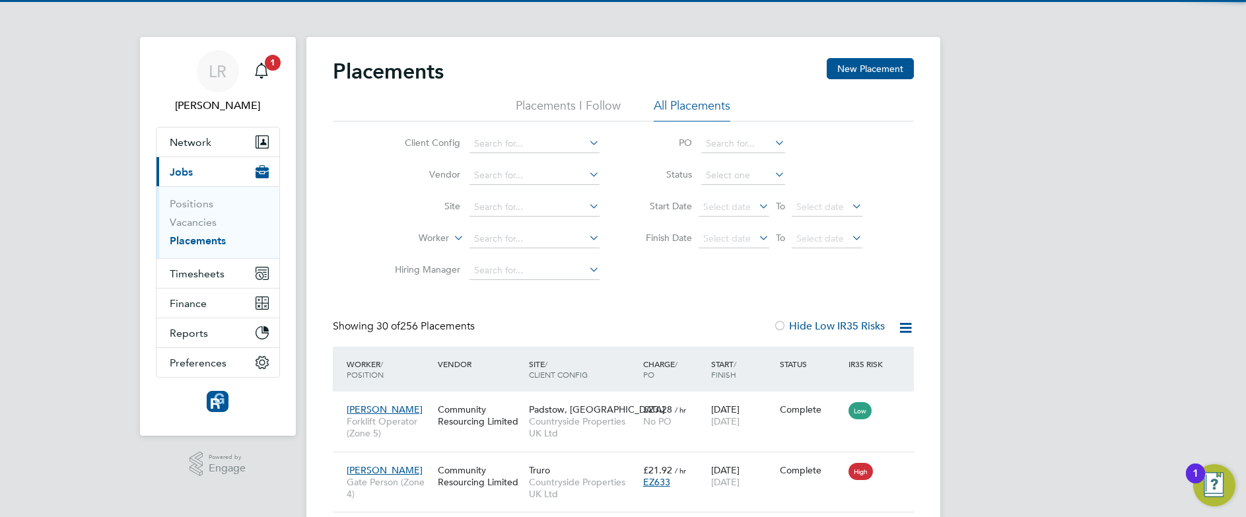
scroll to position [13, 62]
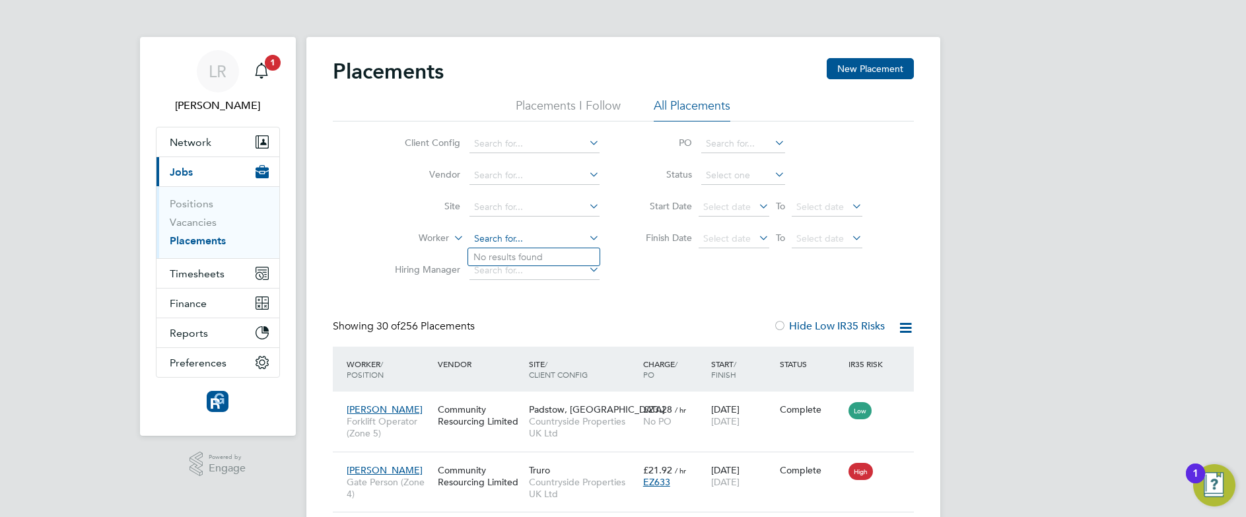
click at [477, 236] on input at bounding box center [534, 239] width 130 height 18
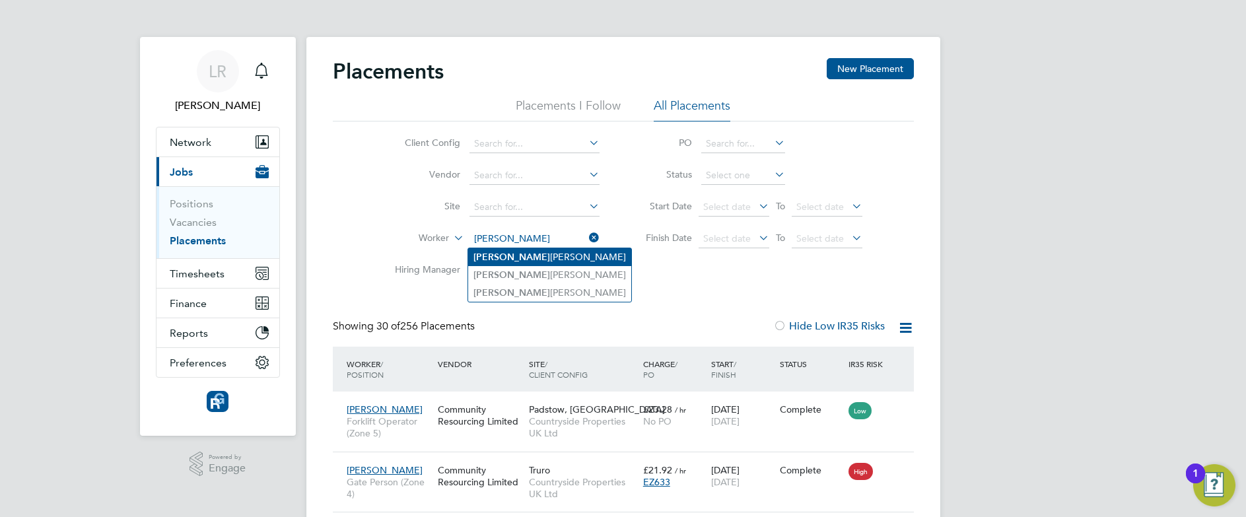
type input "[PERSON_NAME]"
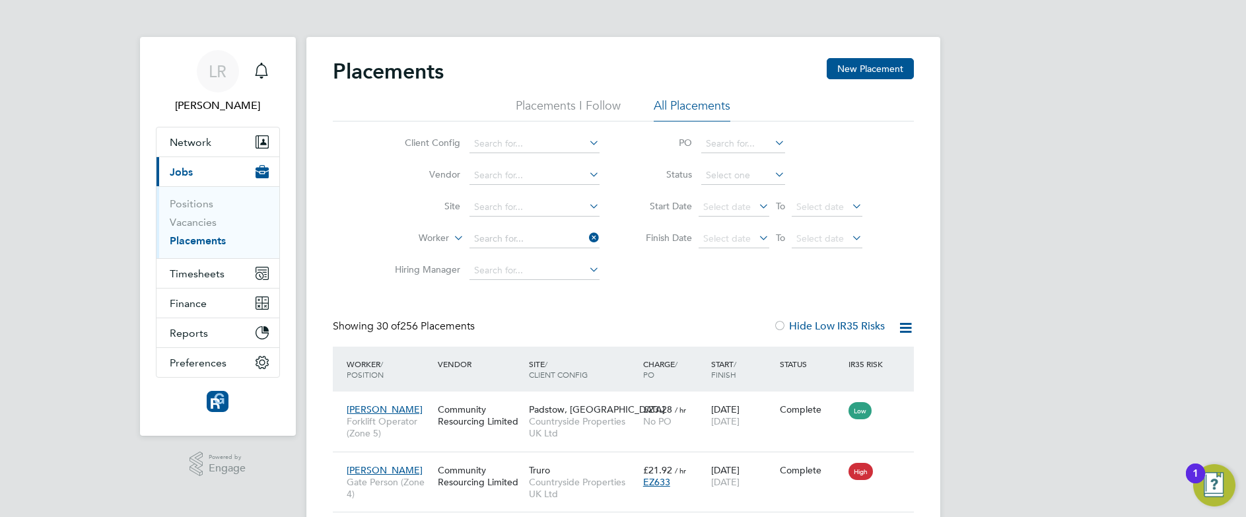
click at [498, 261] on b "[PERSON_NAME]" at bounding box center [511, 257] width 77 height 11
type input "[PERSON_NAME]"
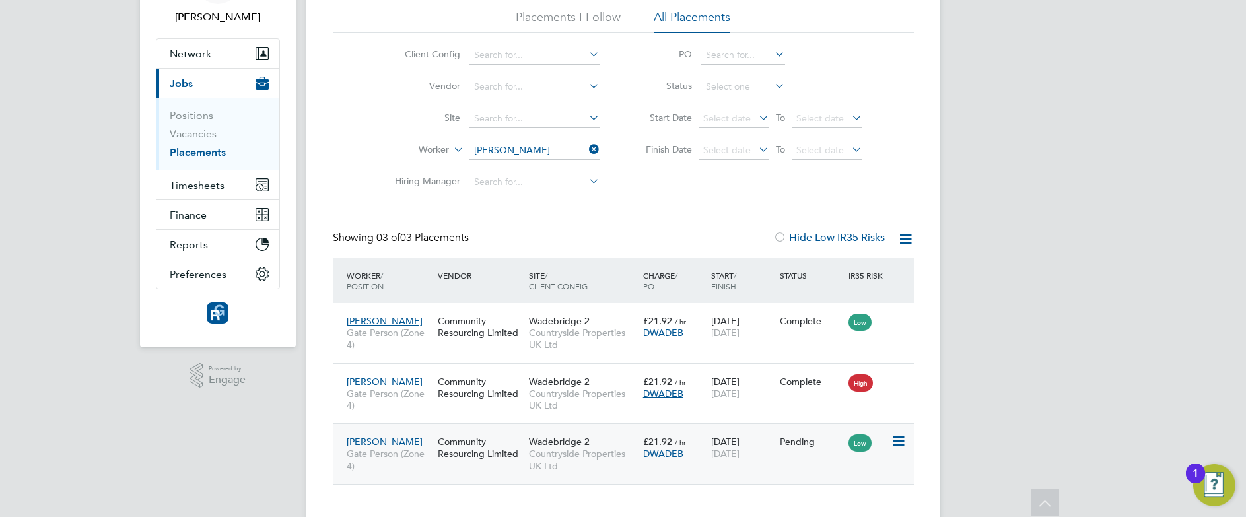
click at [897, 441] on icon at bounding box center [897, 442] width 13 height 16
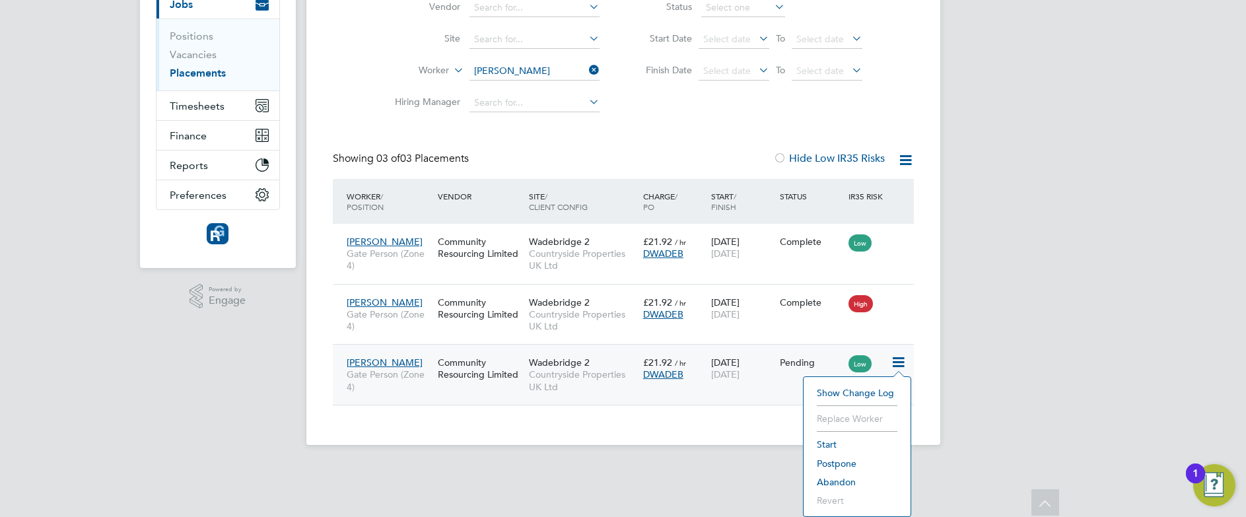
click at [1112, 182] on div "LR [PERSON_NAME] Notifications Applications: Network Team Members Businesses Si…" at bounding box center [623, 149] width 1246 height 634
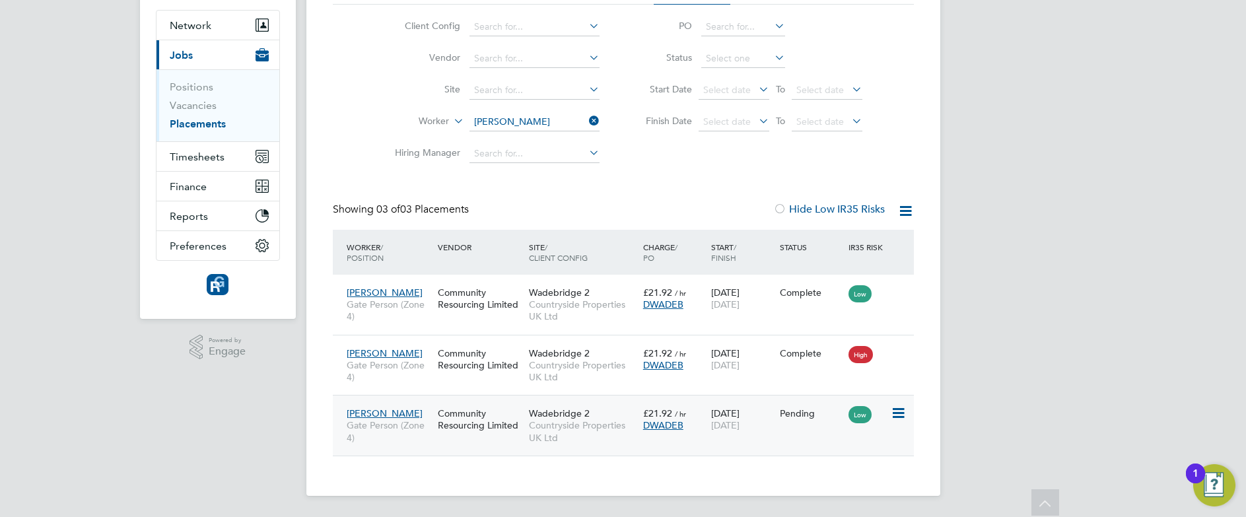
scroll to position [117, 0]
click at [898, 411] on icon at bounding box center [897, 413] width 13 height 16
click at [983, 358] on div "LR [PERSON_NAME] Notifications Applications: Network Team Members Businesses Si…" at bounding box center [623, 200] width 1246 height 634
